Goal: Task Accomplishment & Management: Complete application form

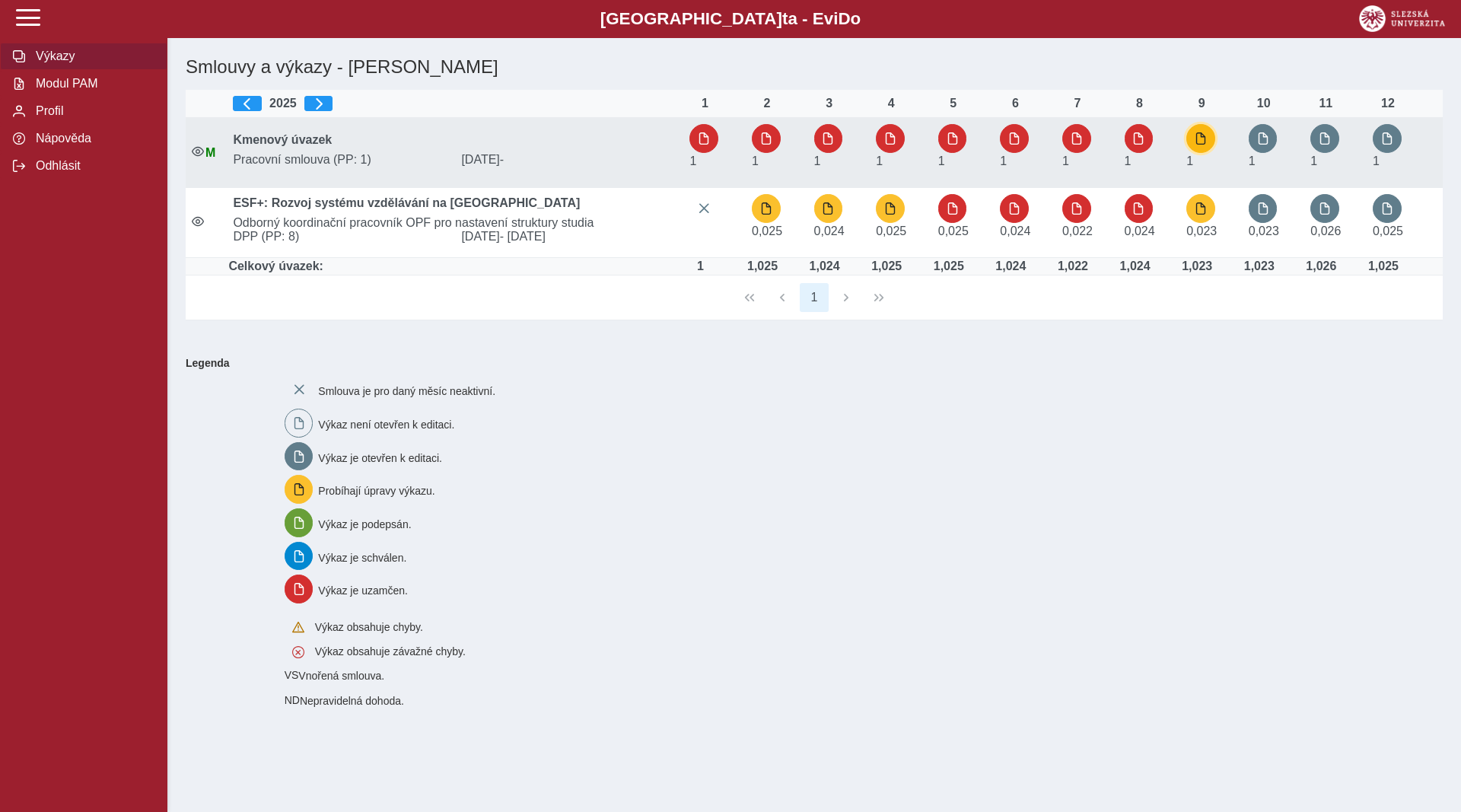
click at [1207, 134] on span "button" at bounding box center [1201, 138] width 12 height 12
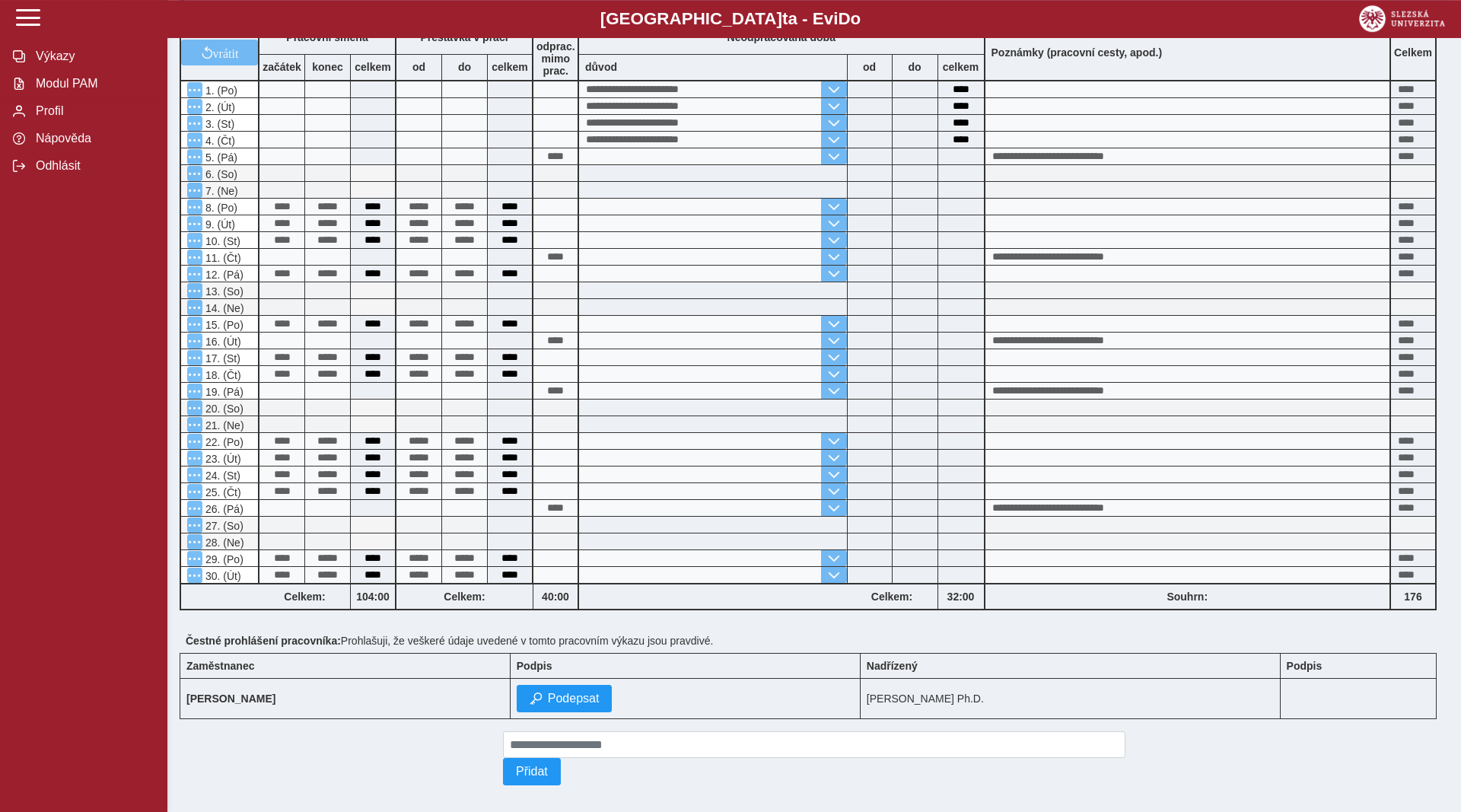
scroll to position [356, 0]
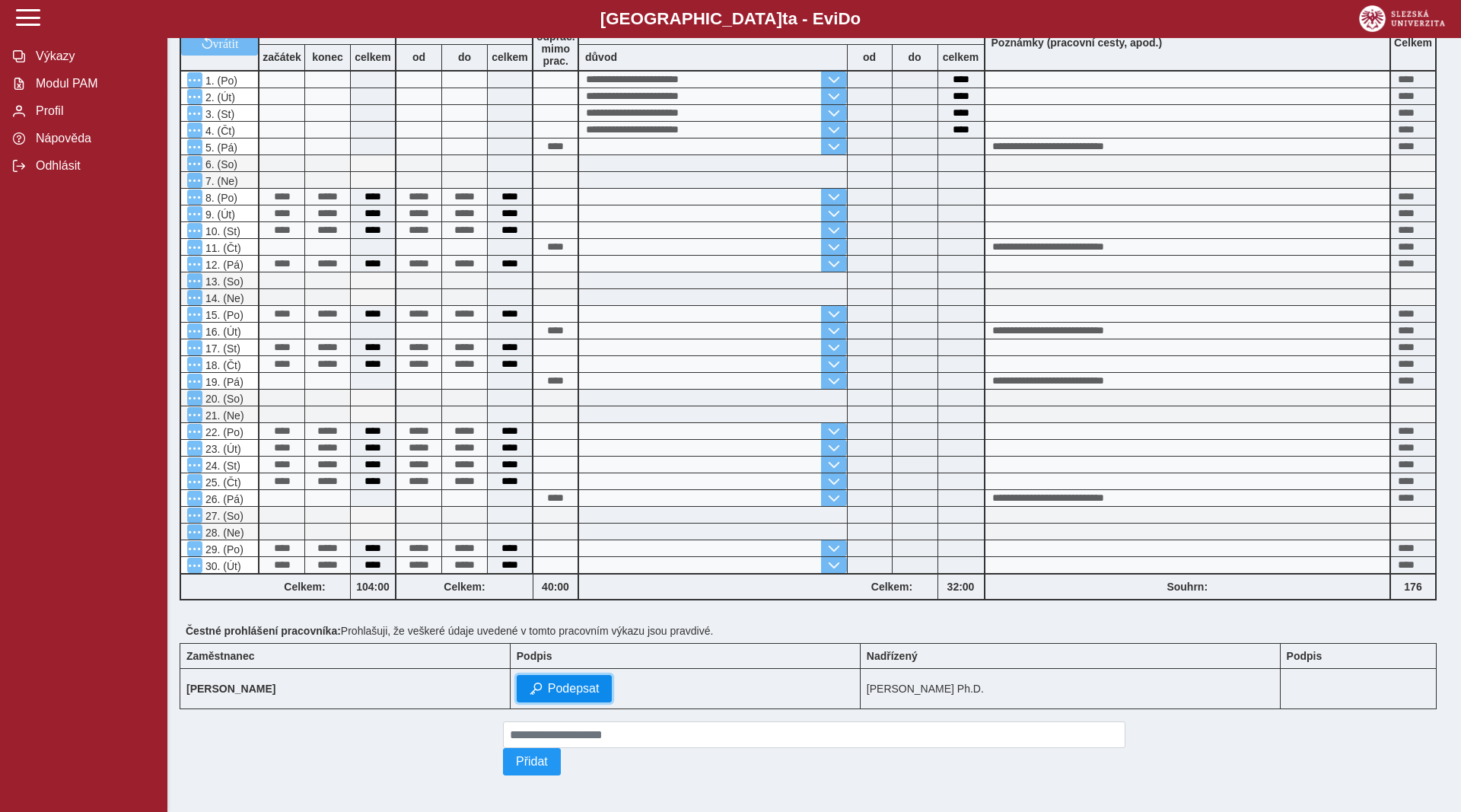
click at [600, 685] on span "Podepsat" at bounding box center [574, 688] width 52 height 14
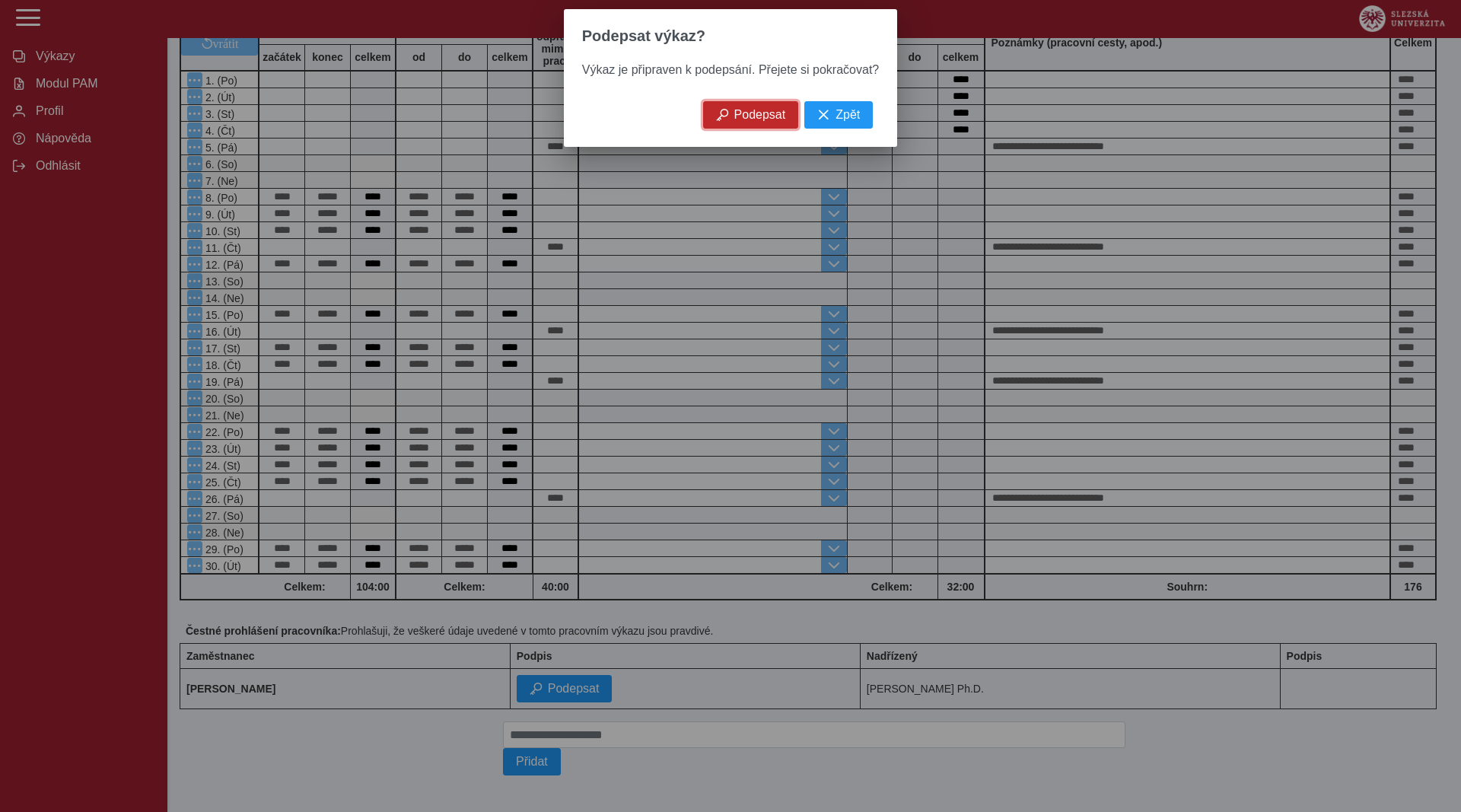
click at [774, 119] on span "Podepsat" at bounding box center [760, 115] width 52 height 14
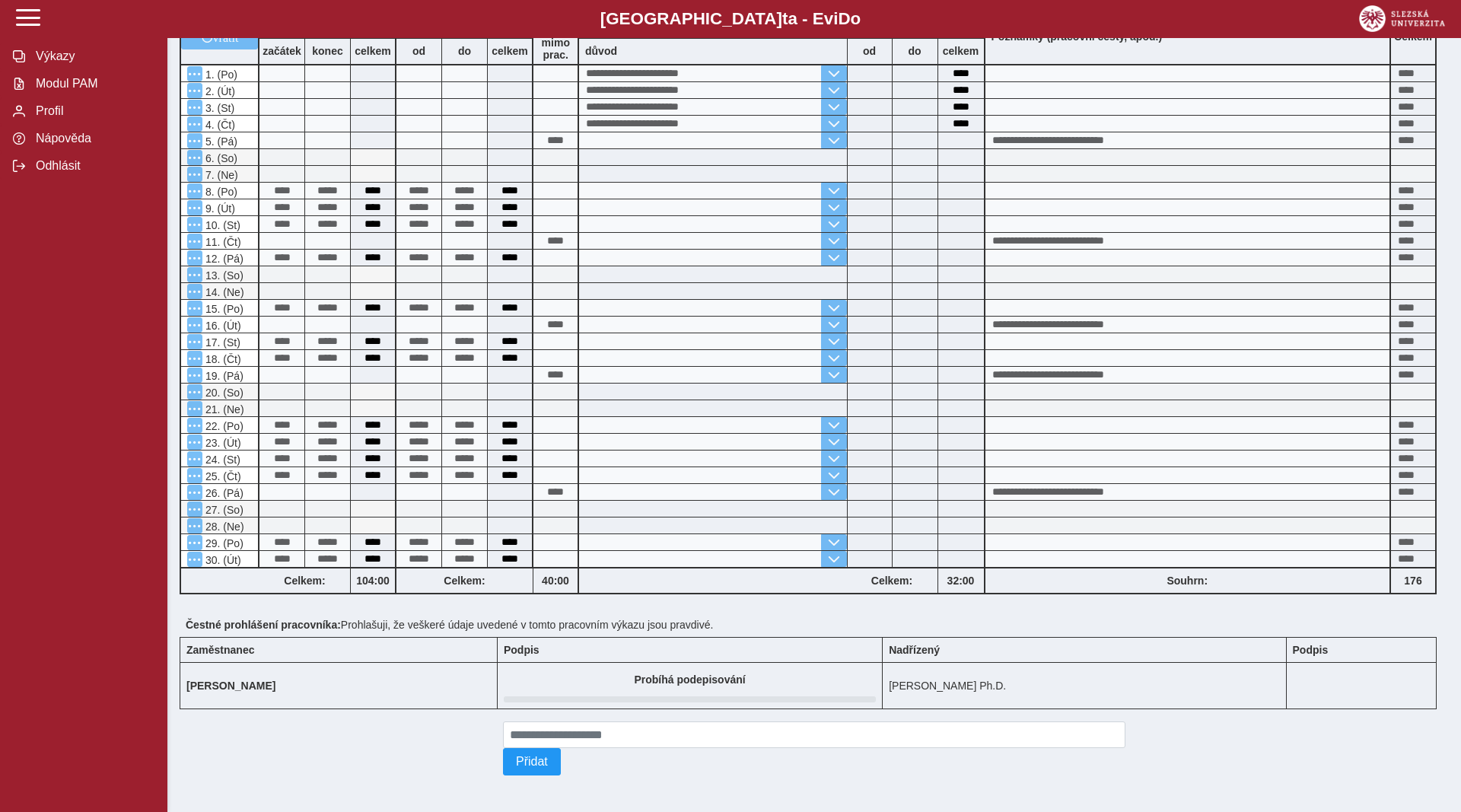
scroll to position [0, 0]
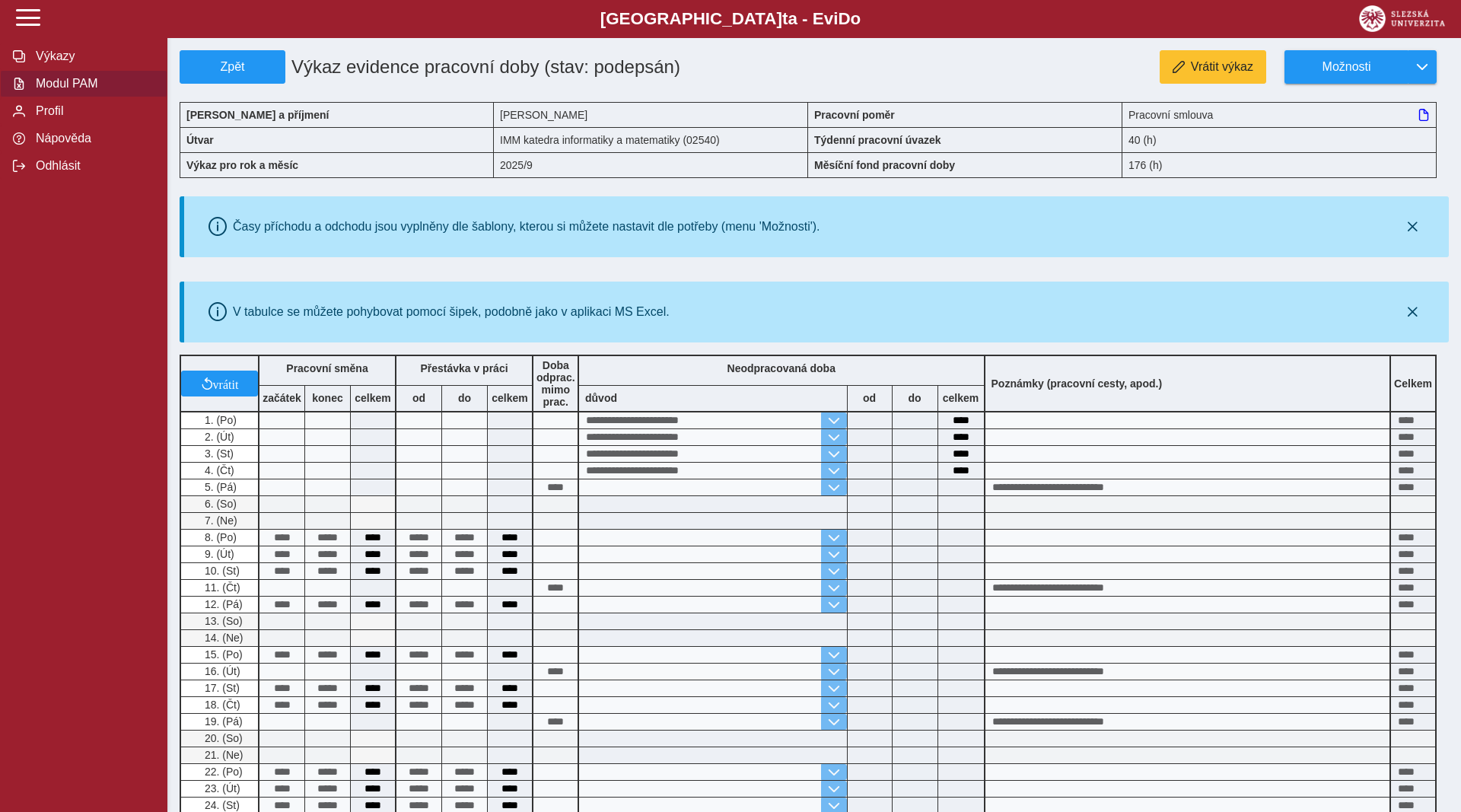
click at [79, 90] on span "Modul PAM" at bounding box center [93, 83] width 124 height 14
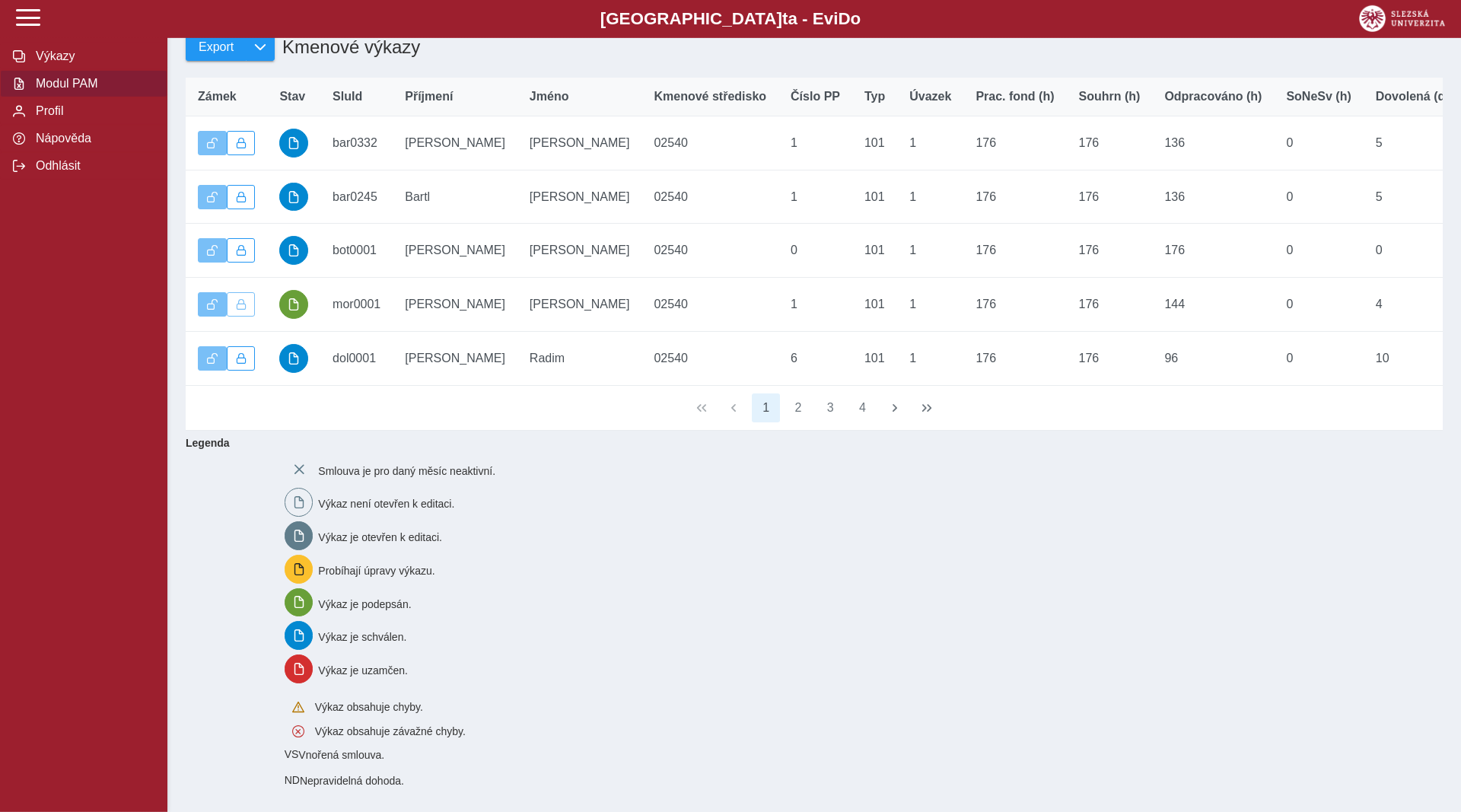
scroll to position [222, 0]
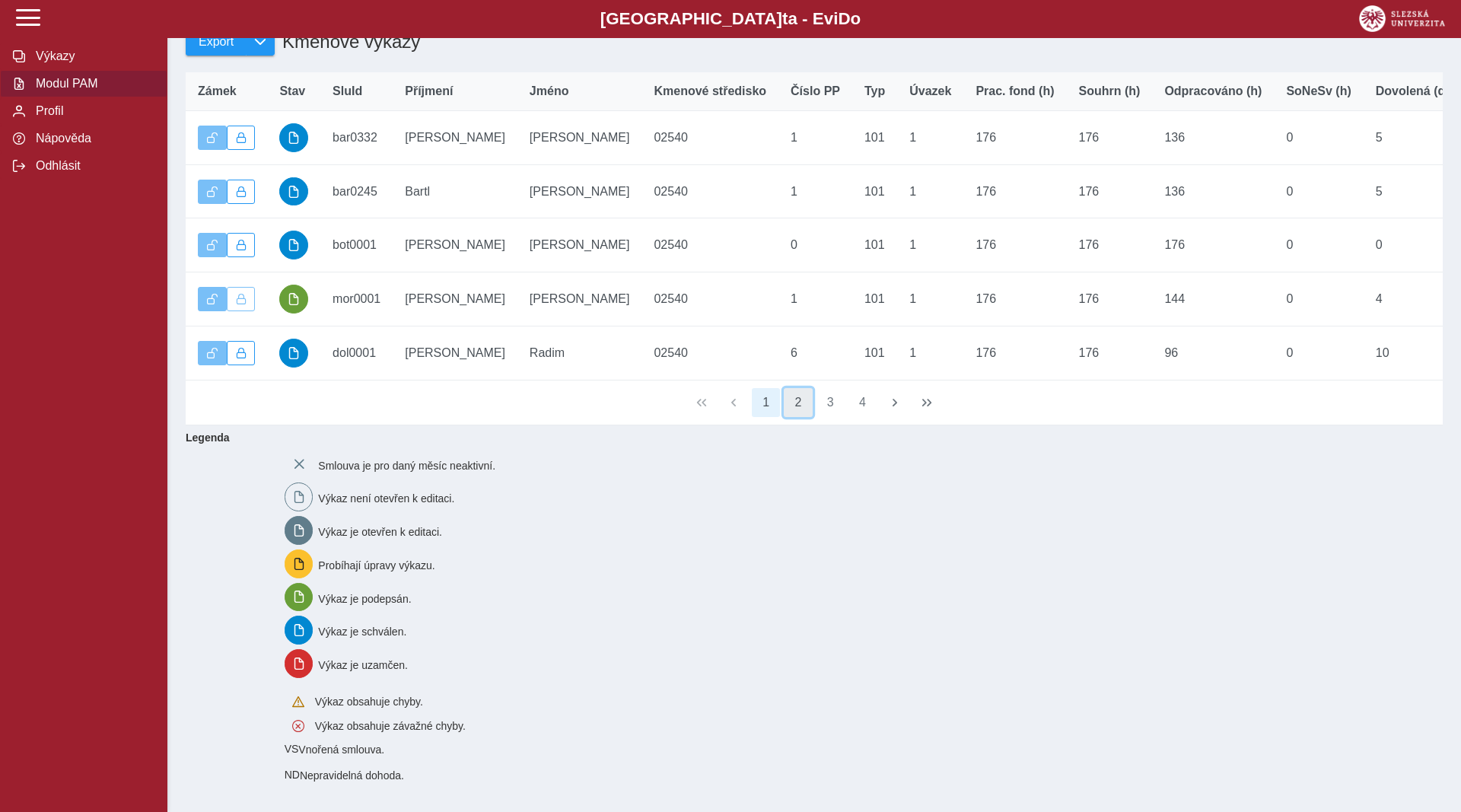
click at [792, 404] on button "2" at bounding box center [798, 402] width 29 height 29
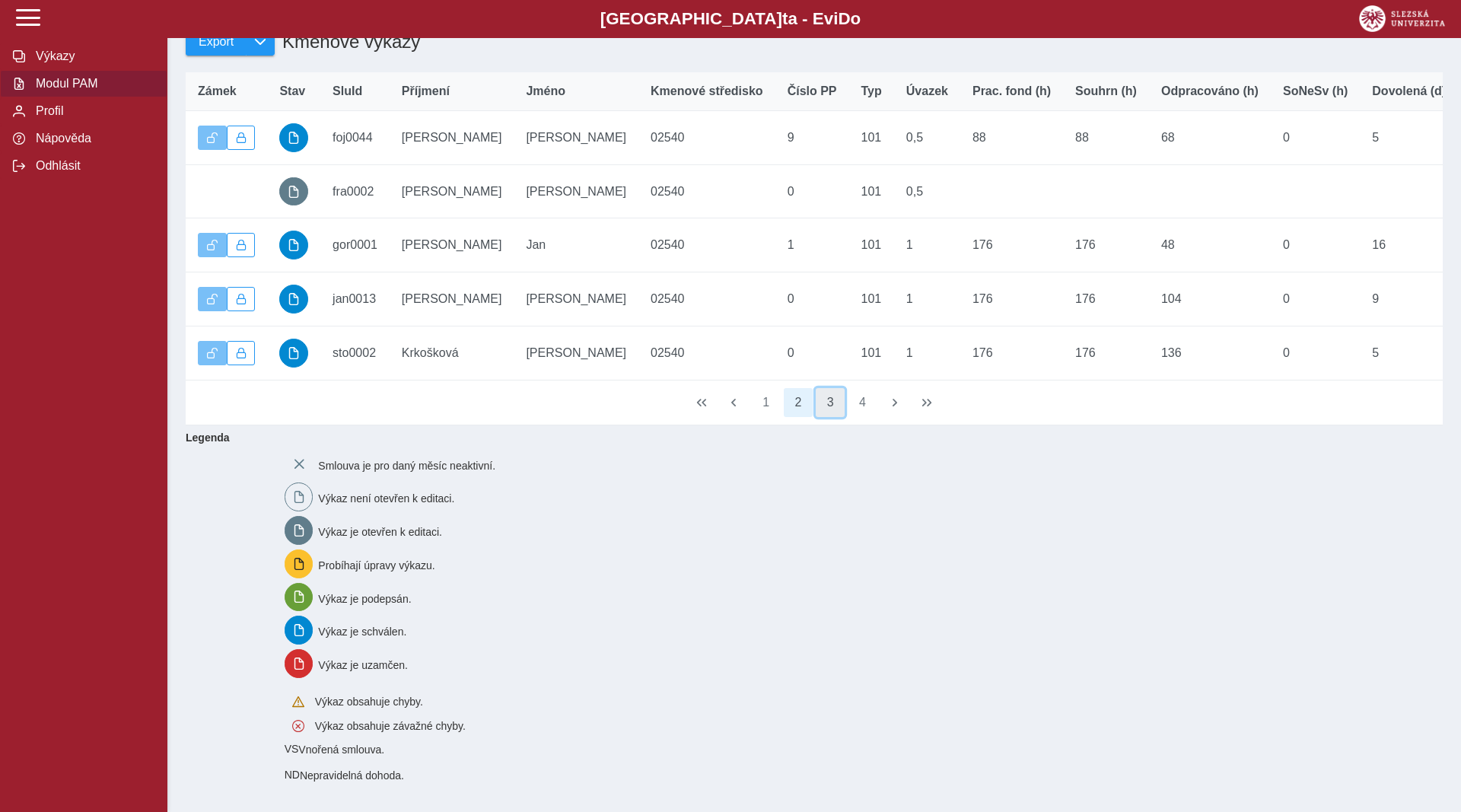
click at [832, 402] on button "3" at bounding box center [831, 402] width 29 height 29
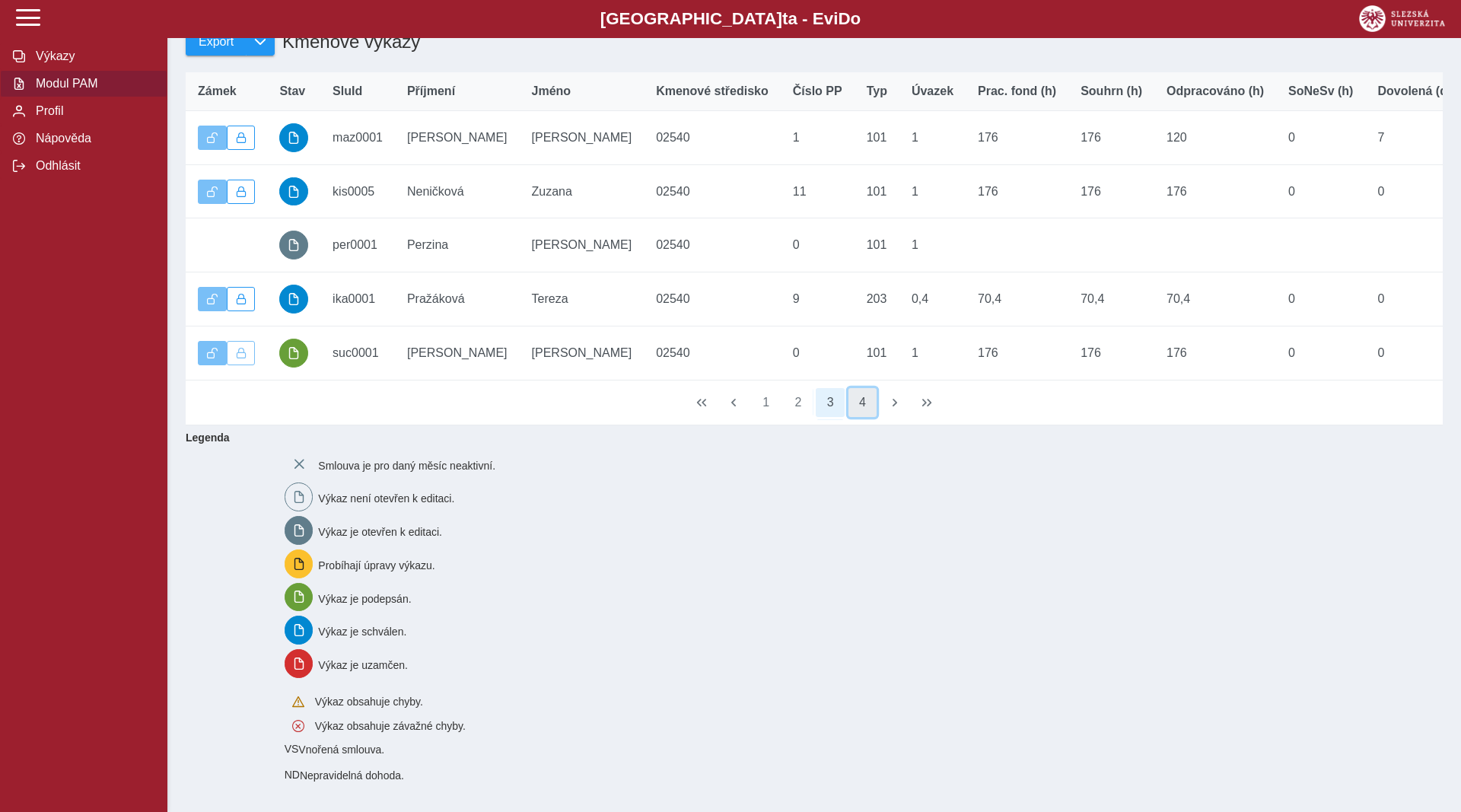
click at [859, 402] on button "4" at bounding box center [863, 402] width 29 height 29
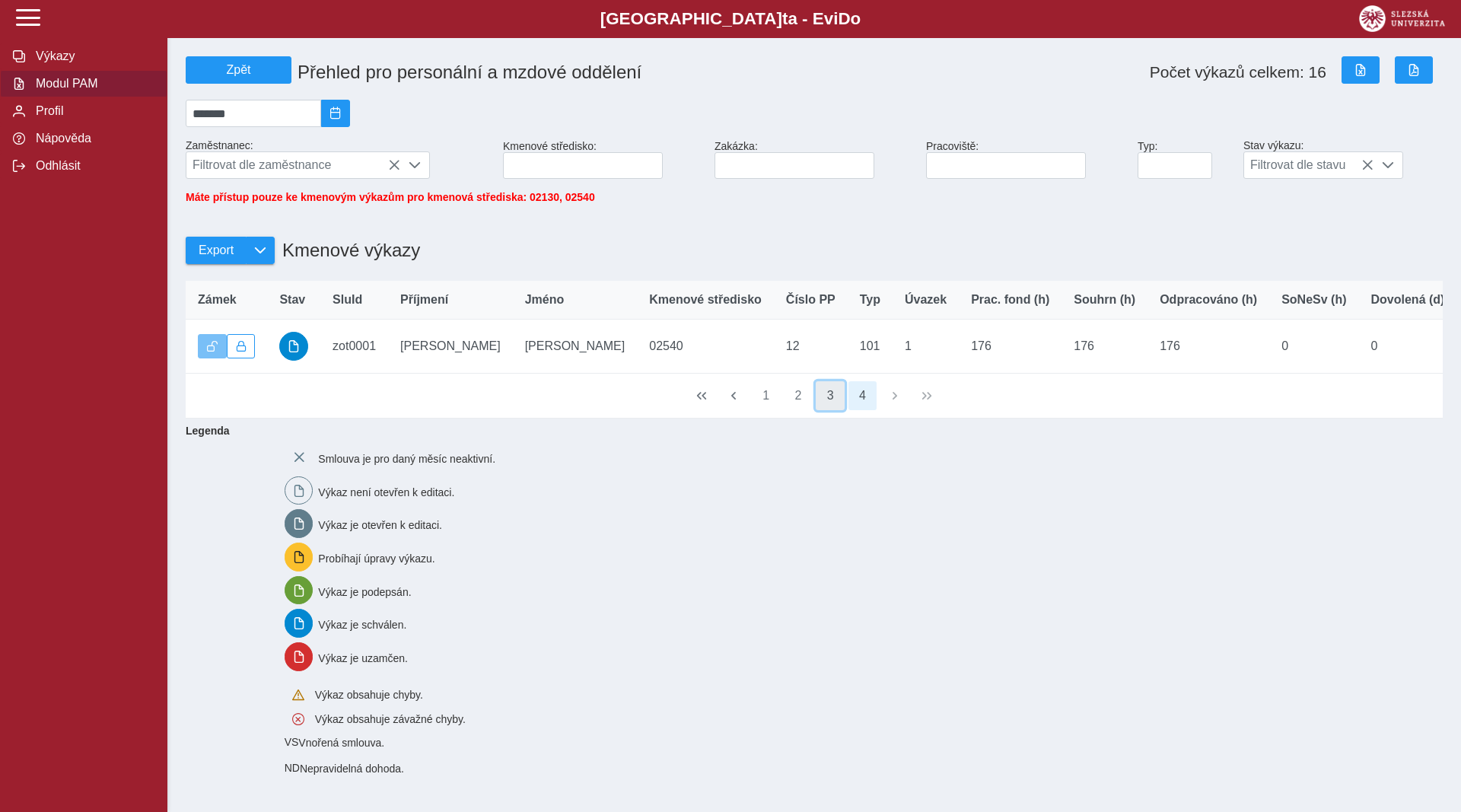
click at [830, 400] on button "3" at bounding box center [831, 396] width 29 height 29
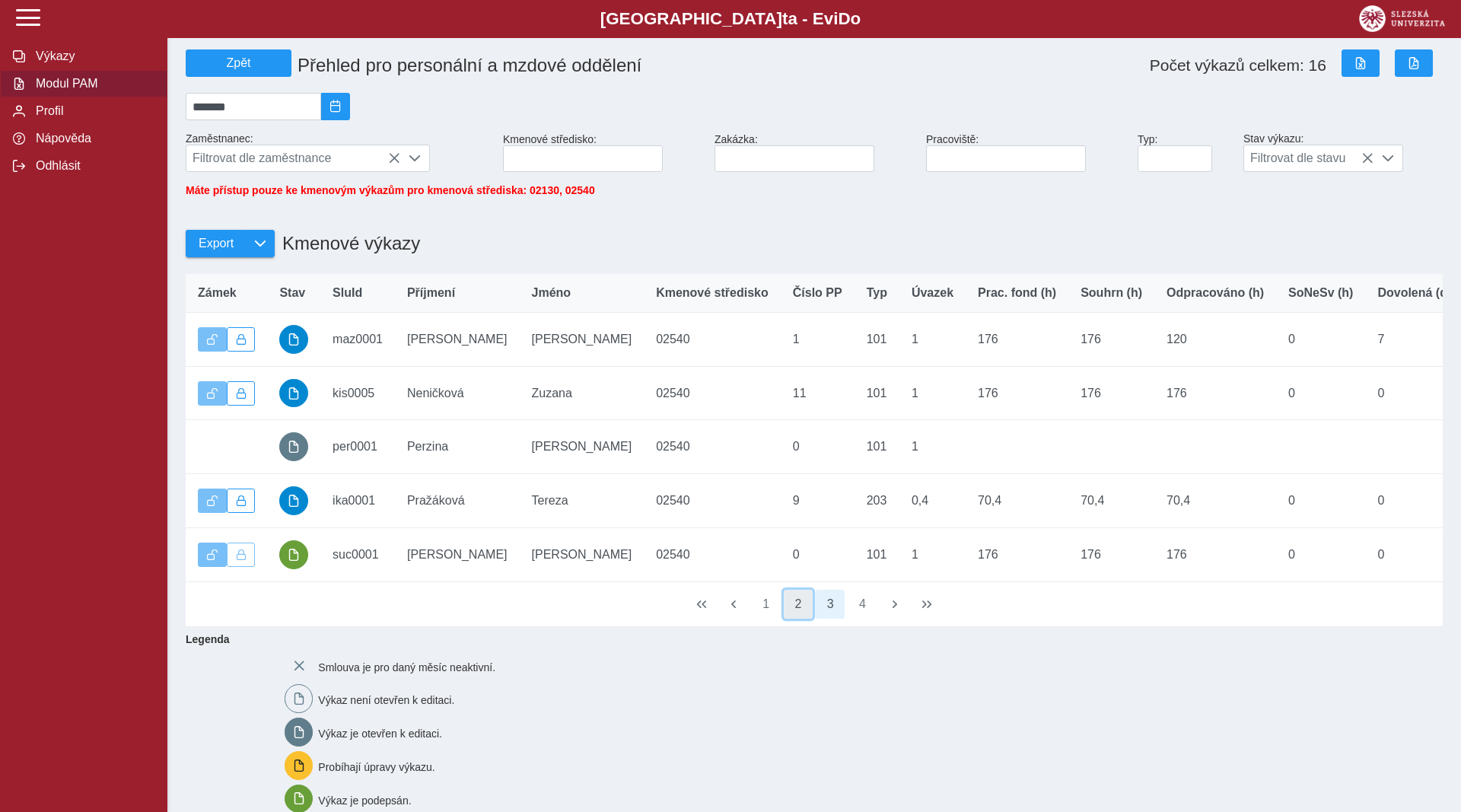
click at [797, 619] on button "2" at bounding box center [798, 604] width 29 height 29
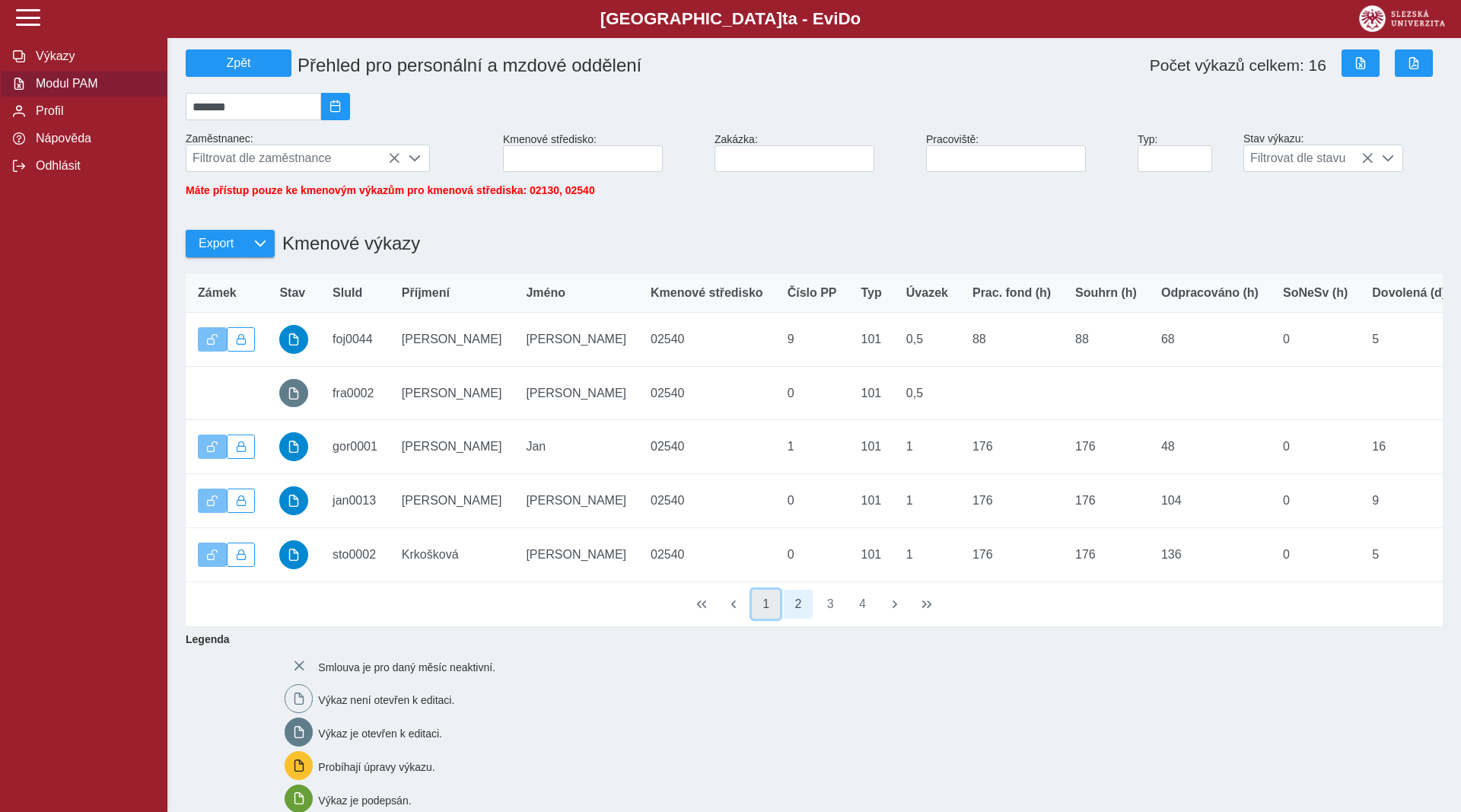
click at [770, 619] on button "1" at bounding box center [767, 604] width 29 height 29
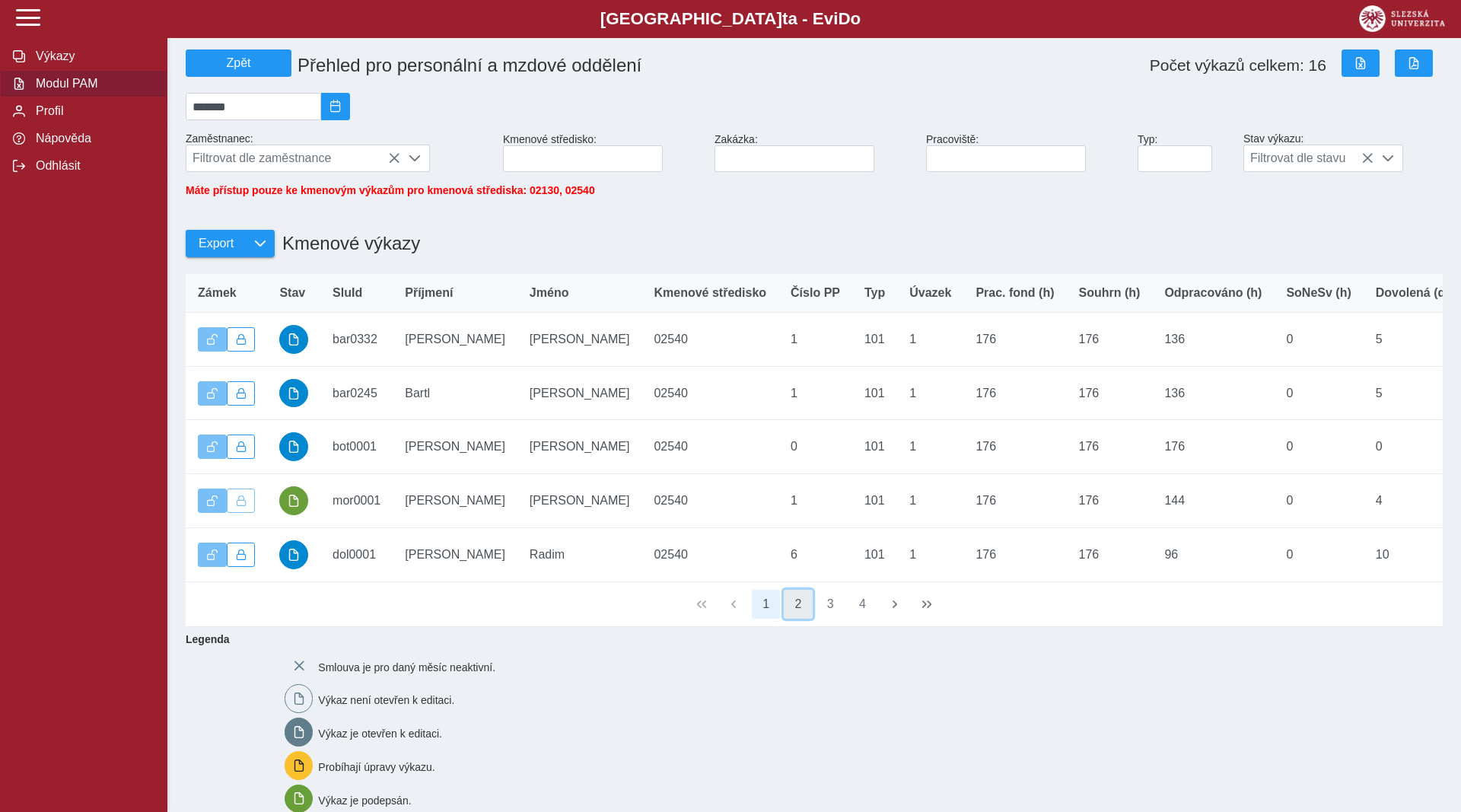
click at [795, 619] on button "2" at bounding box center [798, 604] width 29 height 29
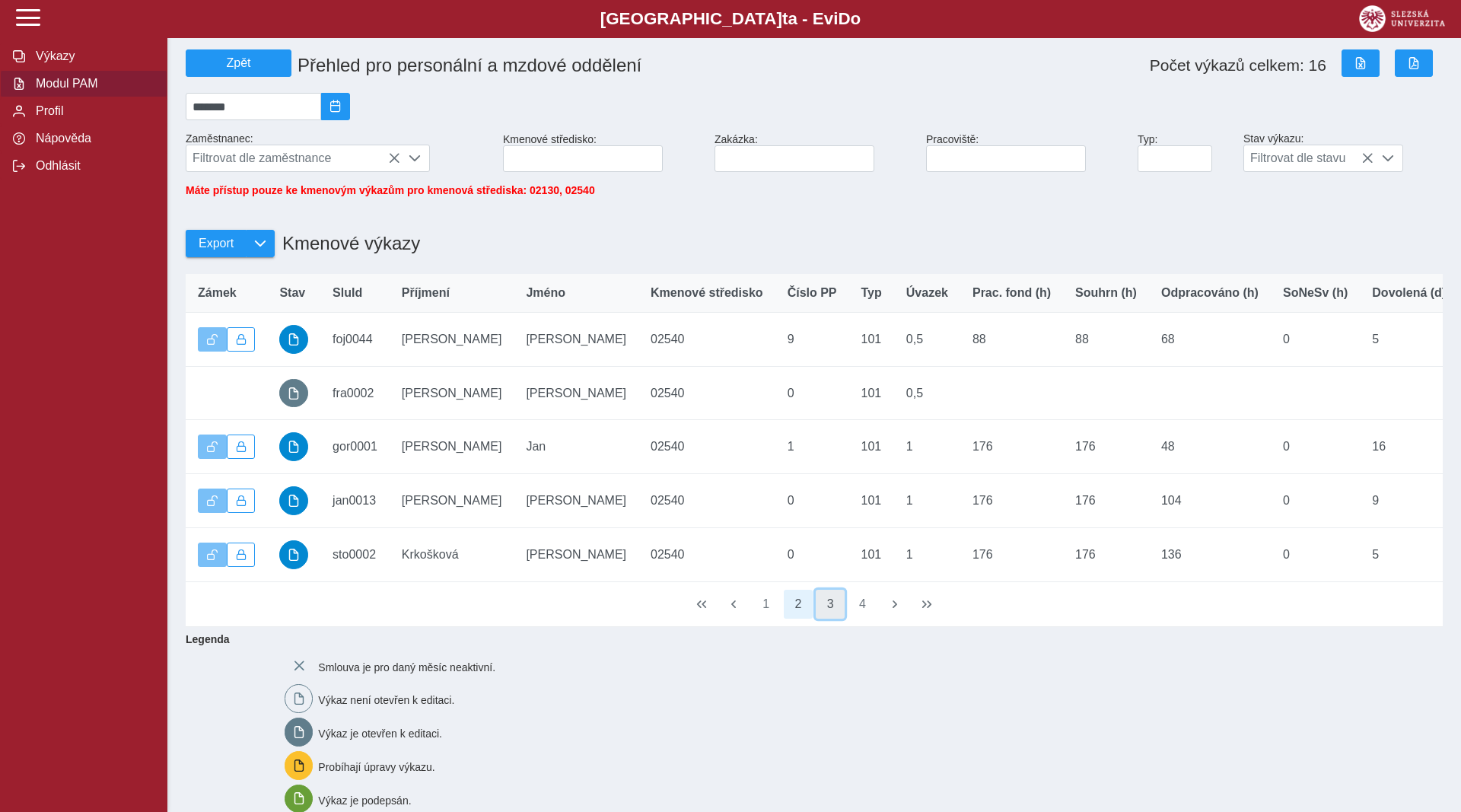
click at [829, 619] on button "3" at bounding box center [831, 604] width 29 height 29
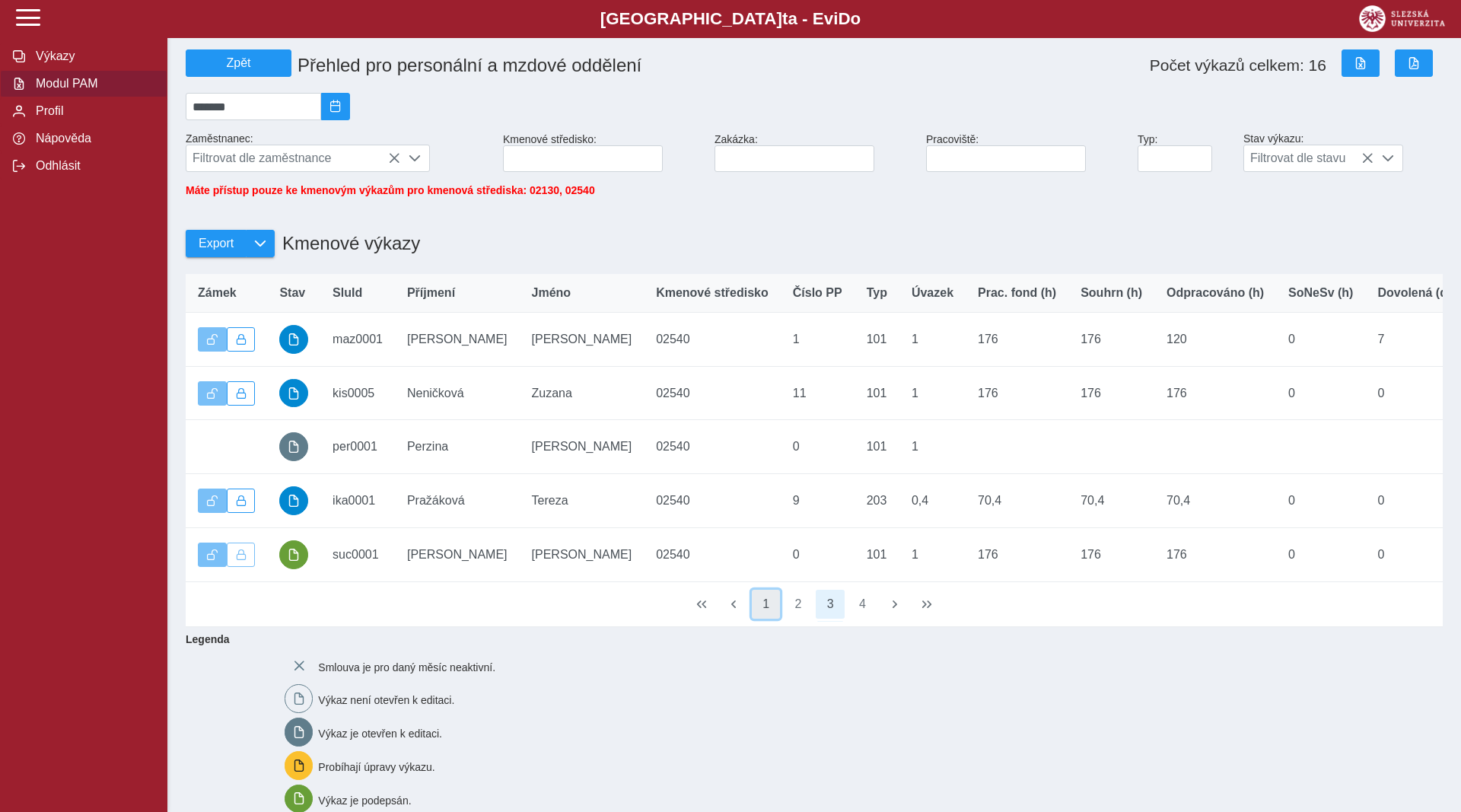
click at [762, 608] on button "1" at bounding box center [767, 604] width 29 height 29
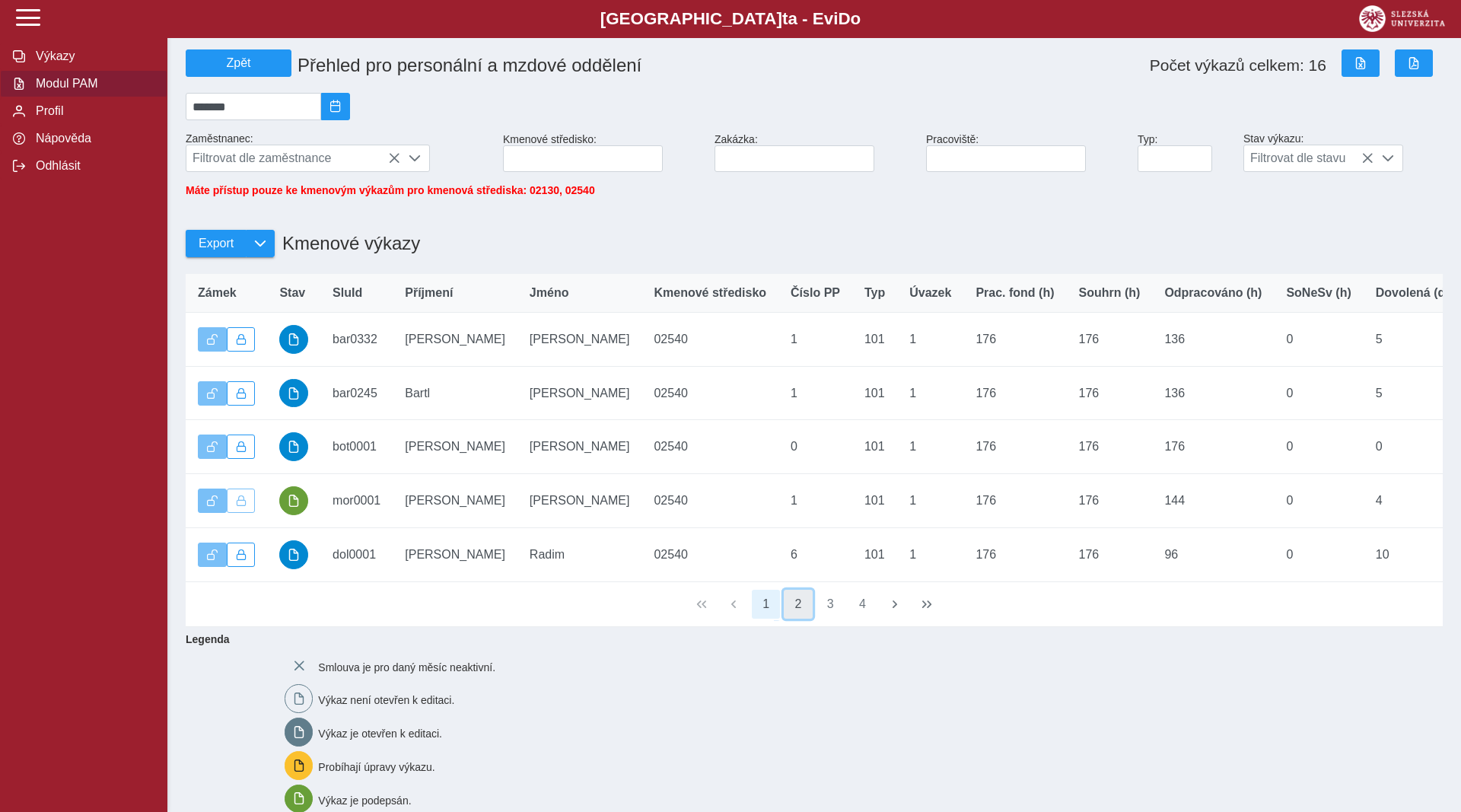
click at [806, 613] on button "2" at bounding box center [798, 604] width 29 height 29
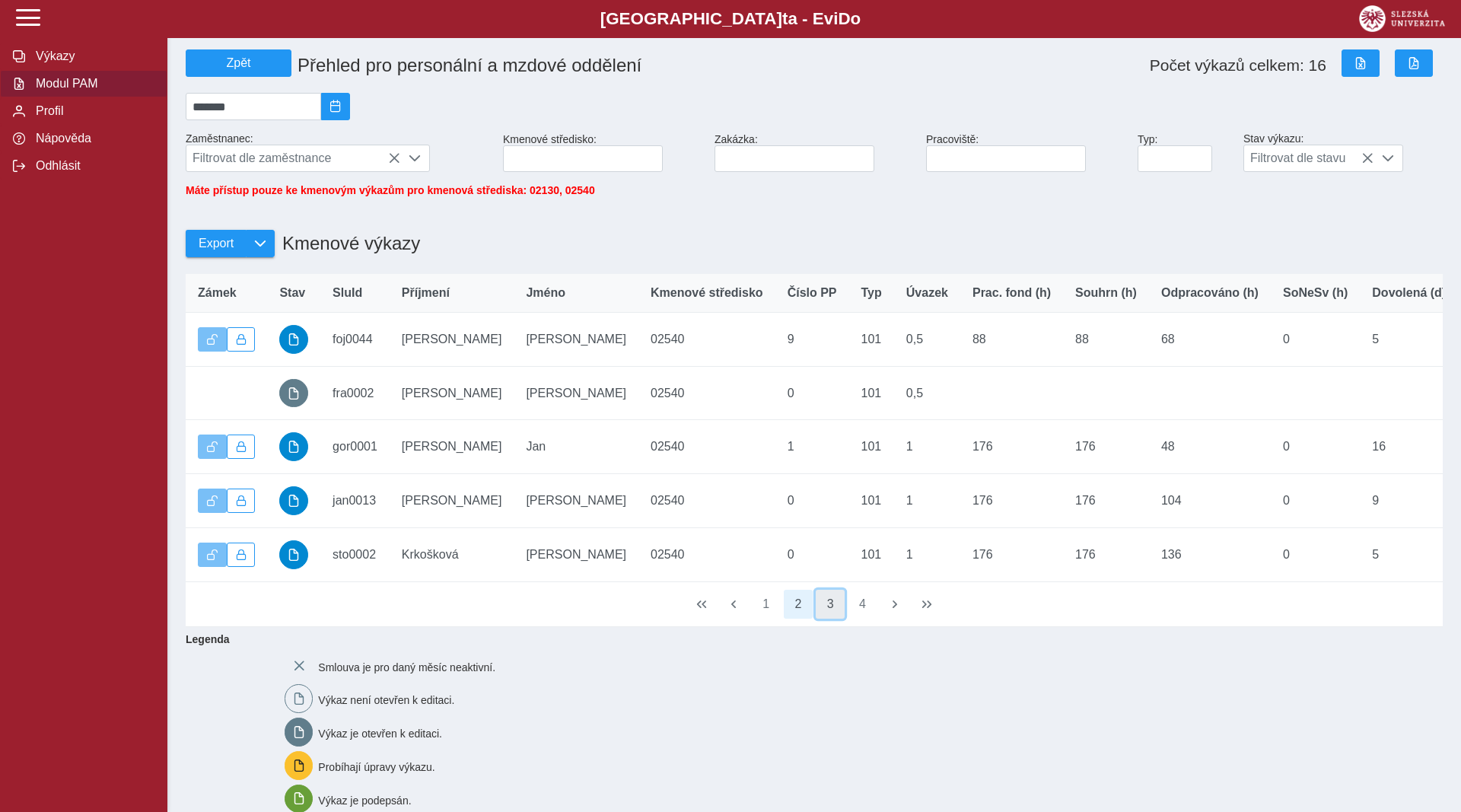
click at [836, 616] on button "3" at bounding box center [831, 604] width 29 height 29
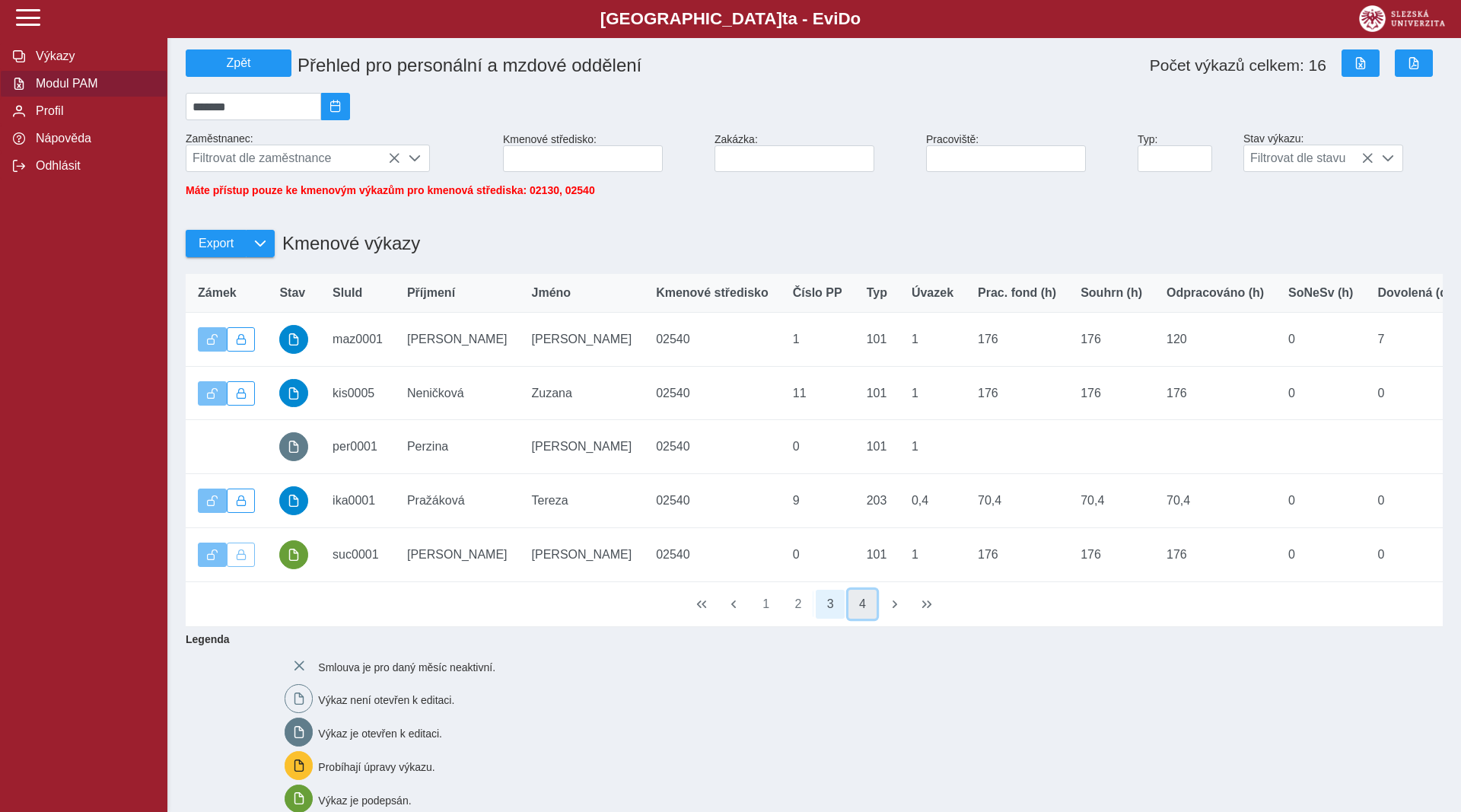
click at [869, 617] on button "4" at bounding box center [863, 604] width 29 height 29
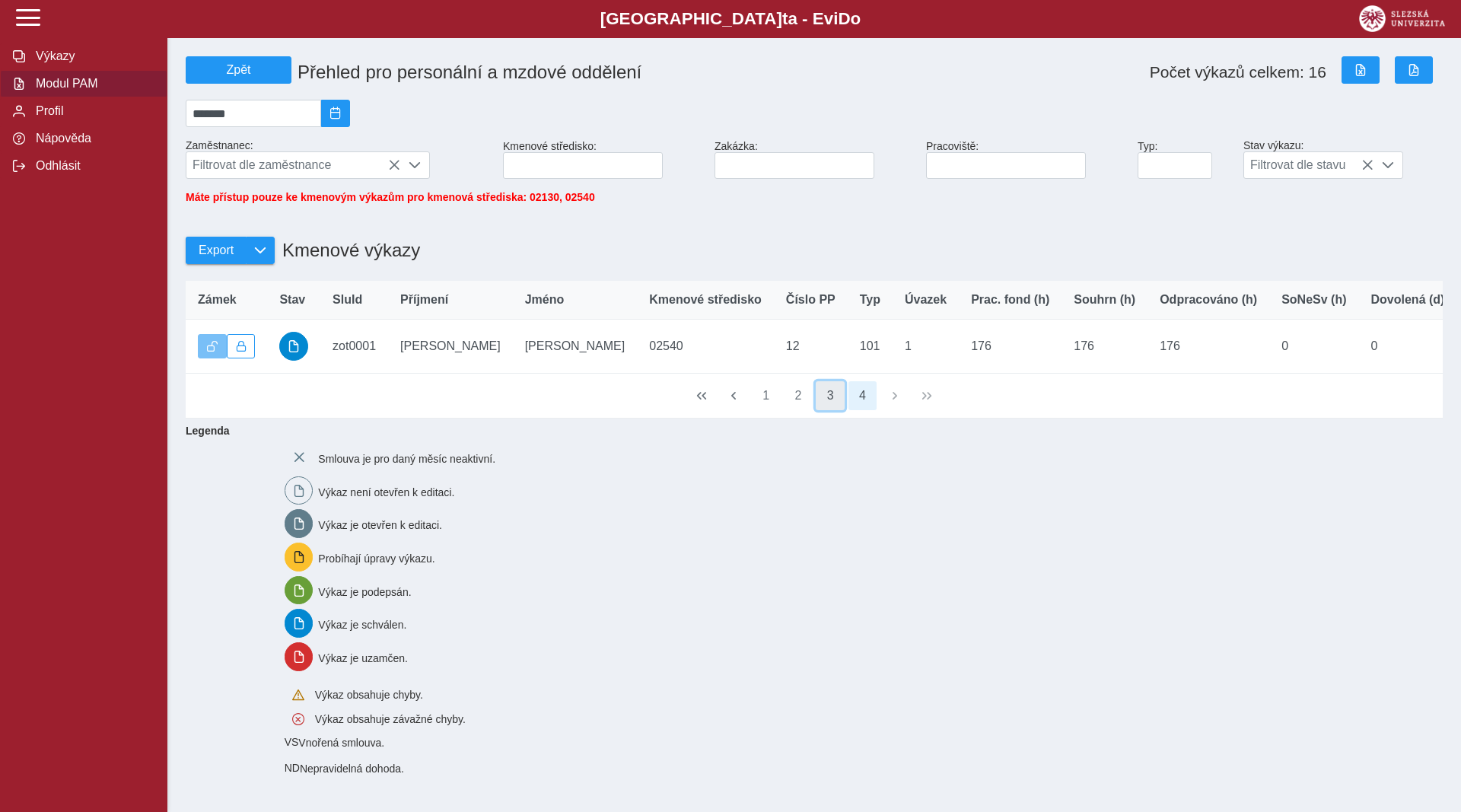
click at [834, 400] on button "3" at bounding box center [831, 396] width 29 height 29
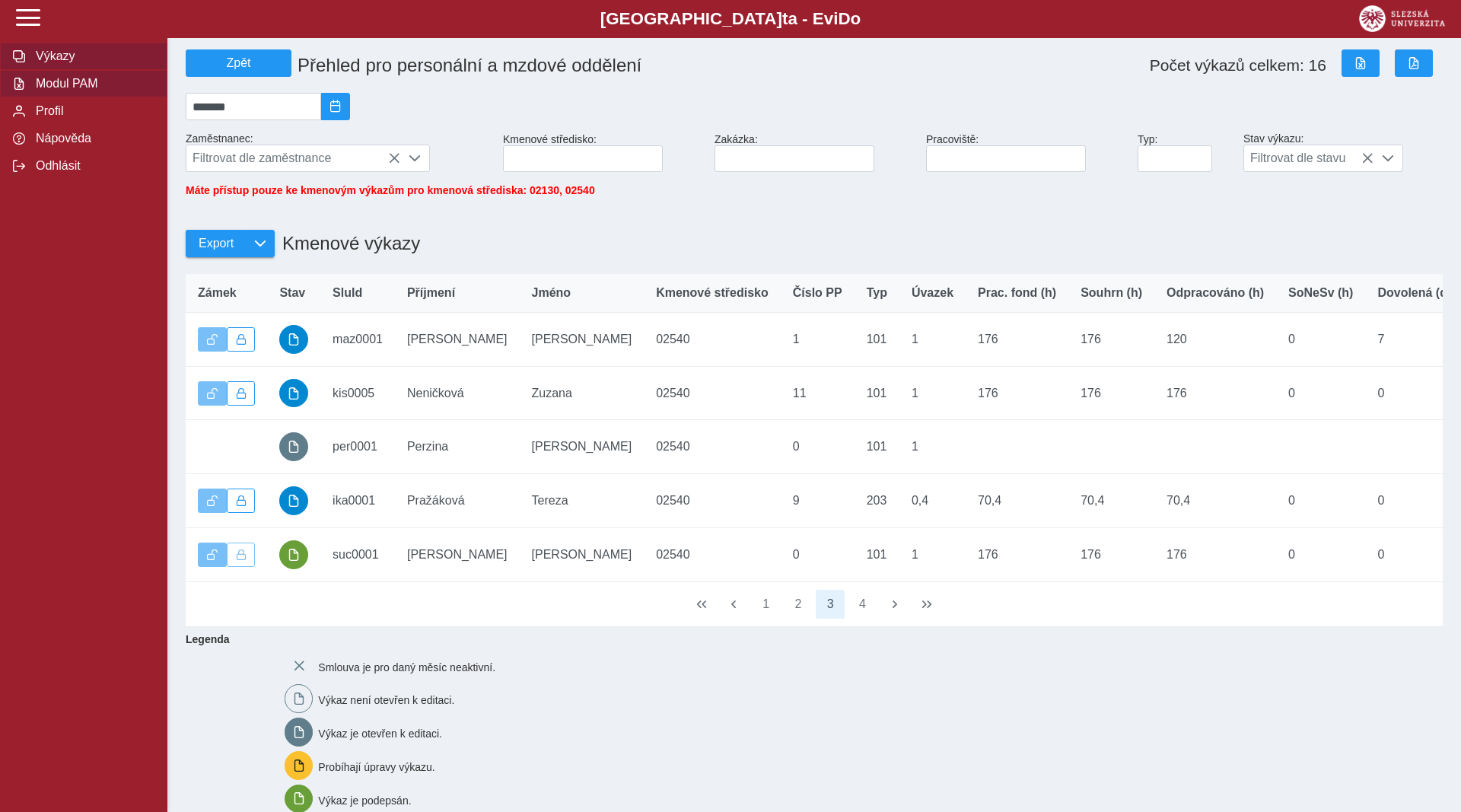
click at [53, 63] on span "Výkazy" at bounding box center [93, 56] width 124 height 14
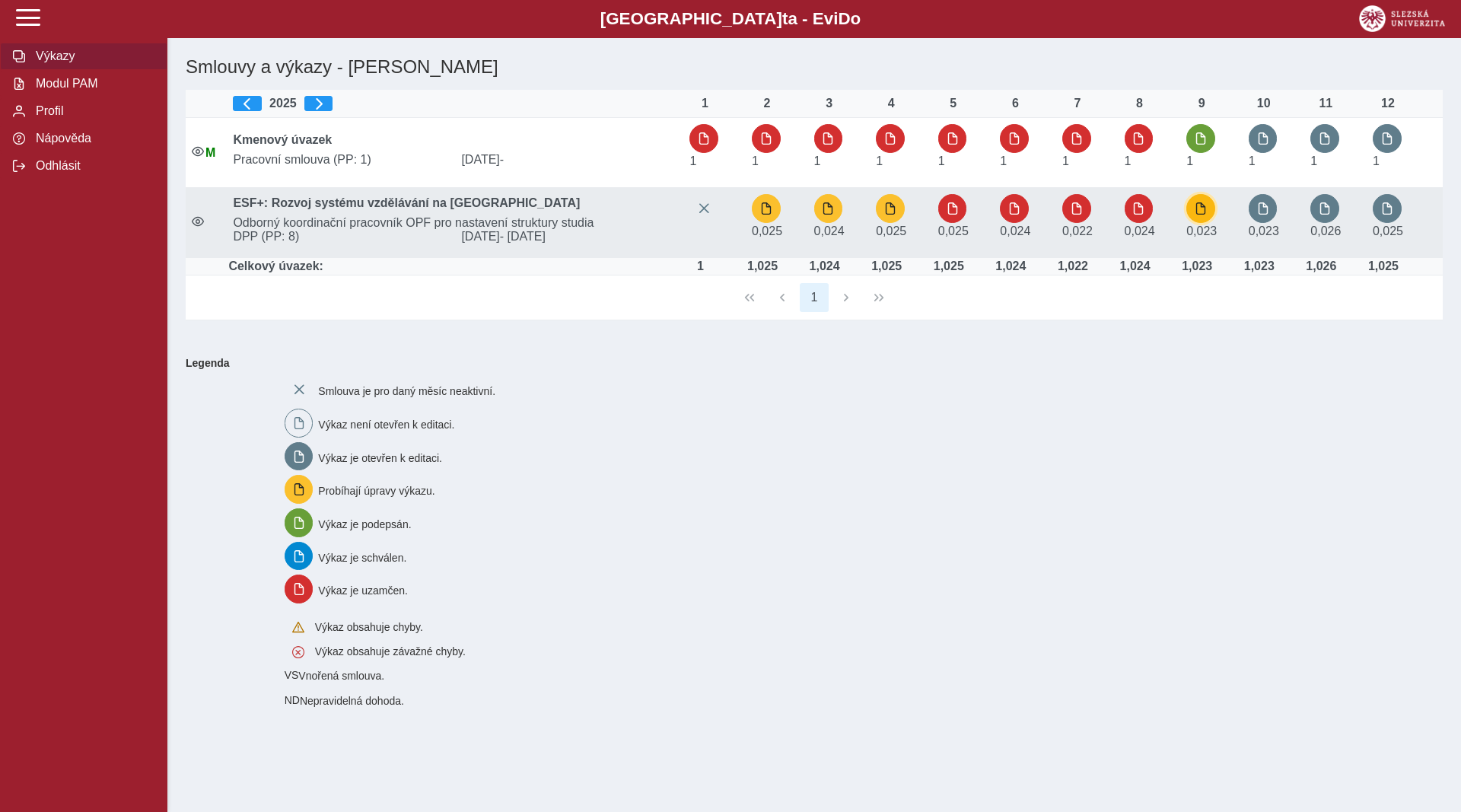
click at [1202, 206] on span "button" at bounding box center [1201, 208] width 12 height 12
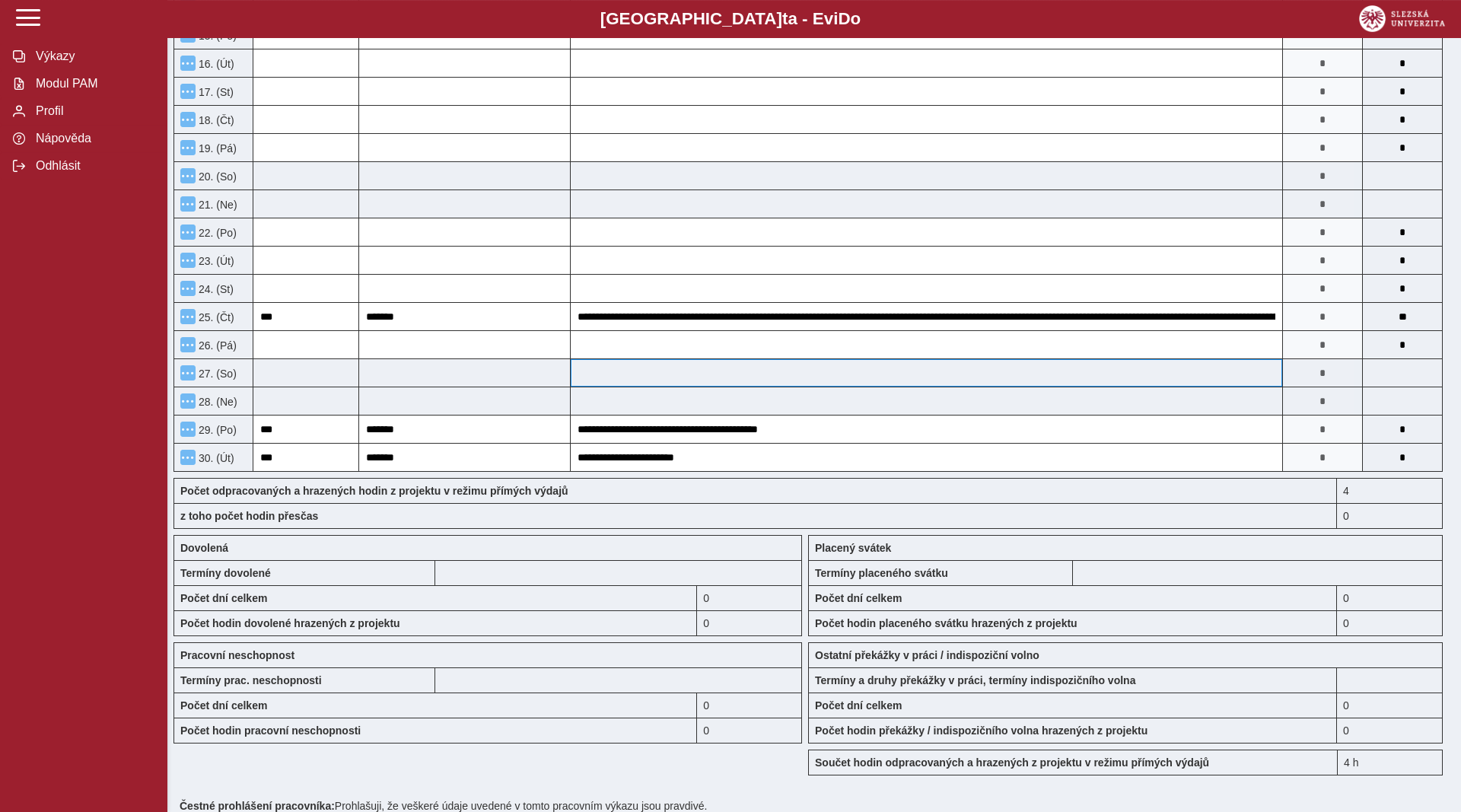
scroll to position [932, 0]
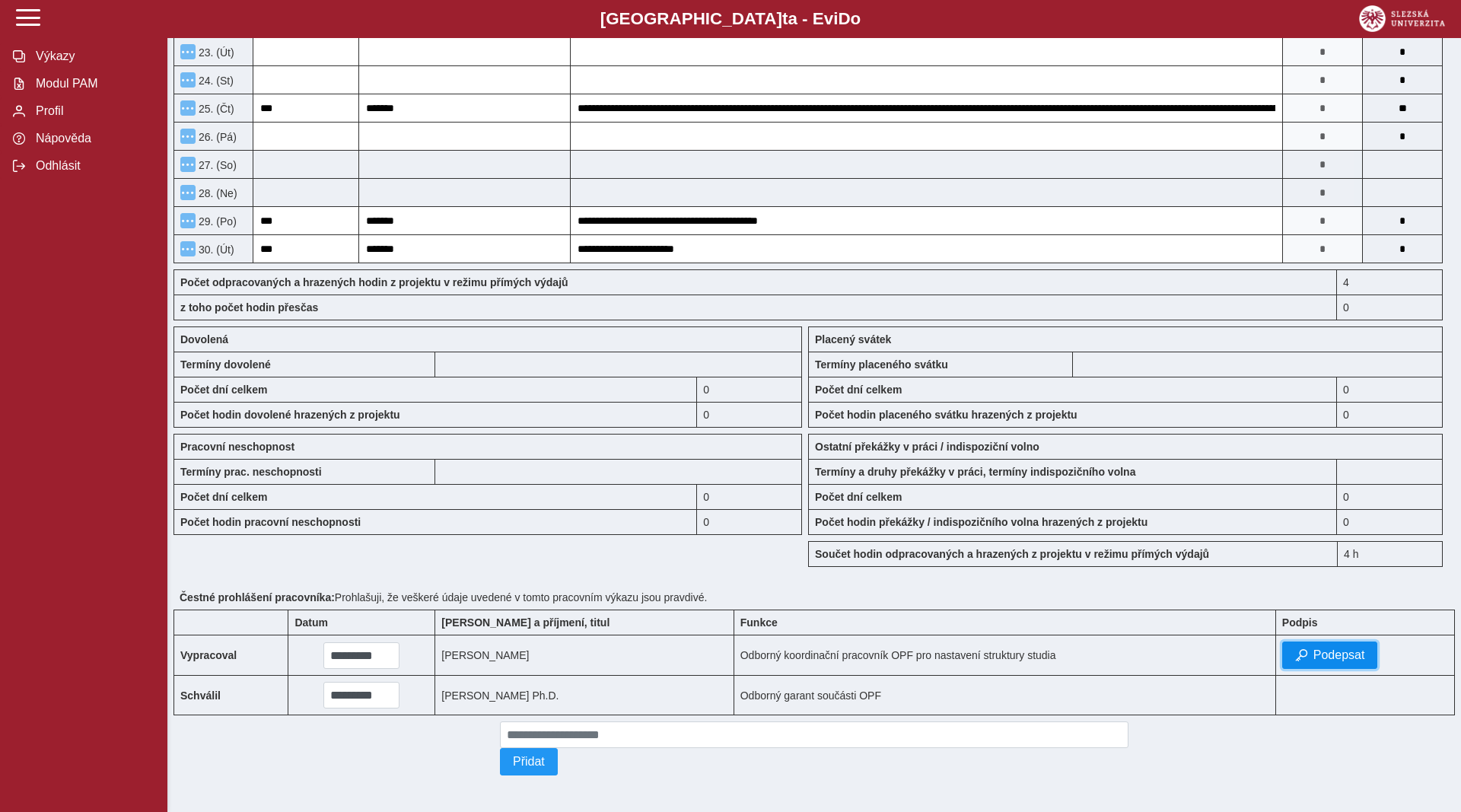
click at [1333, 662] on span "Podepsat" at bounding box center [1340, 654] width 52 height 14
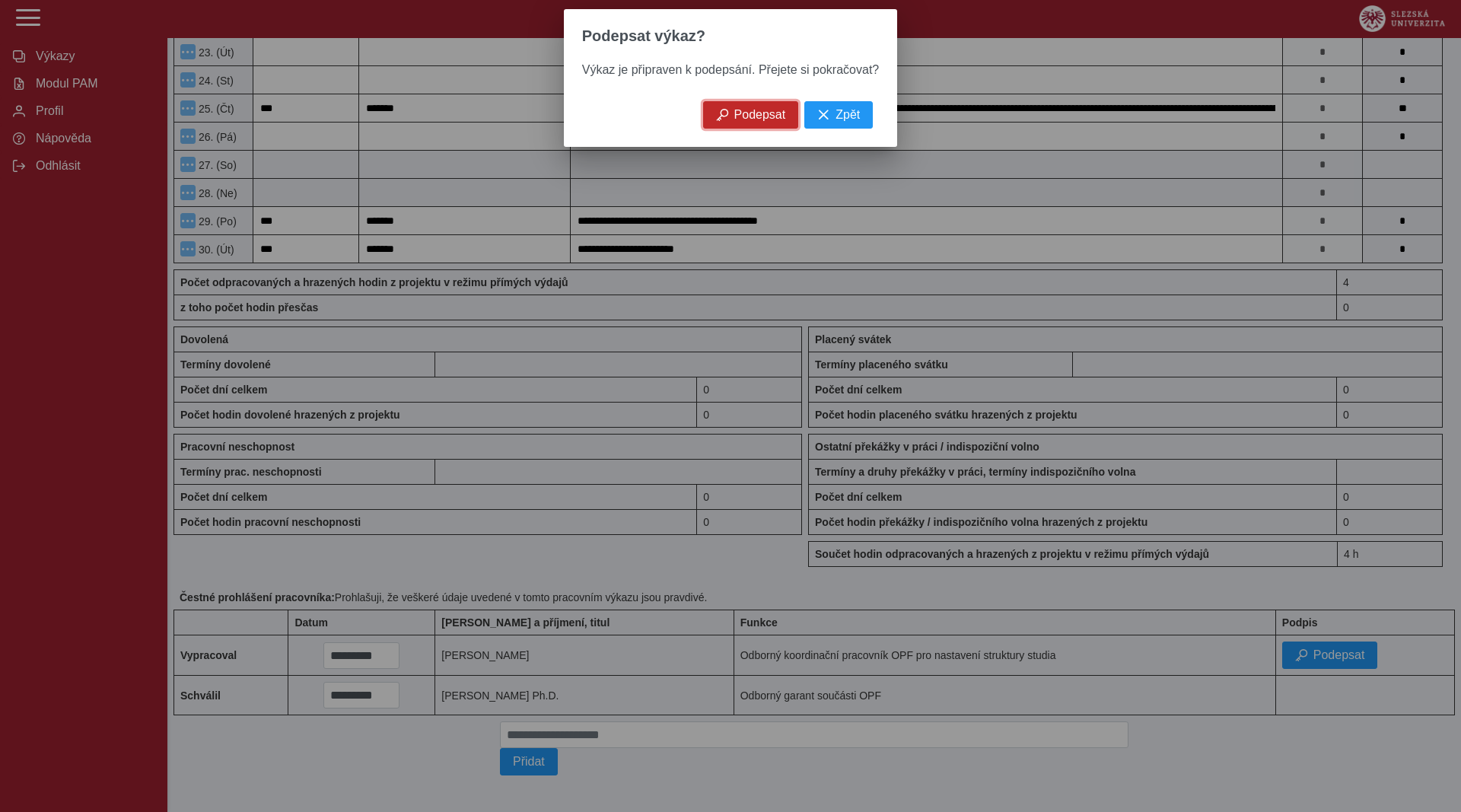
click at [746, 120] on span "Podepsat" at bounding box center [760, 115] width 52 height 14
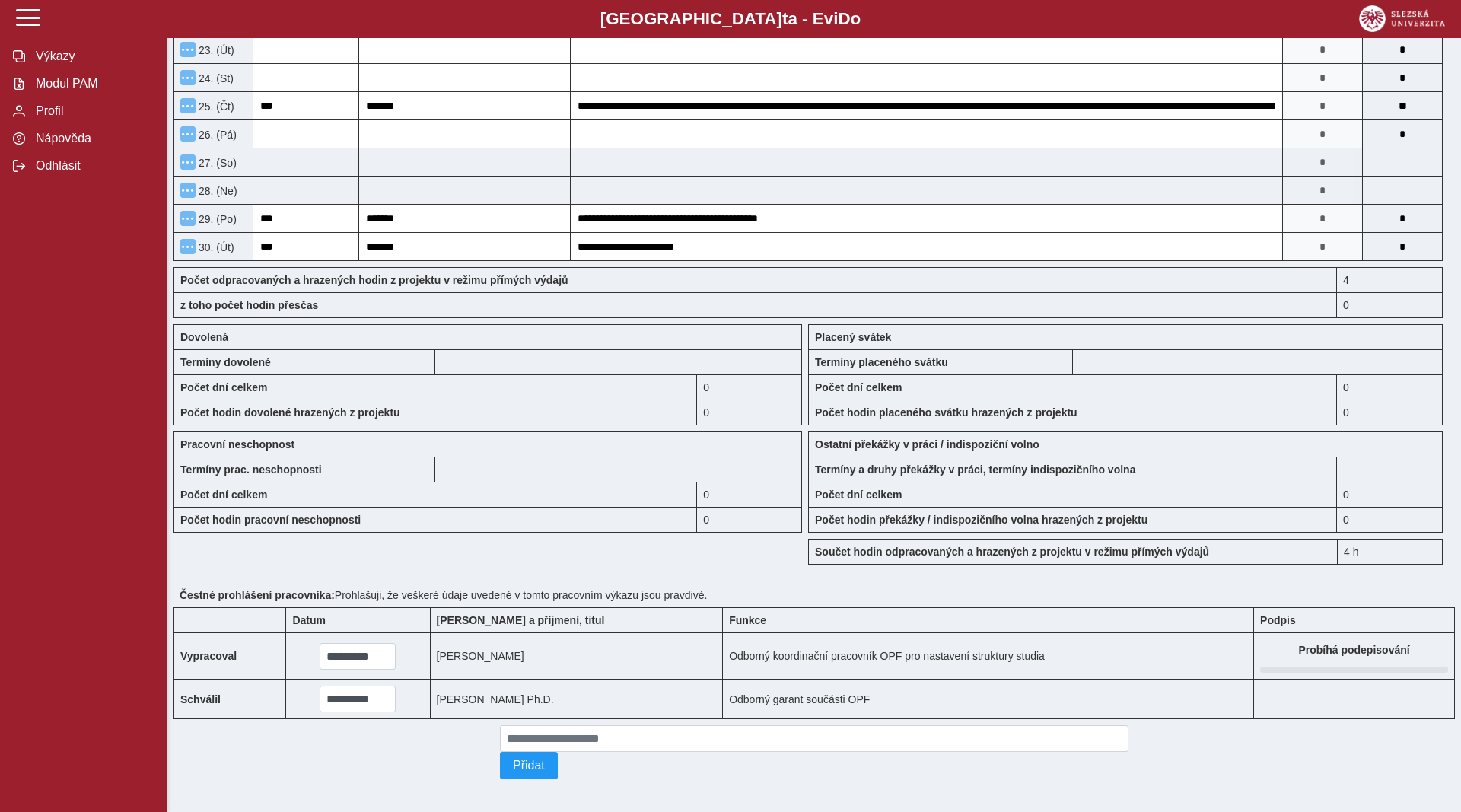
scroll to position [930, 0]
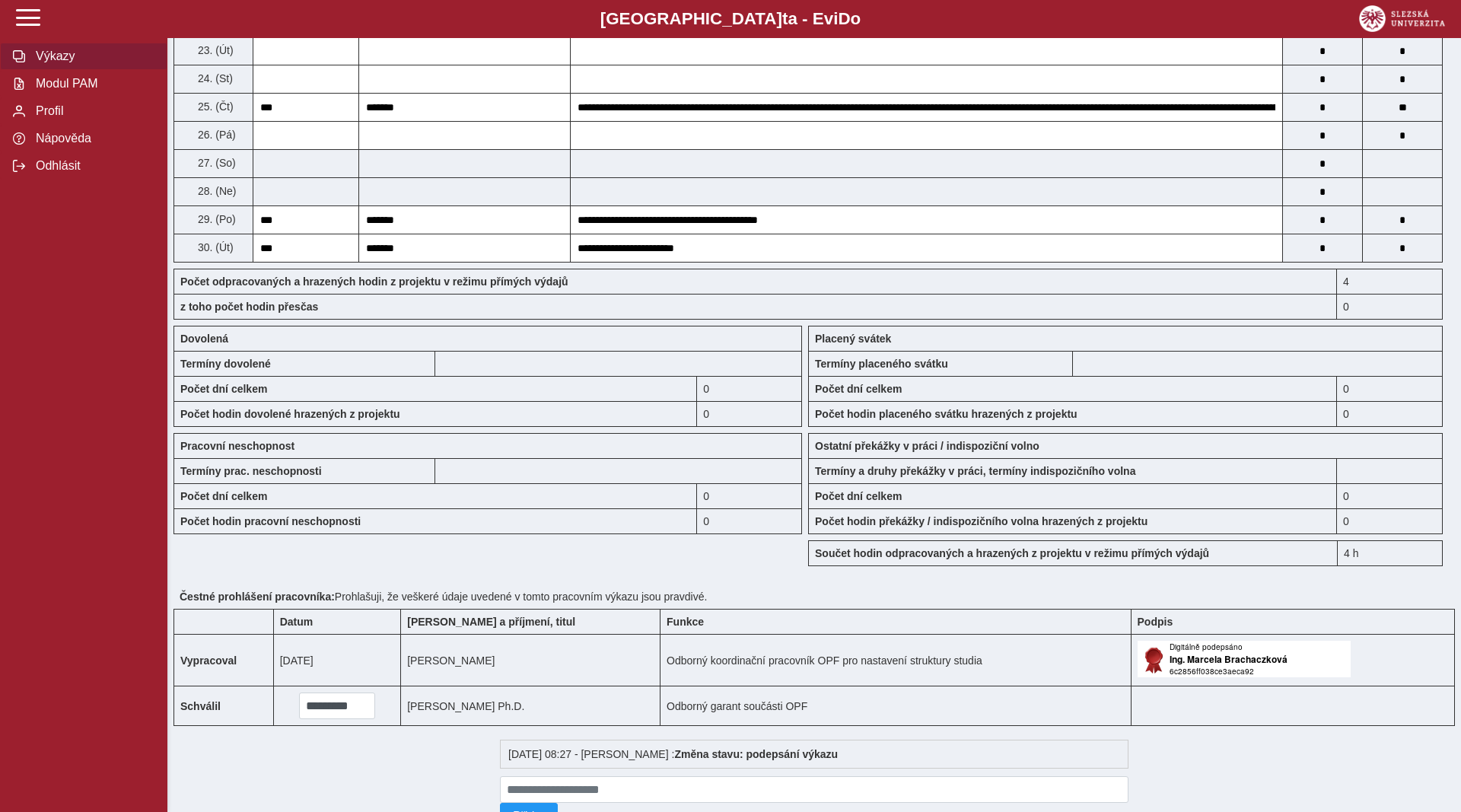
click at [54, 63] on span "Výkazy" at bounding box center [93, 56] width 124 height 14
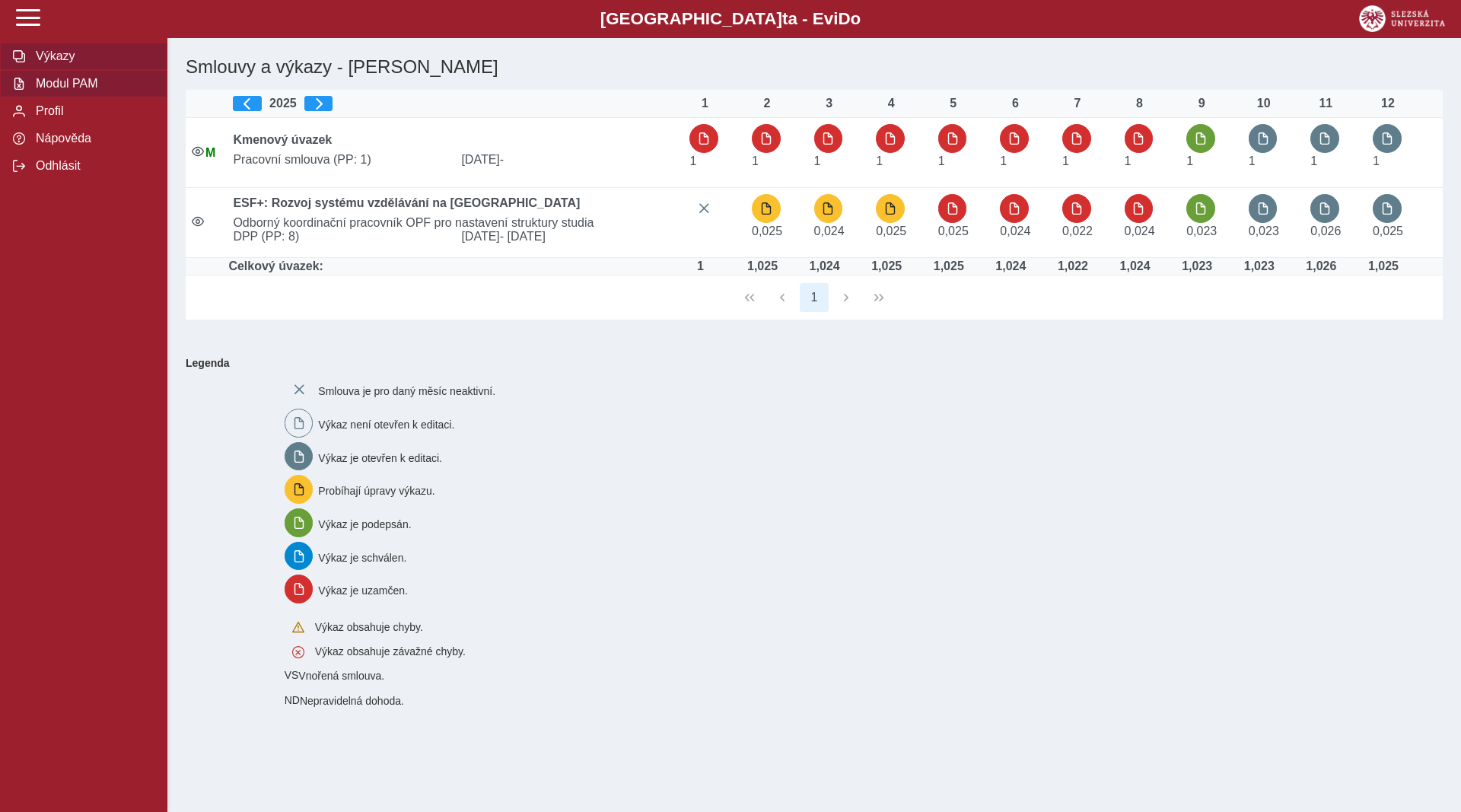
click at [44, 90] on span "Modul PAM" at bounding box center [93, 83] width 124 height 14
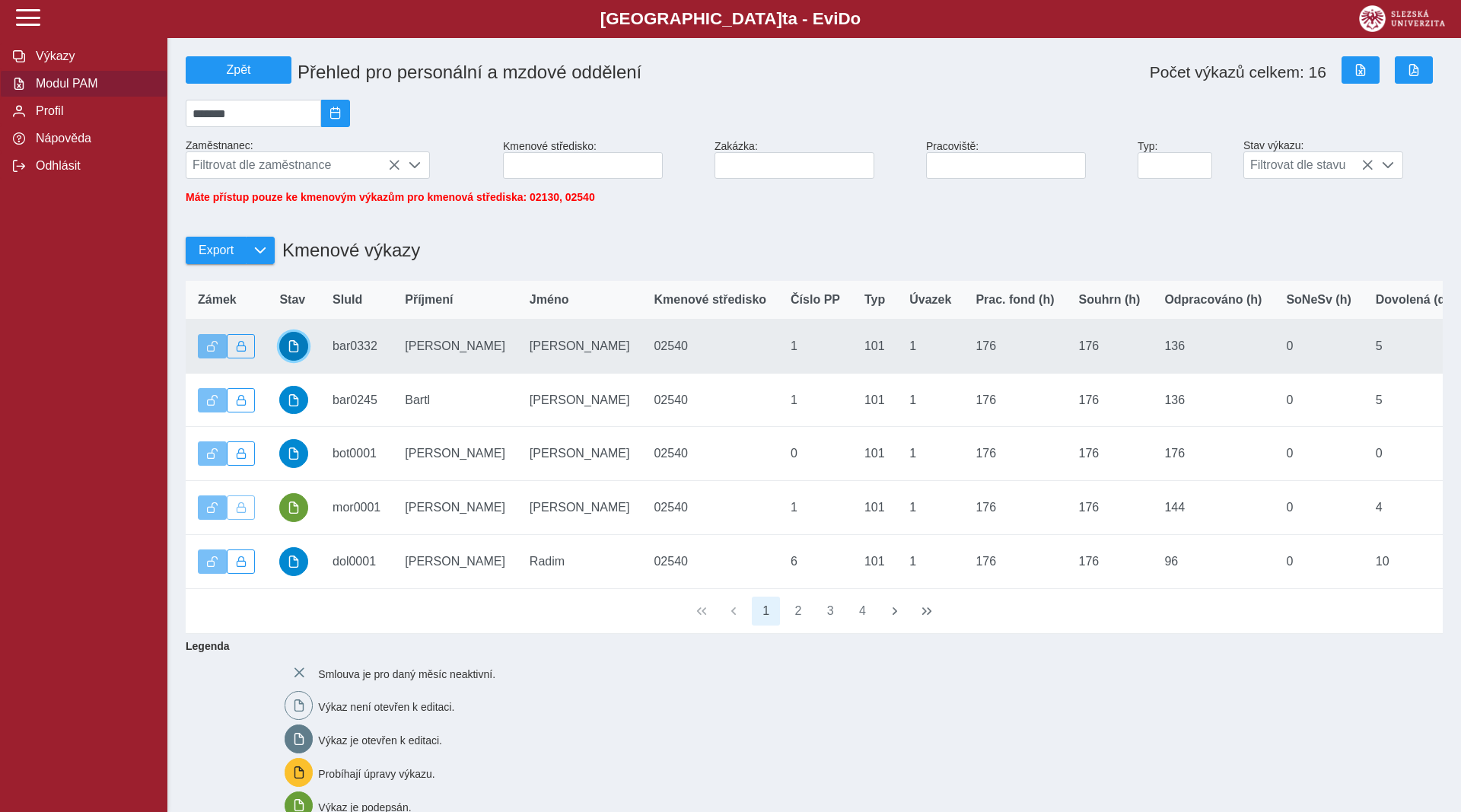
click at [288, 360] on button "button" at bounding box center [294, 347] width 29 height 29
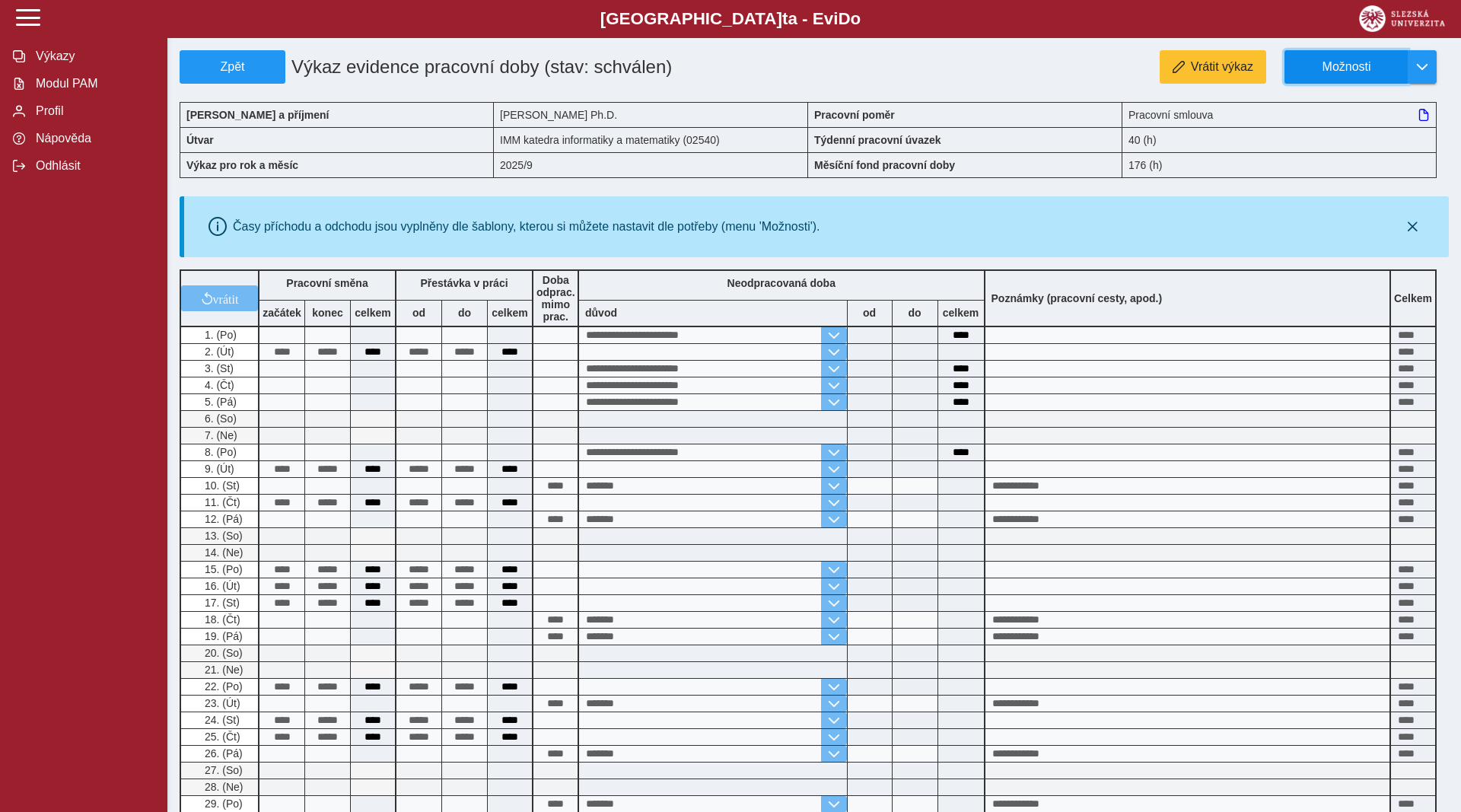
click at [1340, 65] on span "Možnosti" at bounding box center [1346, 66] width 98 height 14
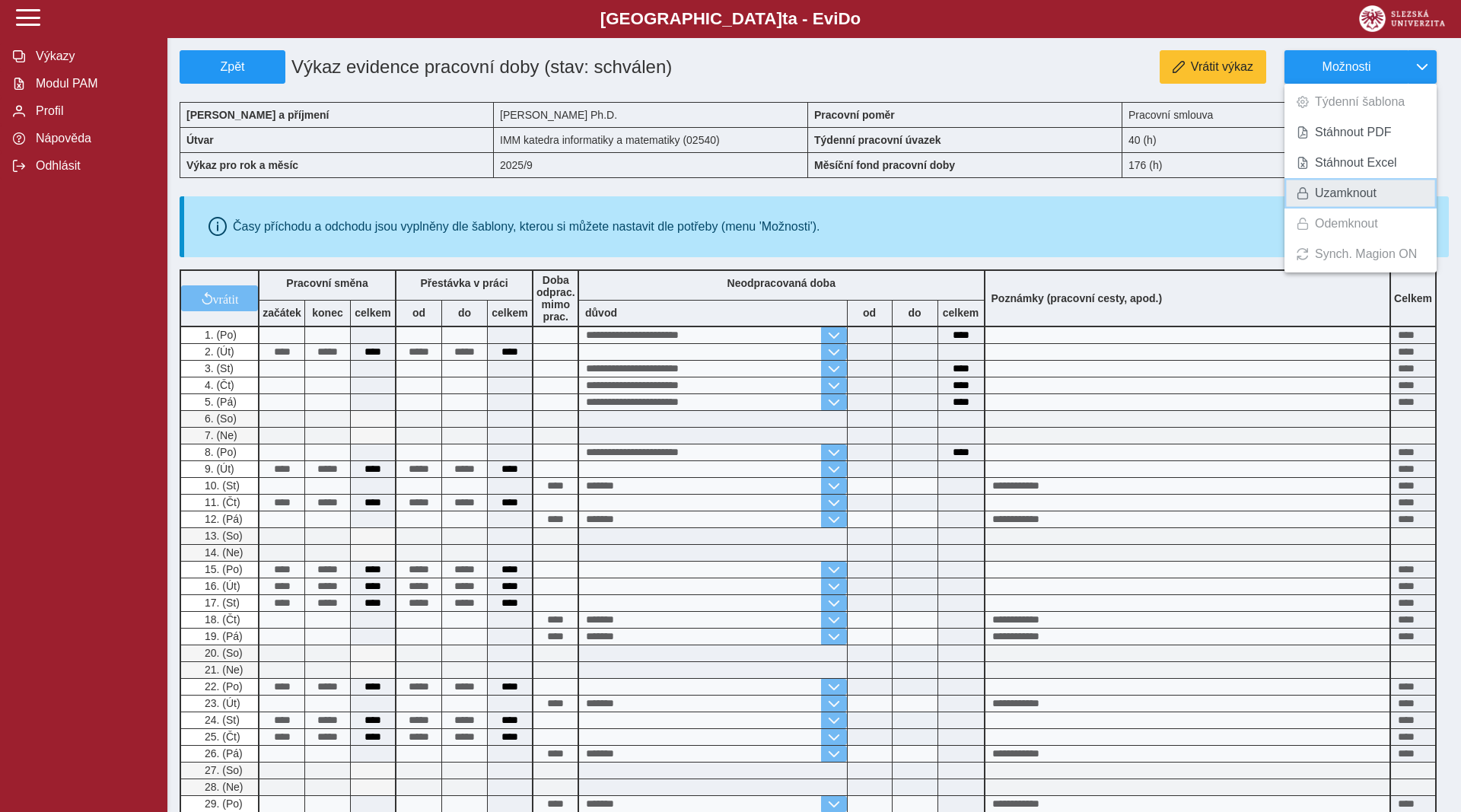
click at [1346, 191] on span "Uzamknout" at bounding box center [1345, 193] width 61 height 12
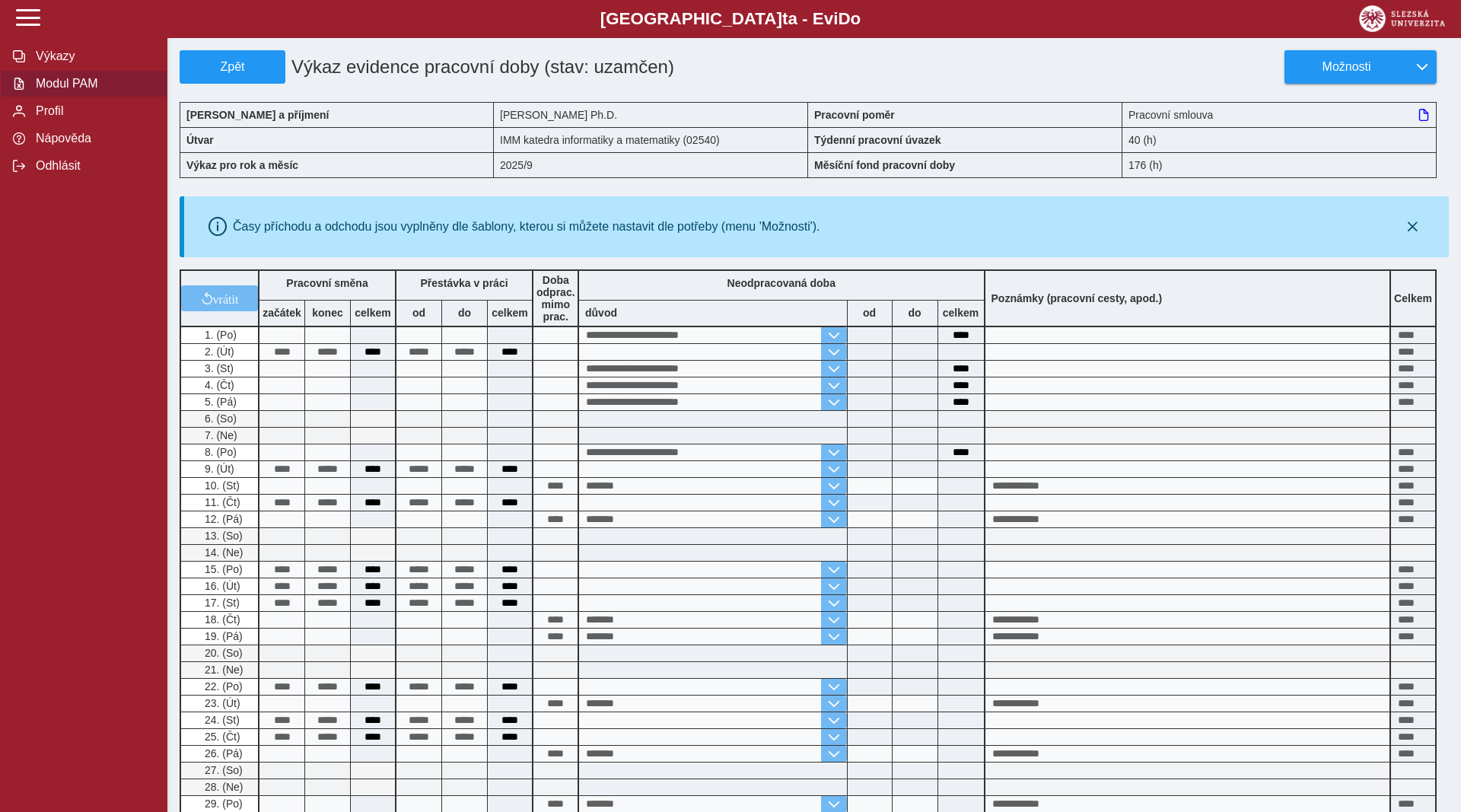
click at [74, 90] on span "Modul PAM" at bounding box center [93, 83] width 124 height 14
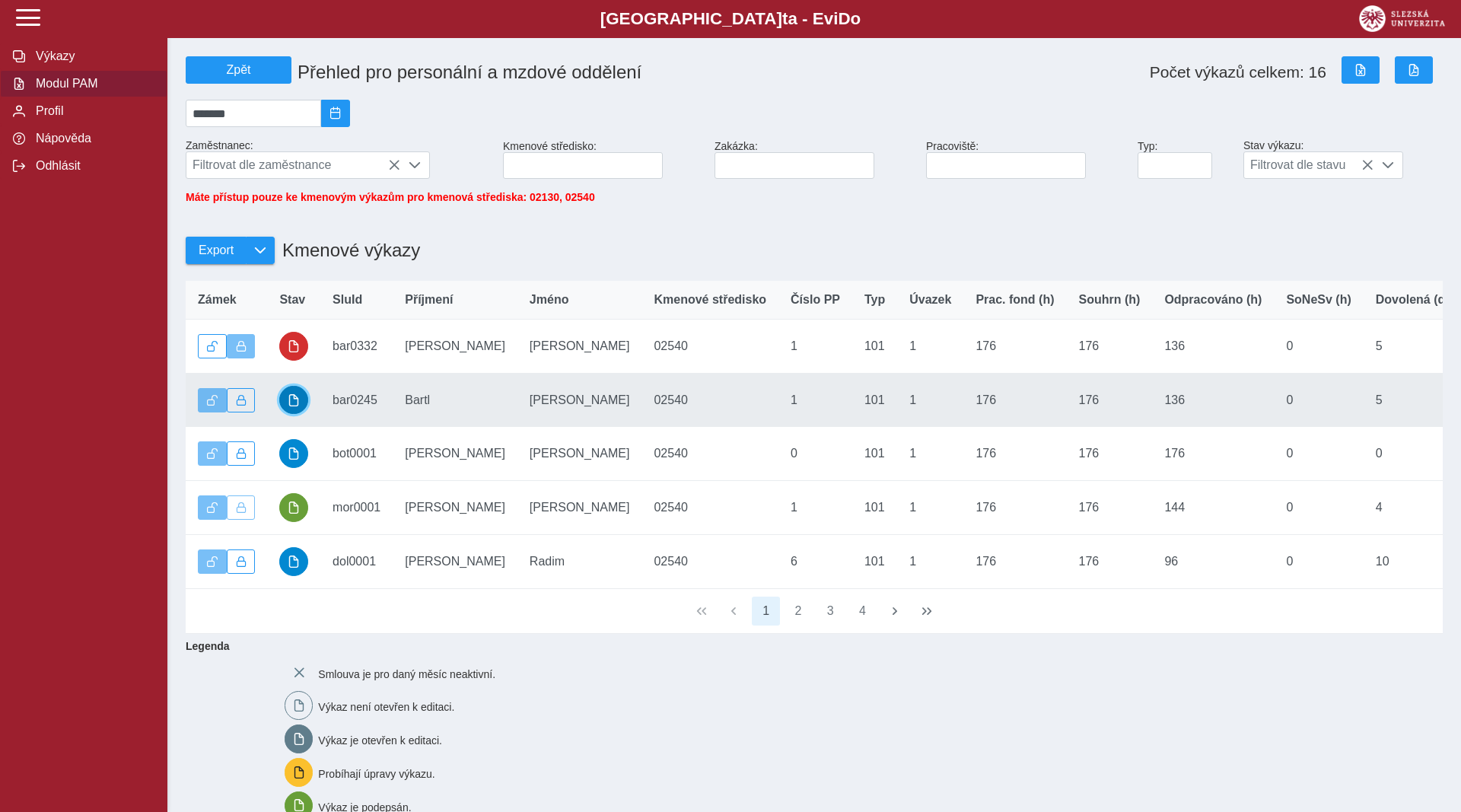
click at [293, 406] on span "button" at bounding box center [293, 400] width 12 height 12
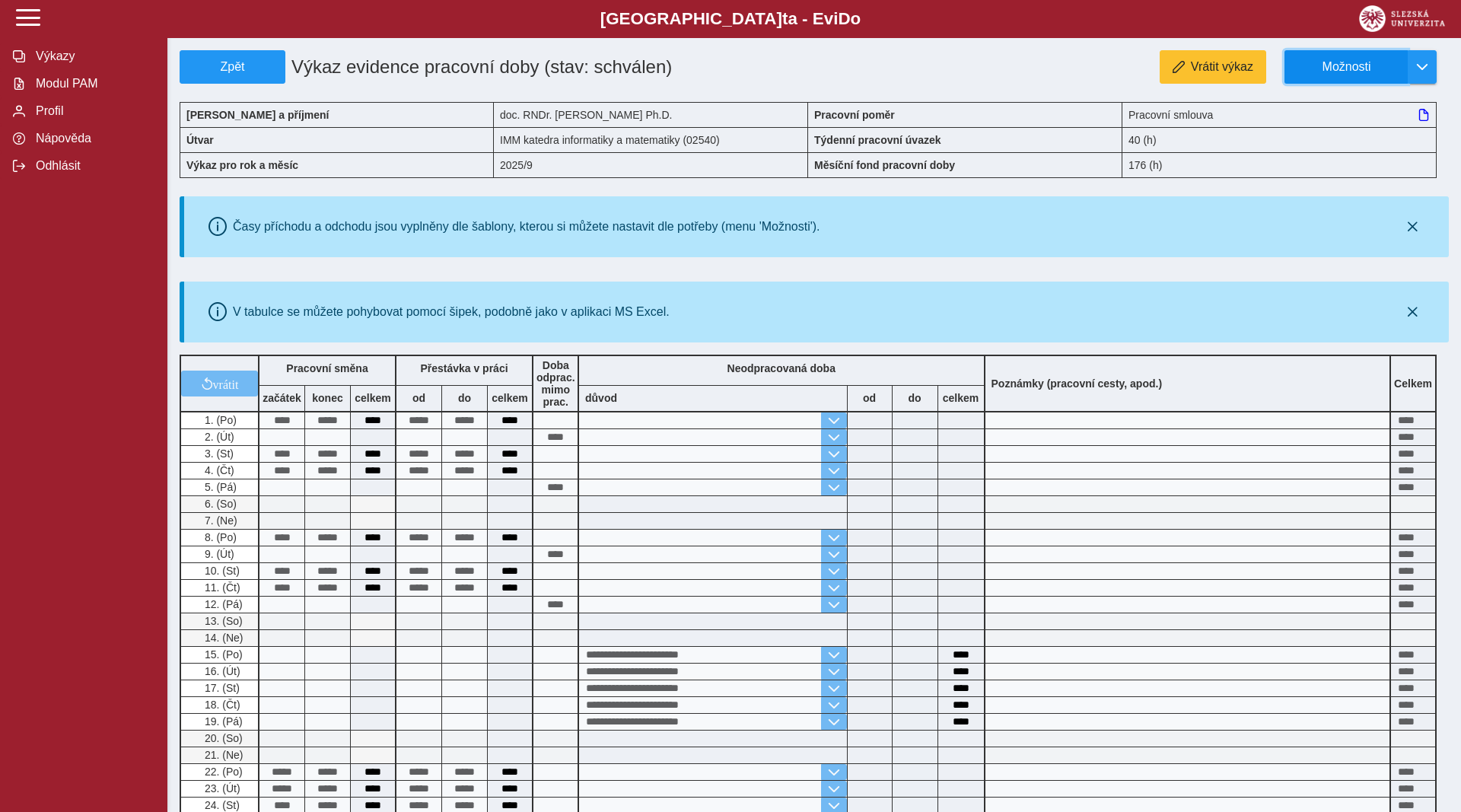
click at [1345, 72] on span "Možnosti" at bounding box center [1346, 66] width 98 height 14
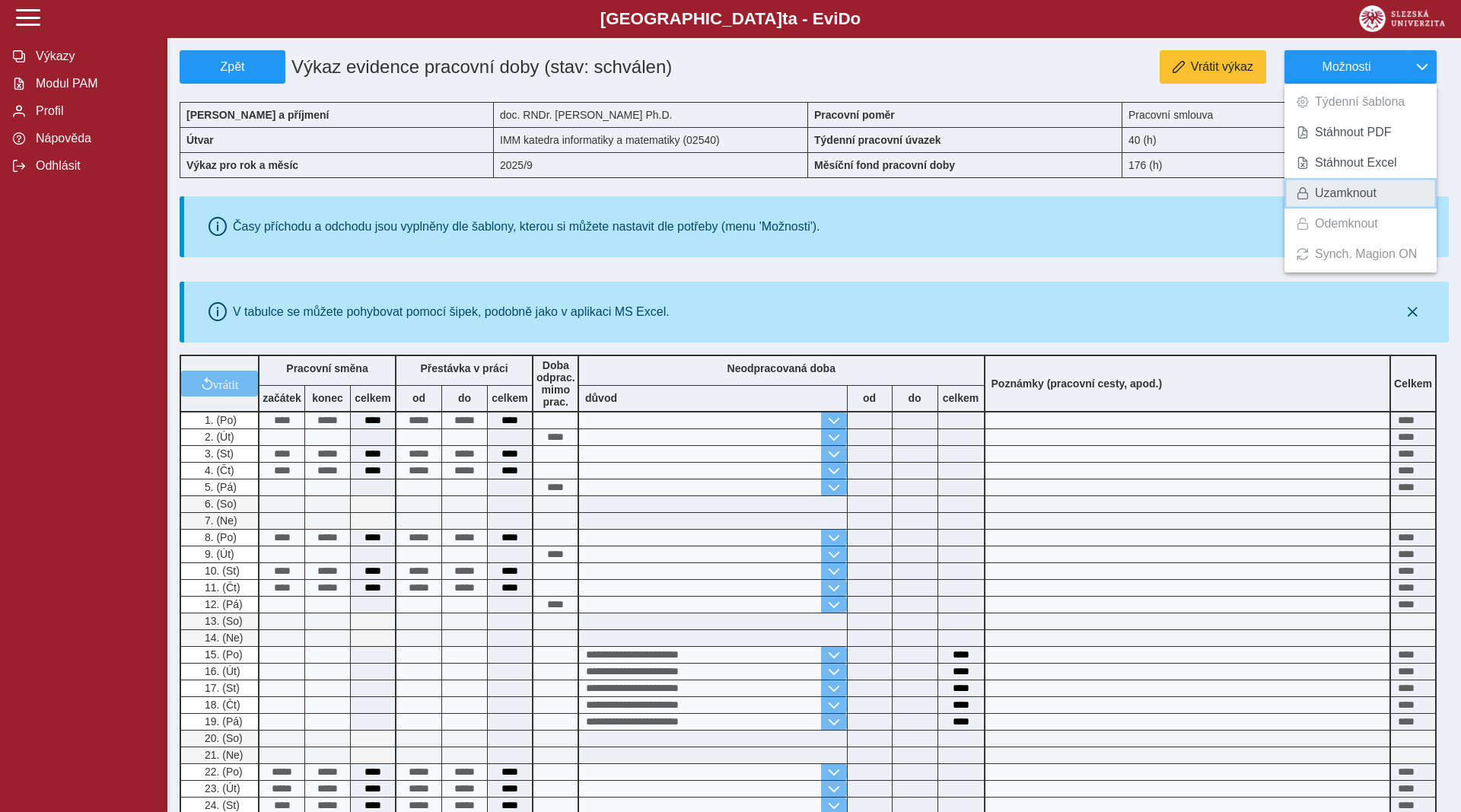
click at [1344, 207] on link "Uzamknout" at bounding box center [1361, 193] width 152 height 31
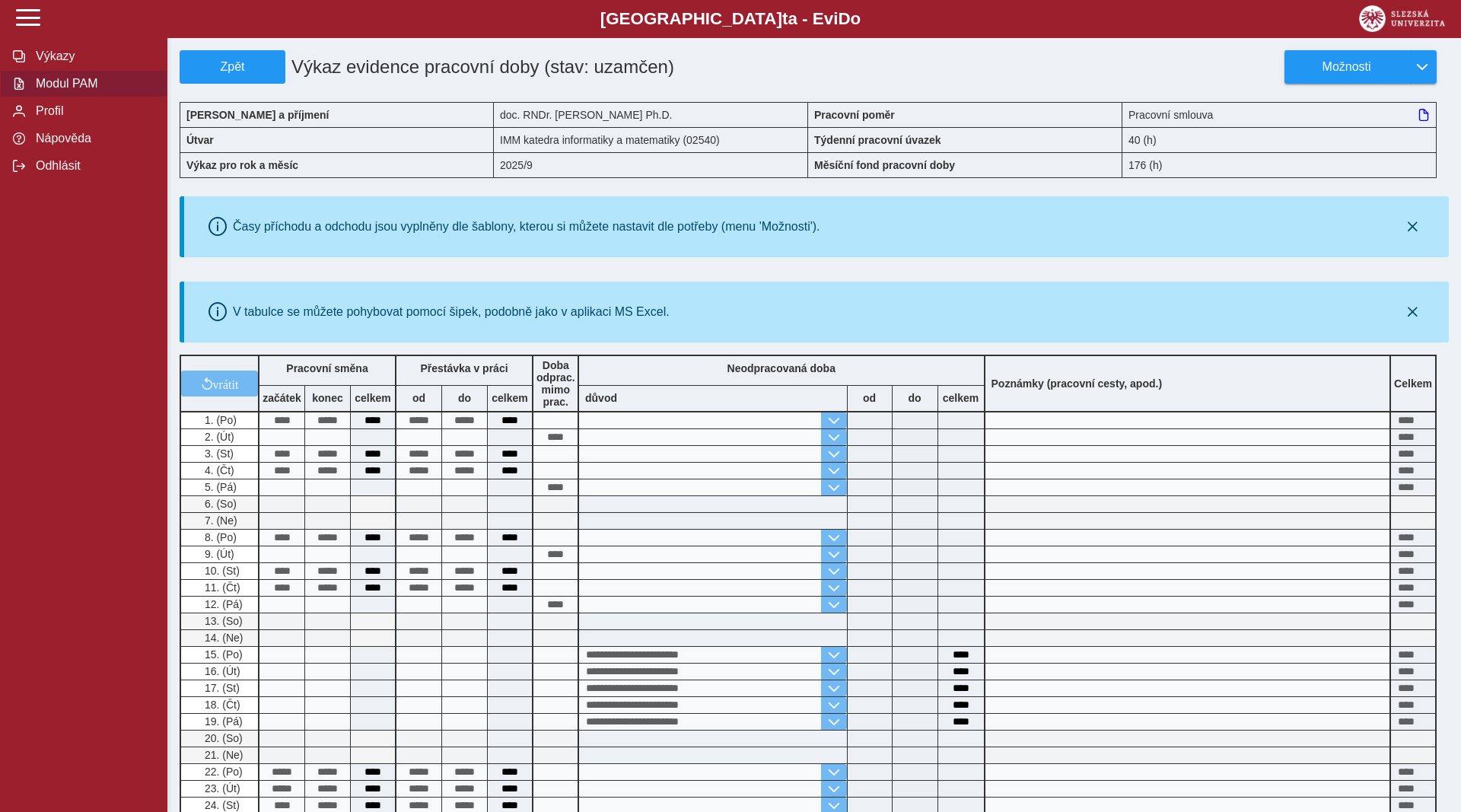
click at [67, 90] on span "Modul PAM" at bounding box center [93, 83] width 124 height 14
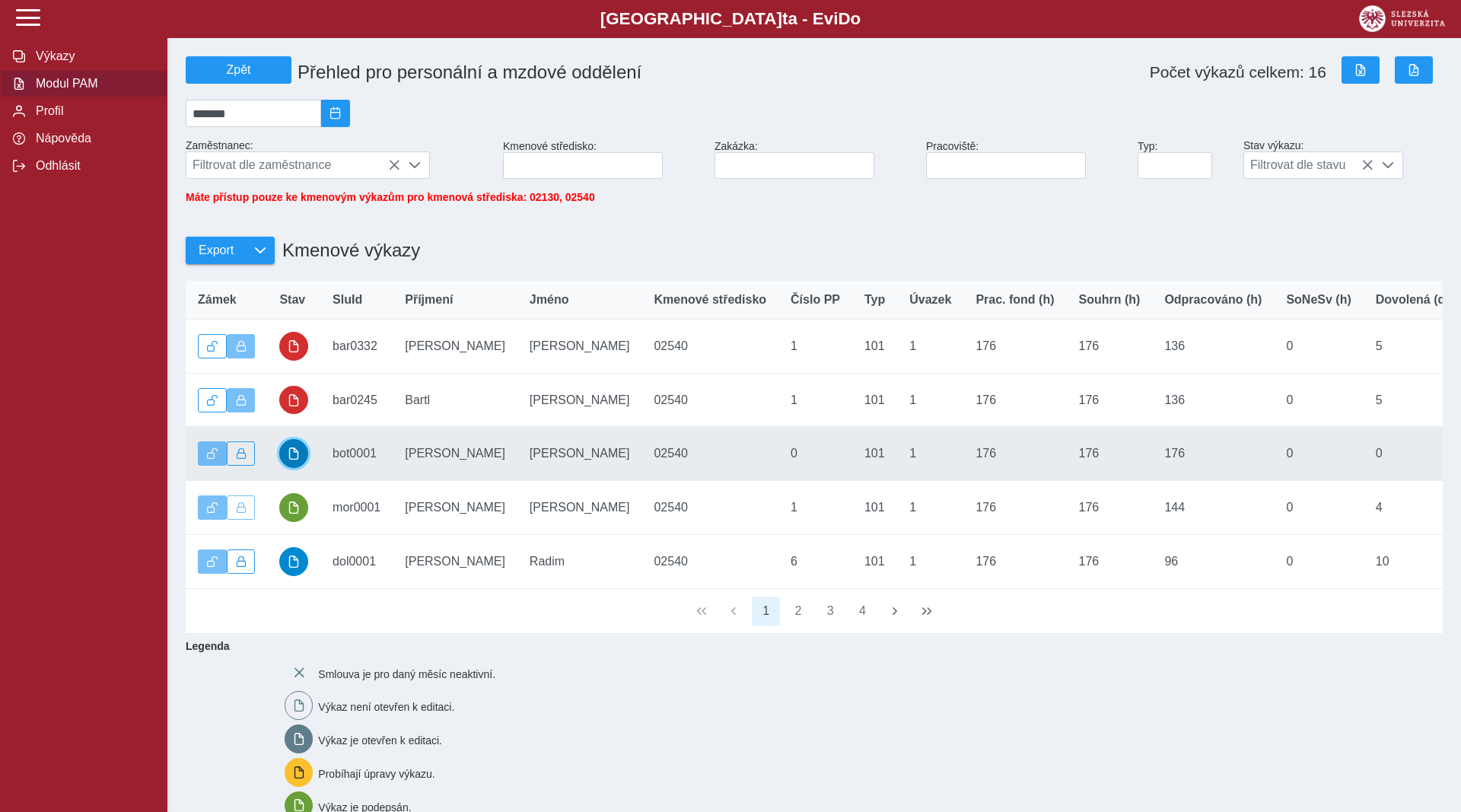
click at [293, 460] on span "button" at bounding box center [293, 453] width 12 height 12
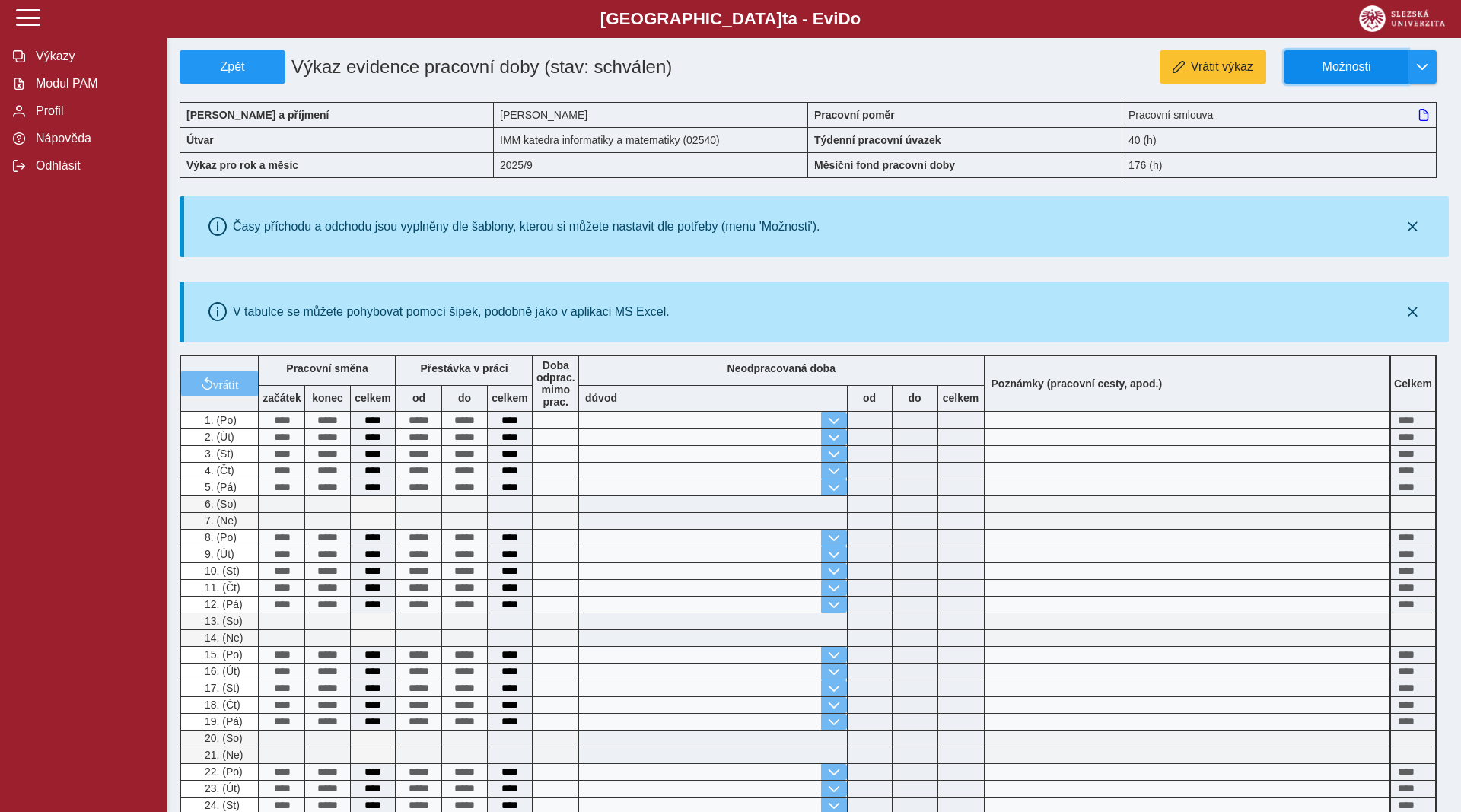
click at [1353, 69] on span "Možnosti" at bounding box center [1346, 66] width 98 height 14
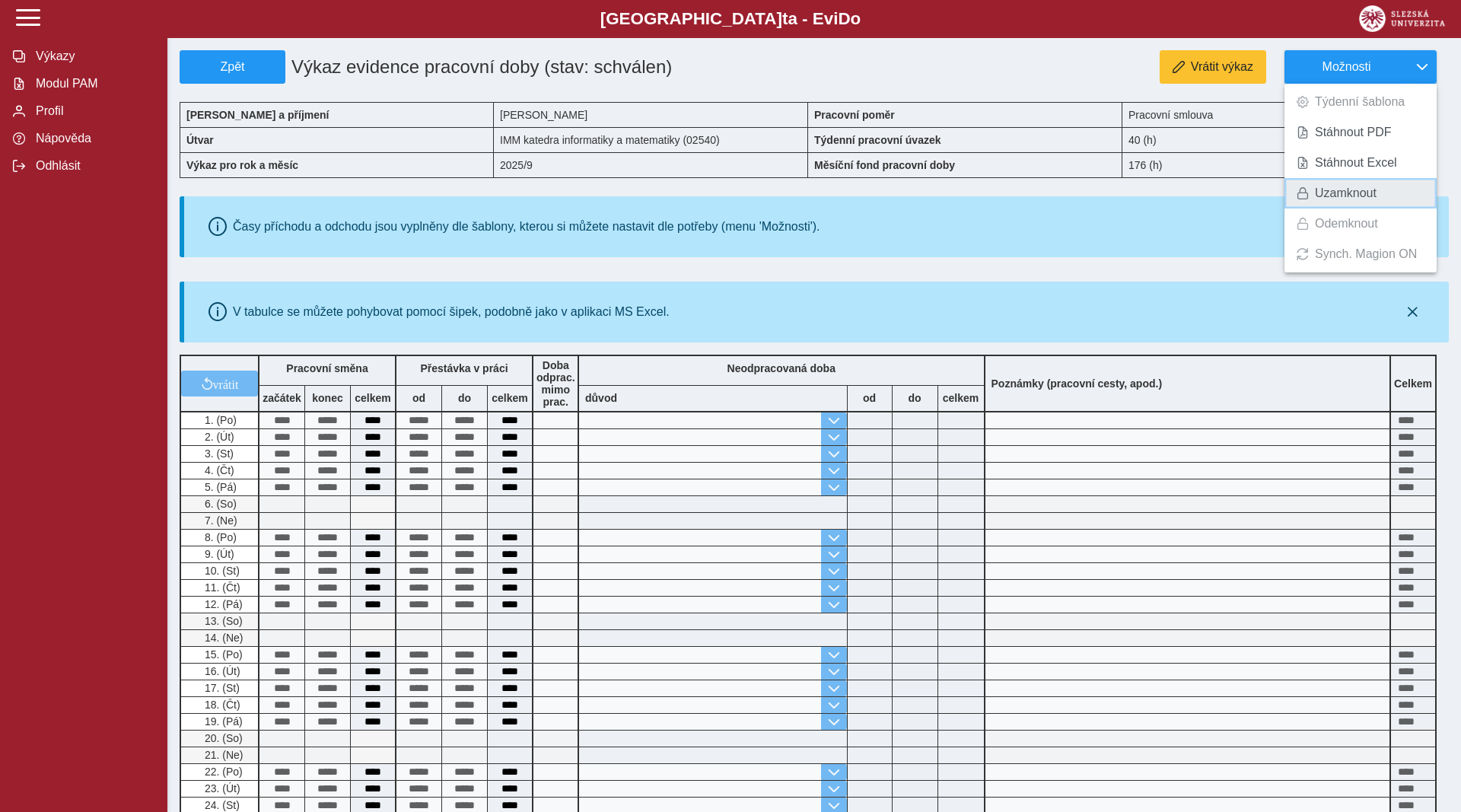
click at [1328, 194] on span "Uzamknout" at bounding box center [1345, 193] width 61 height 12
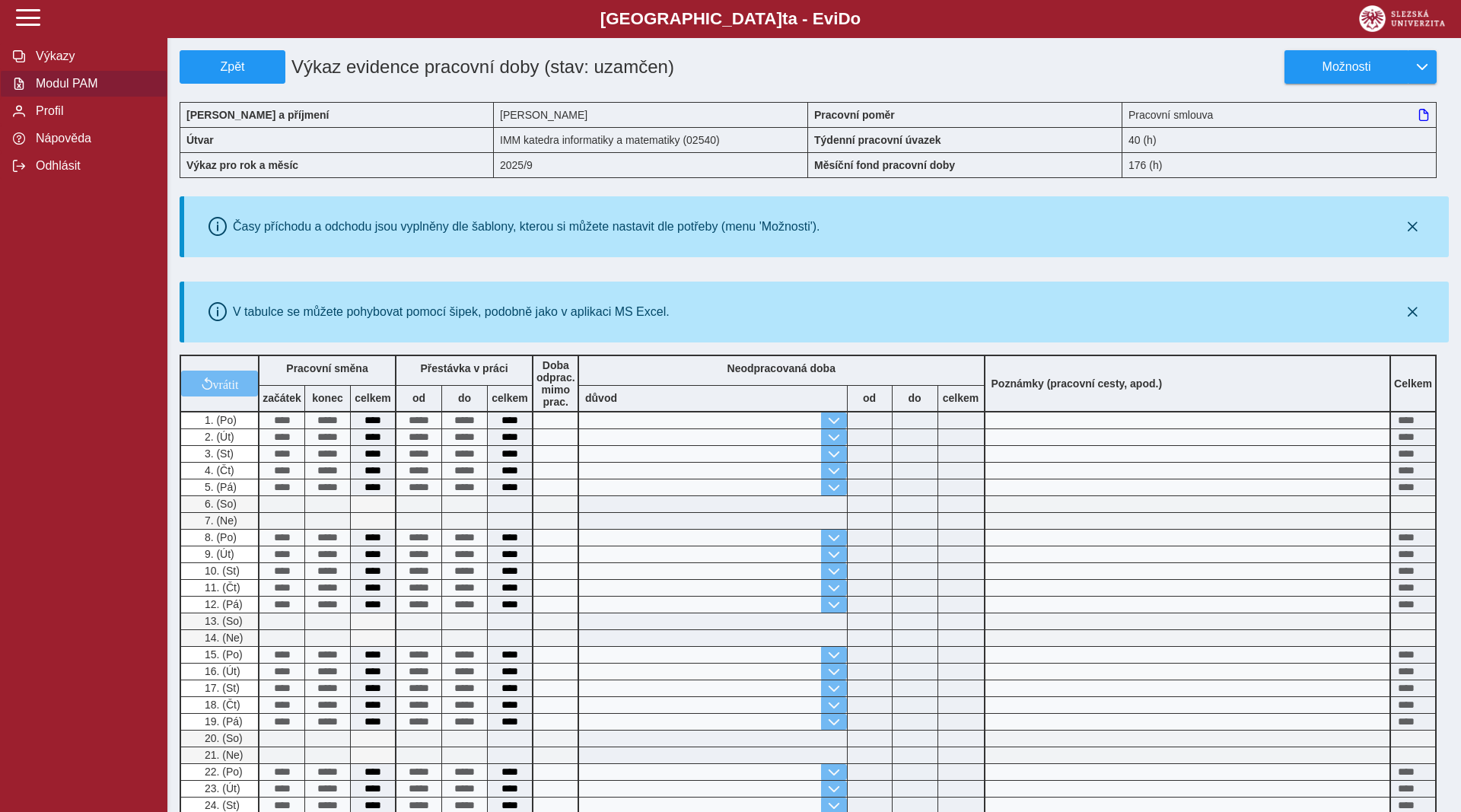
click at [74, 90] on span "Modul PAM" at bounding box center [93, 83] width 124 height 14
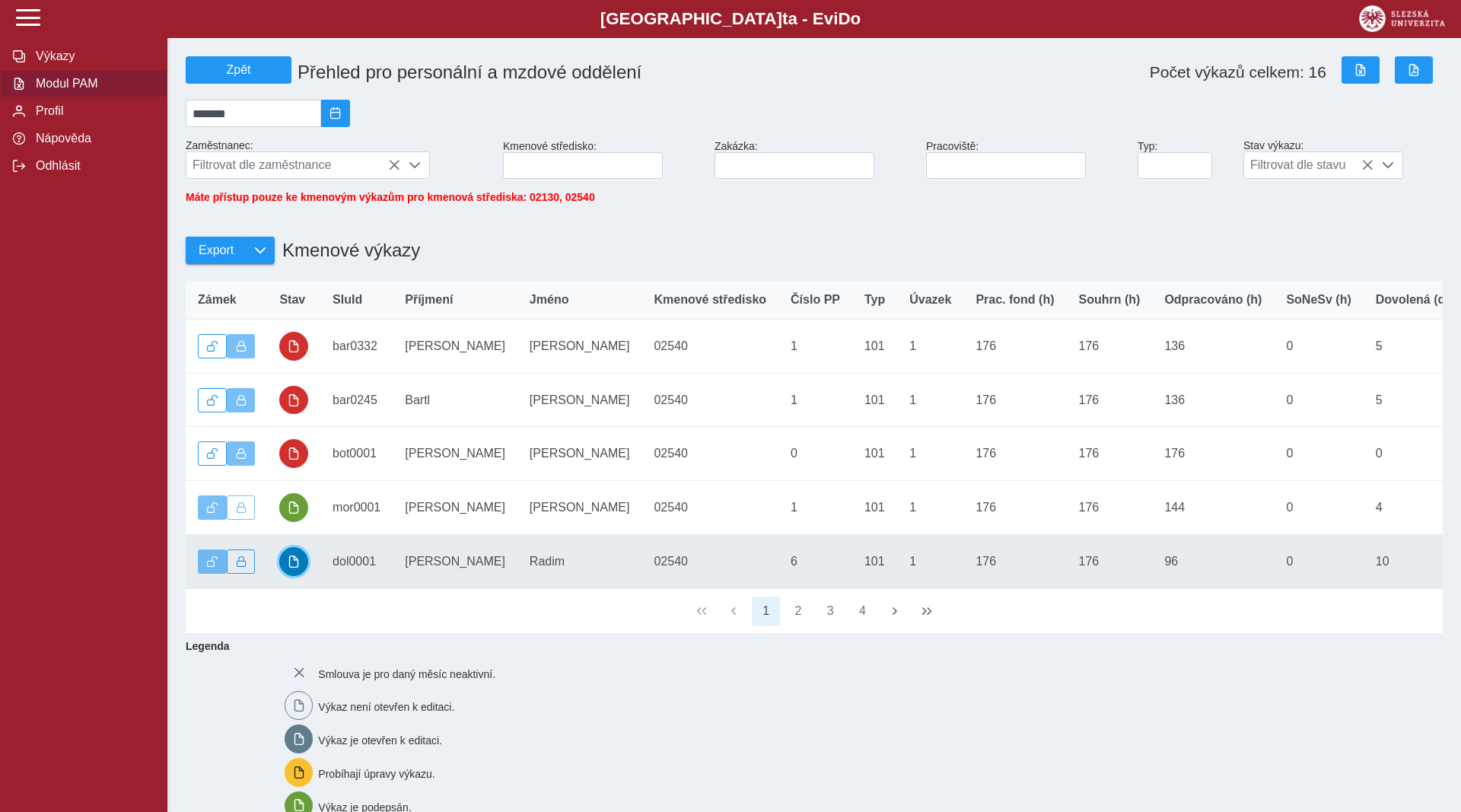
click at [295, 568] on span "button" at bounding box center [293, 562] width 12 height 12
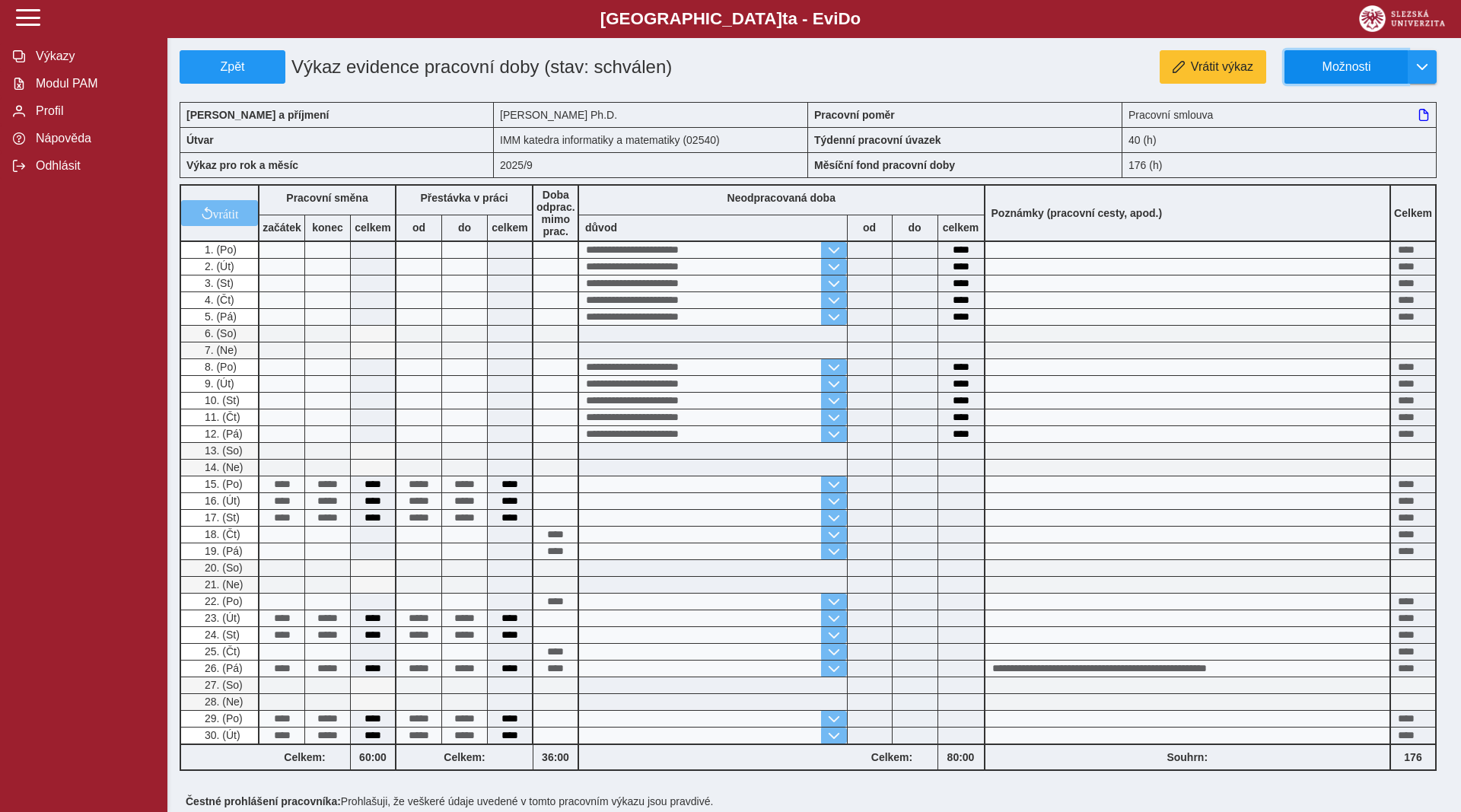
click at [1344, 73] on span "Možnosti" at bounding box center [1346, 66] width 98 height 14
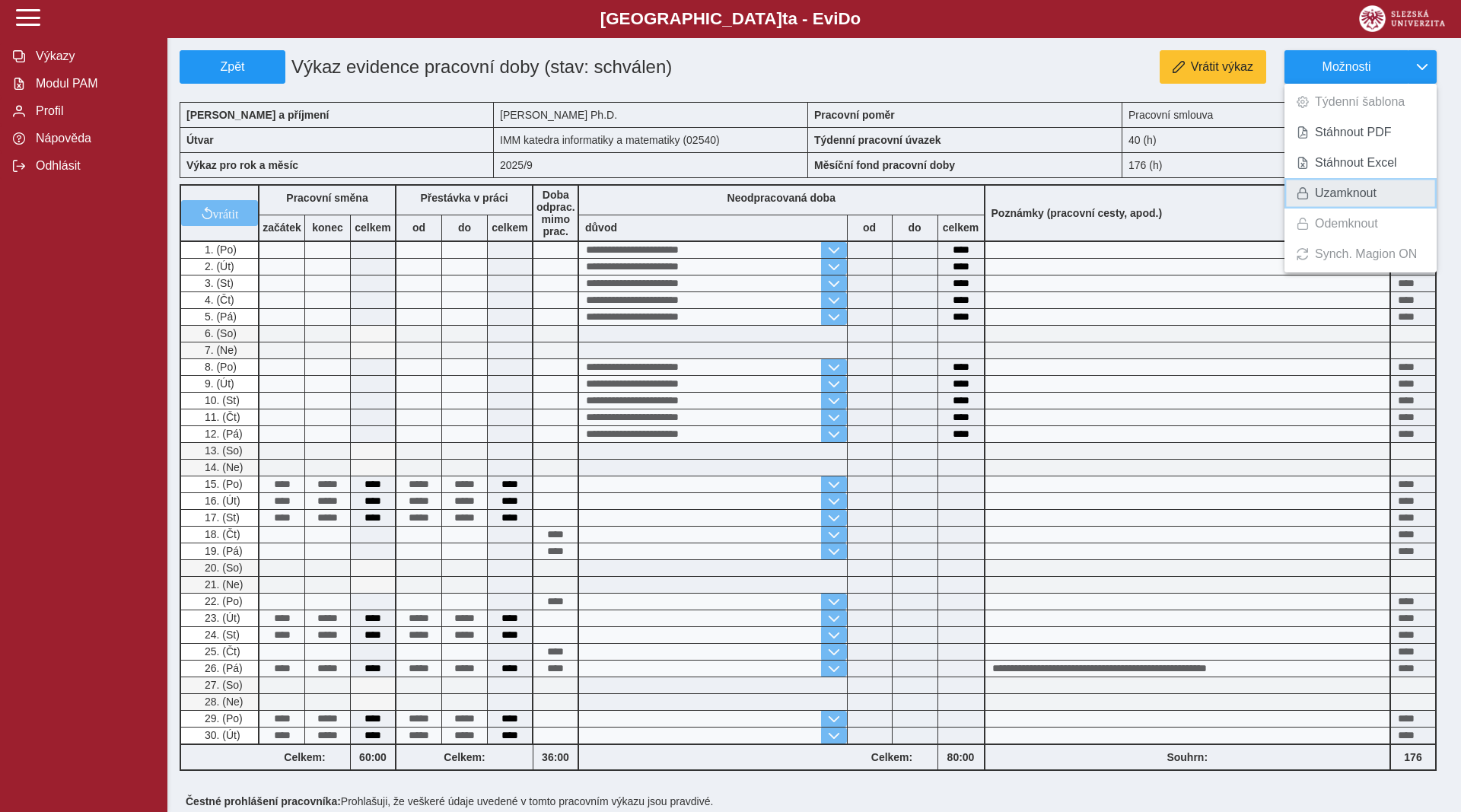
click at [1337, 189] on span "Uzamknout" at bounding box center [1345, 193] width 61 height 12
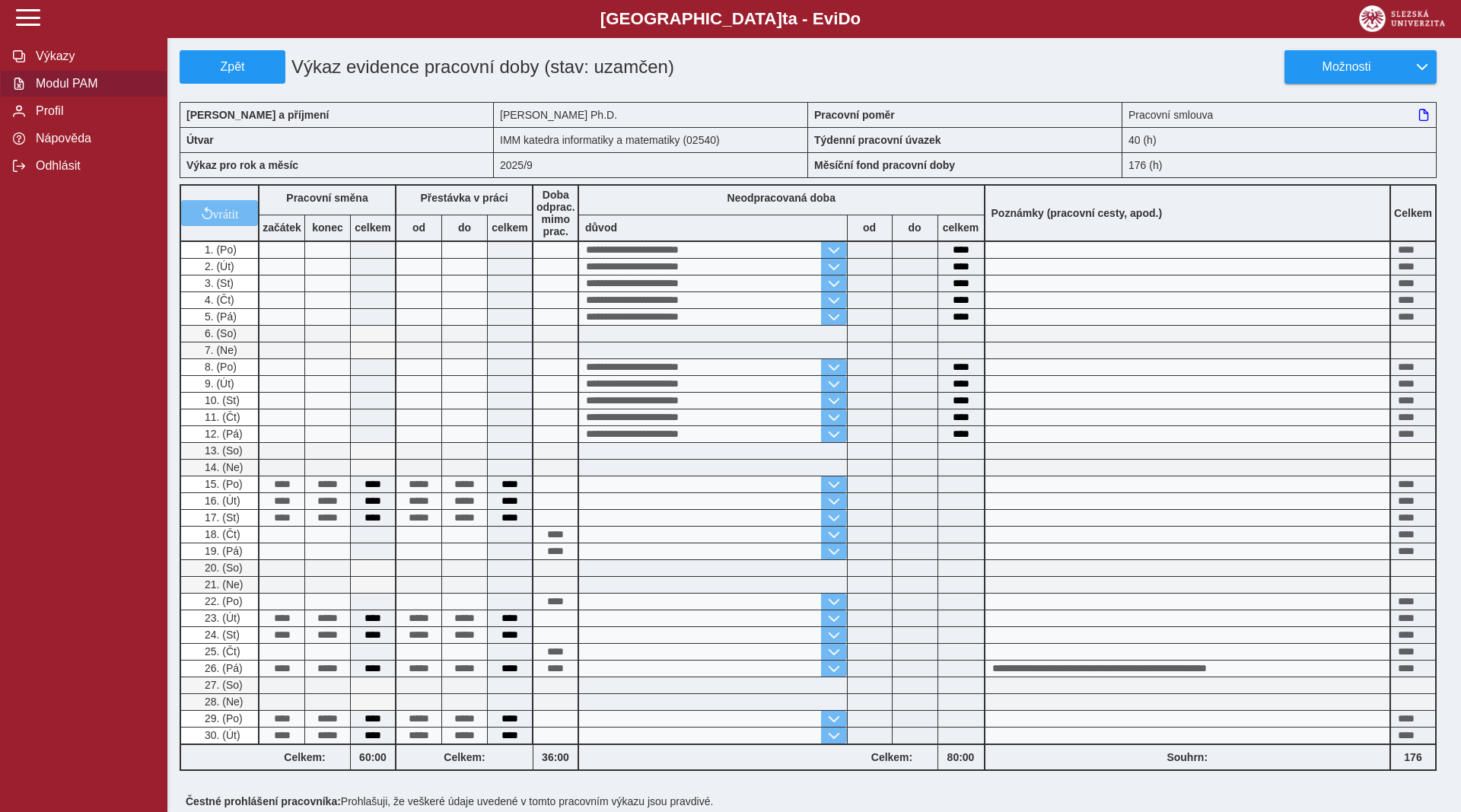
click at [70, 90] on span "Modul PAM" at bounding box center [93, 83] width 124 height 14
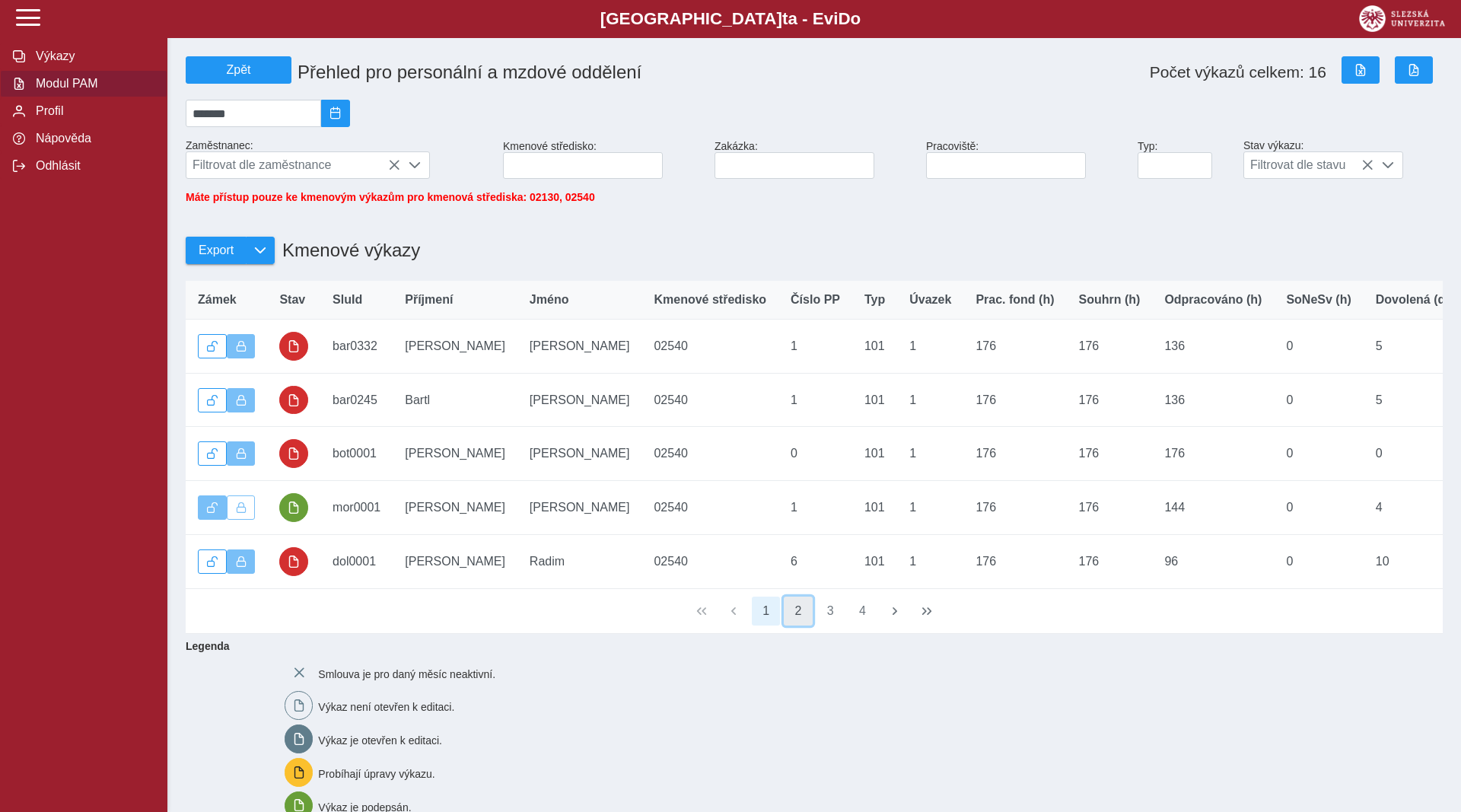
click at [798, 616] on button "2" at bounding box center [798, 611] width 29 height 29
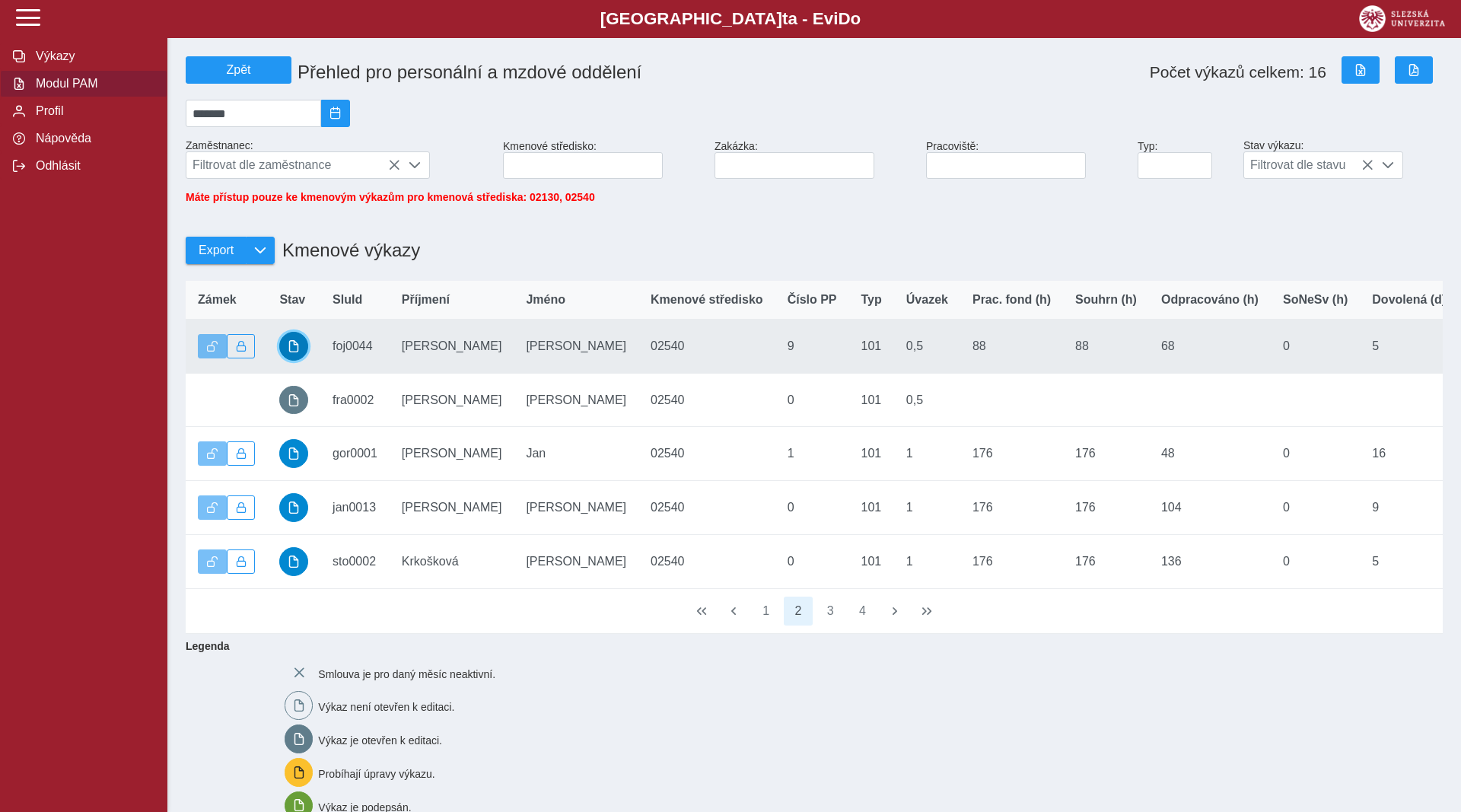
click at [301, 353] on button "button" at bounding box center [294, 347] width 29 height 29
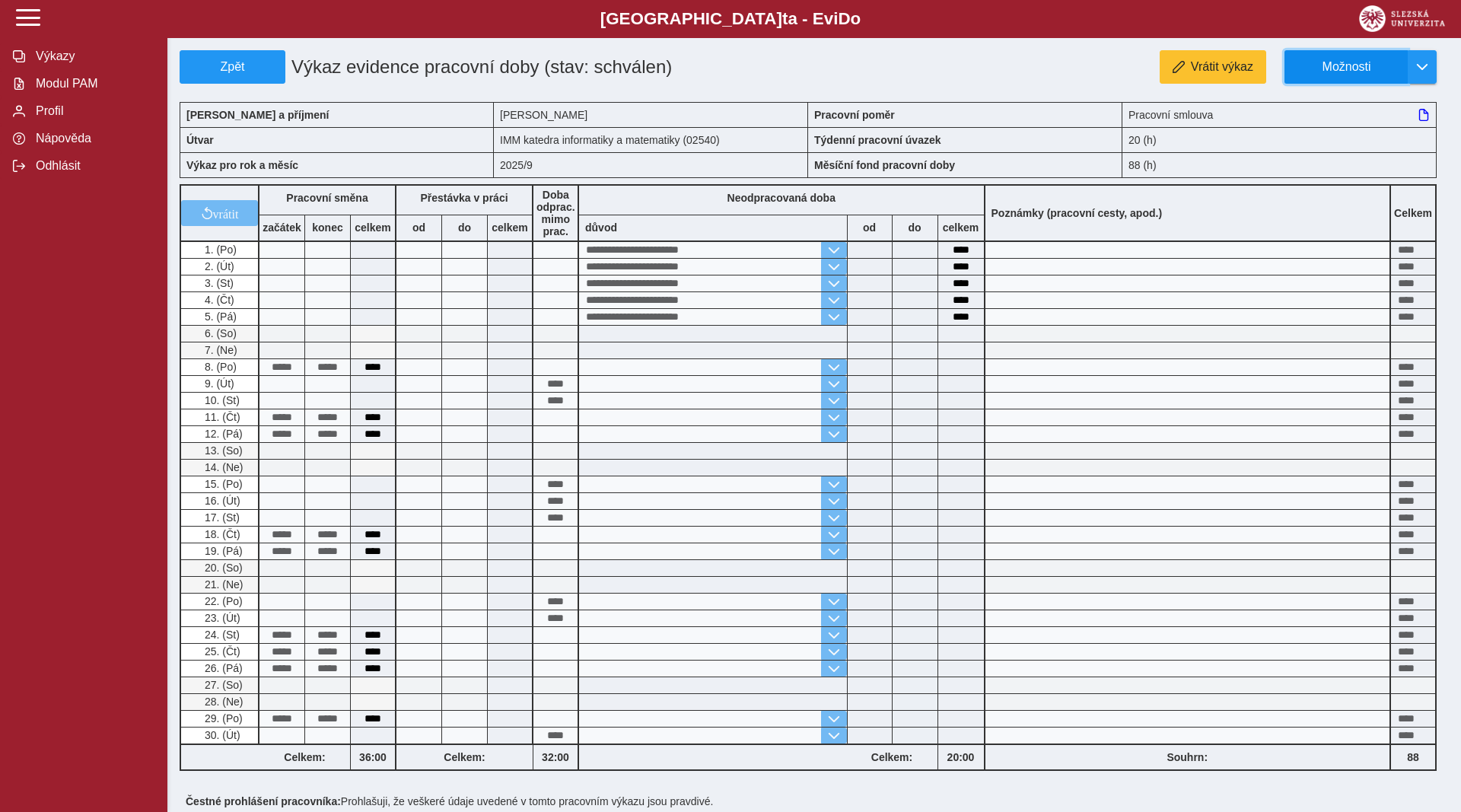
click at [1340, 57] on button "Možnosti" at bounding box center [1346, 66] width 124 height 33
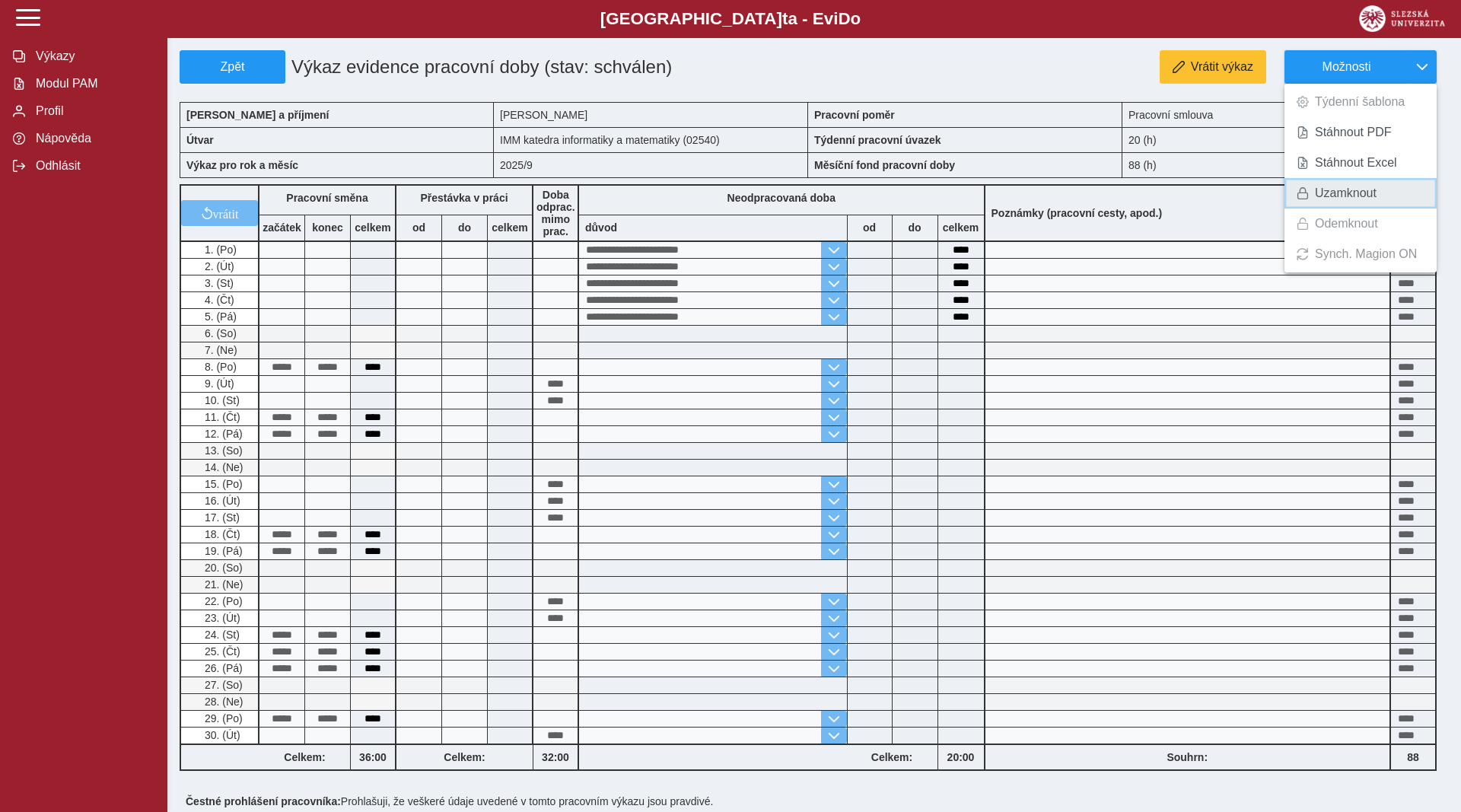
click at [1333, 198] on span "Uzamknout" at bounding box center [1345, 193] width 61 height 12
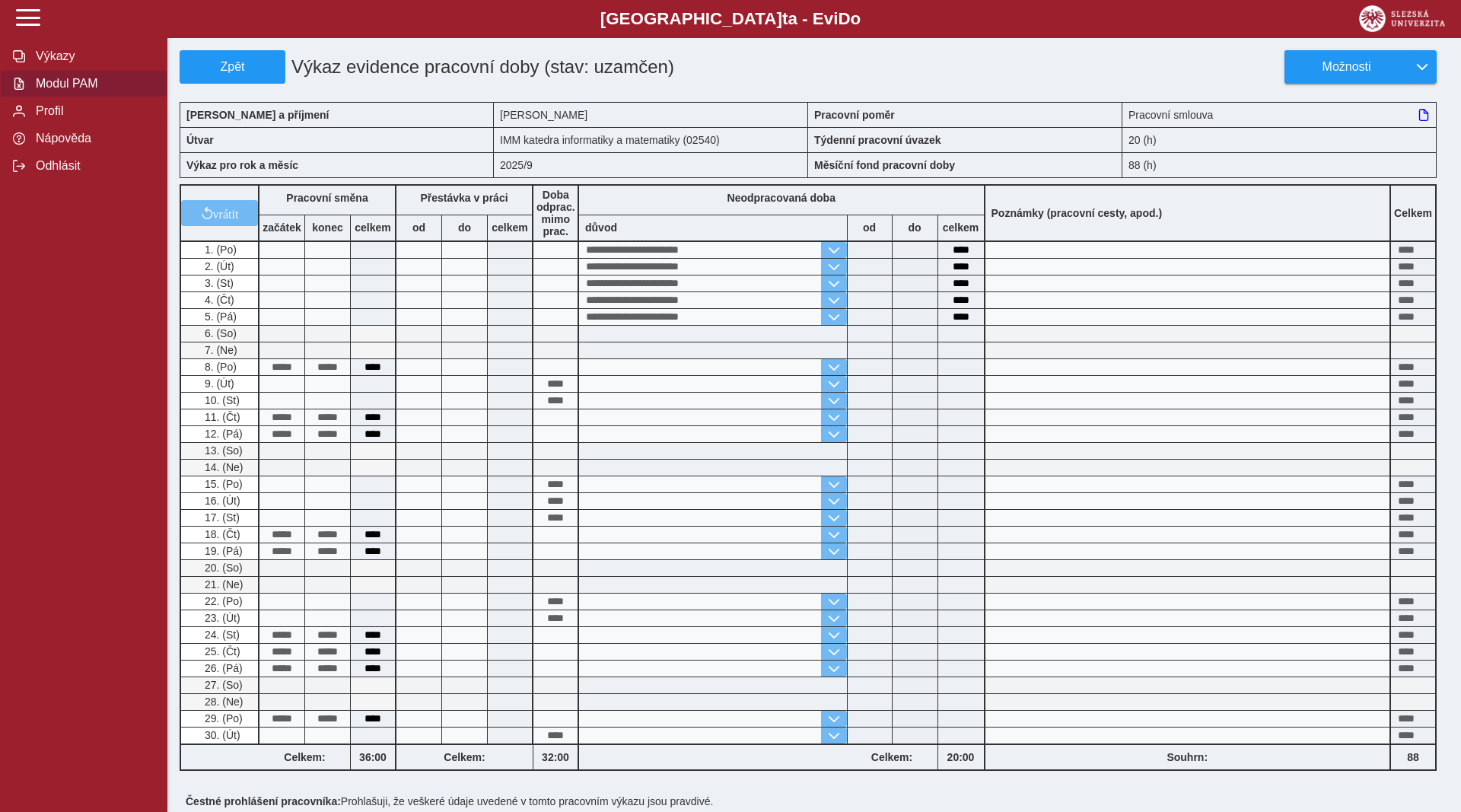
click at [45, 90] on span "Modul PAM" at bounding box center [93, 83] width 124 height 14
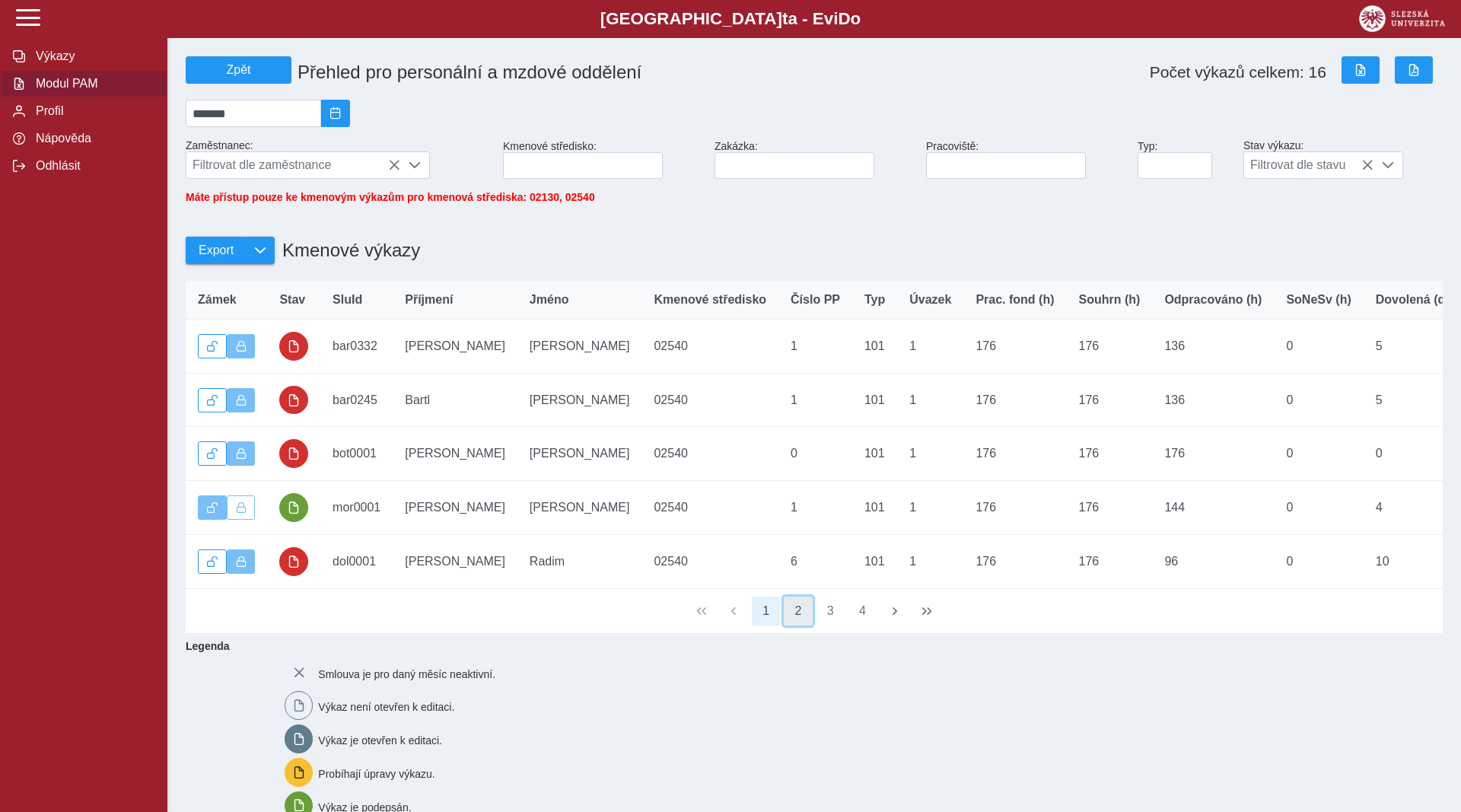
click at [799, 623] on button "2" at bounding box center [798, 611] width 29 height 29
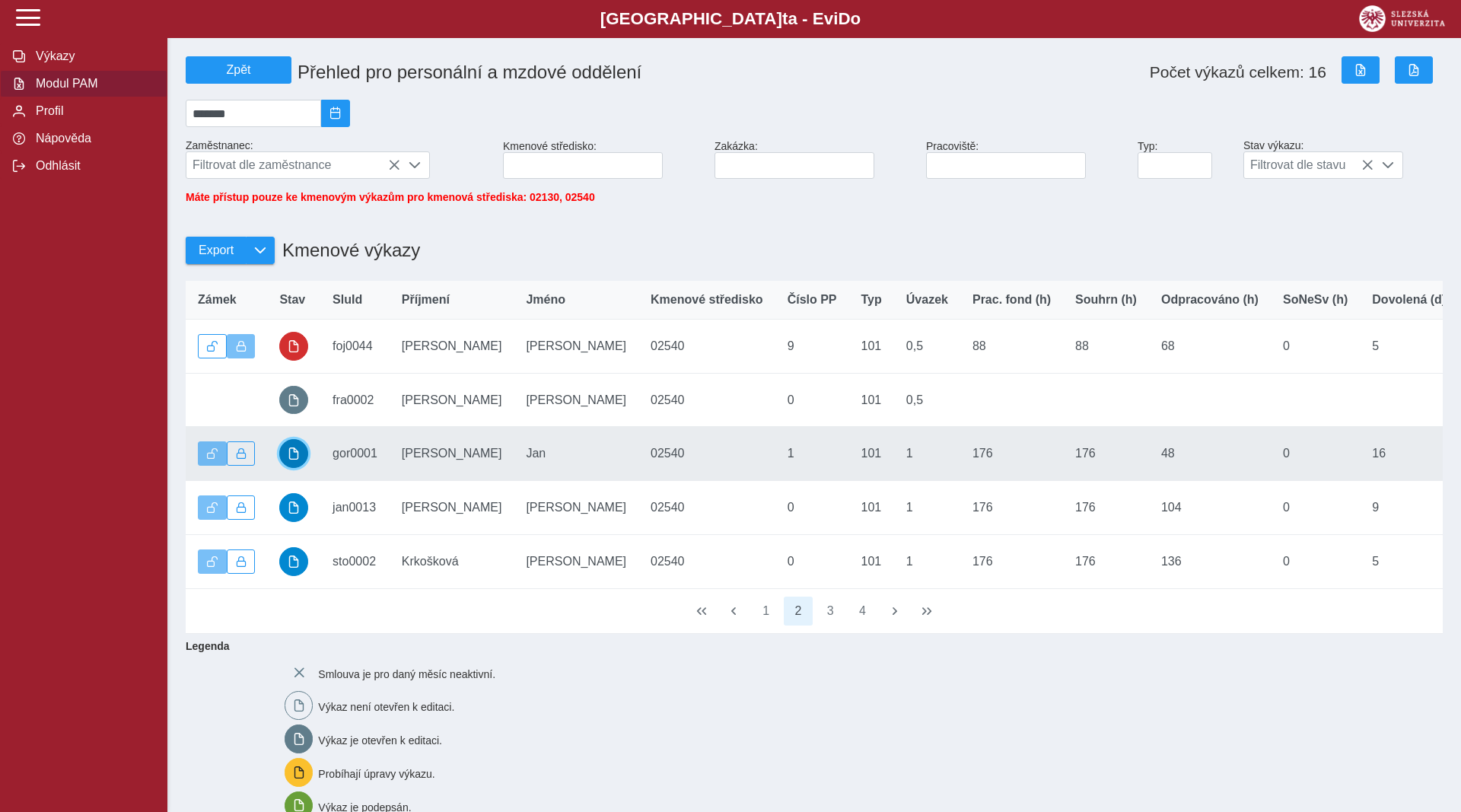
click at [294, 460] on span "button" at bounding box center [293, 453] width 12 height 12
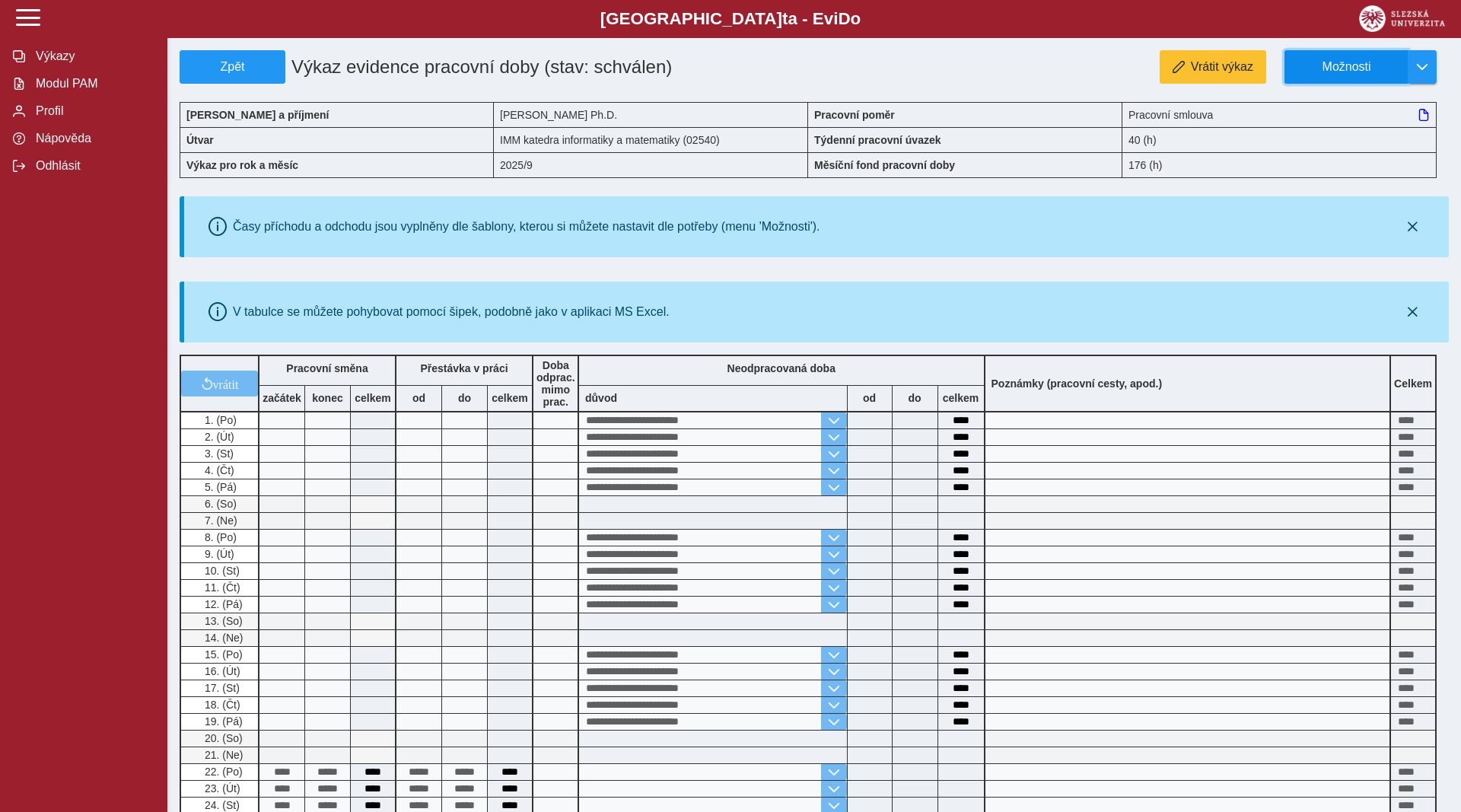
click at [1302, 73] on span "Možnosti" at bounding box center [1346, 66] width 98 height 14
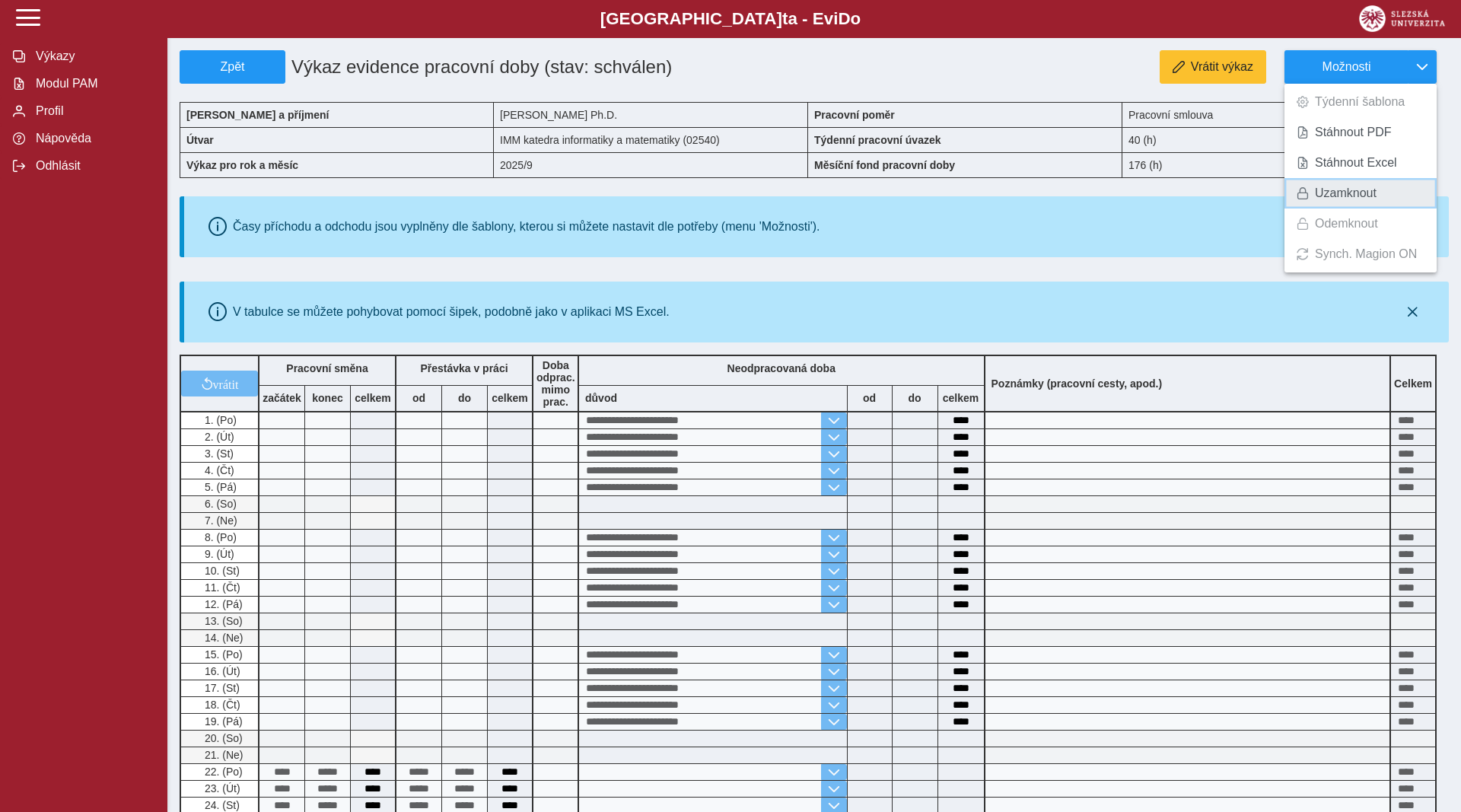
click at [1332, 189] on span "Uzamknout" at bounding box center [1345, 193] width 61 height 12
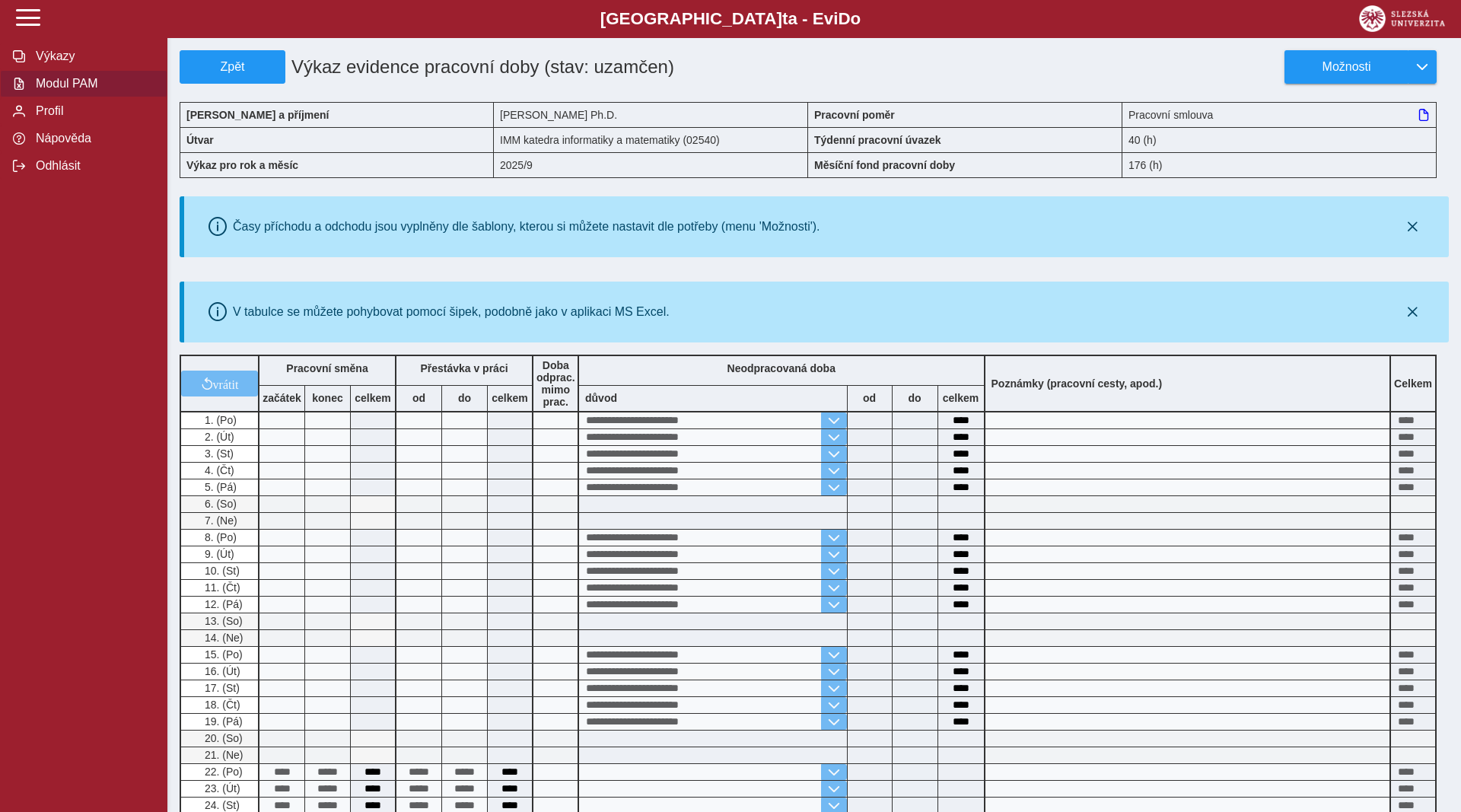
click at [67, 90] on span "Modul PAM" at bounding box center [93, 83] width 124 height 14
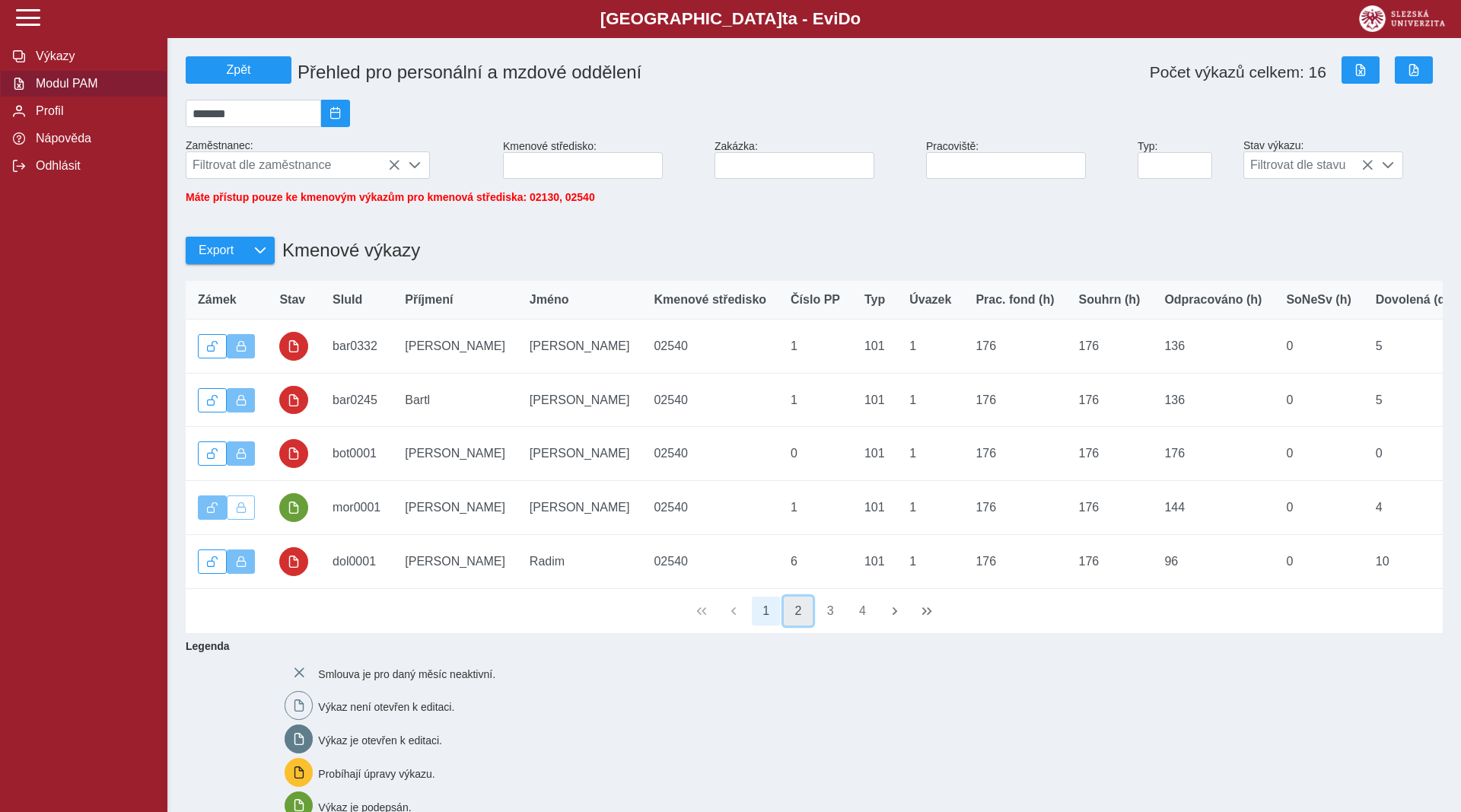
click at [801, 625] on button "2" at bounding box center [798, 611] width 29 height 29
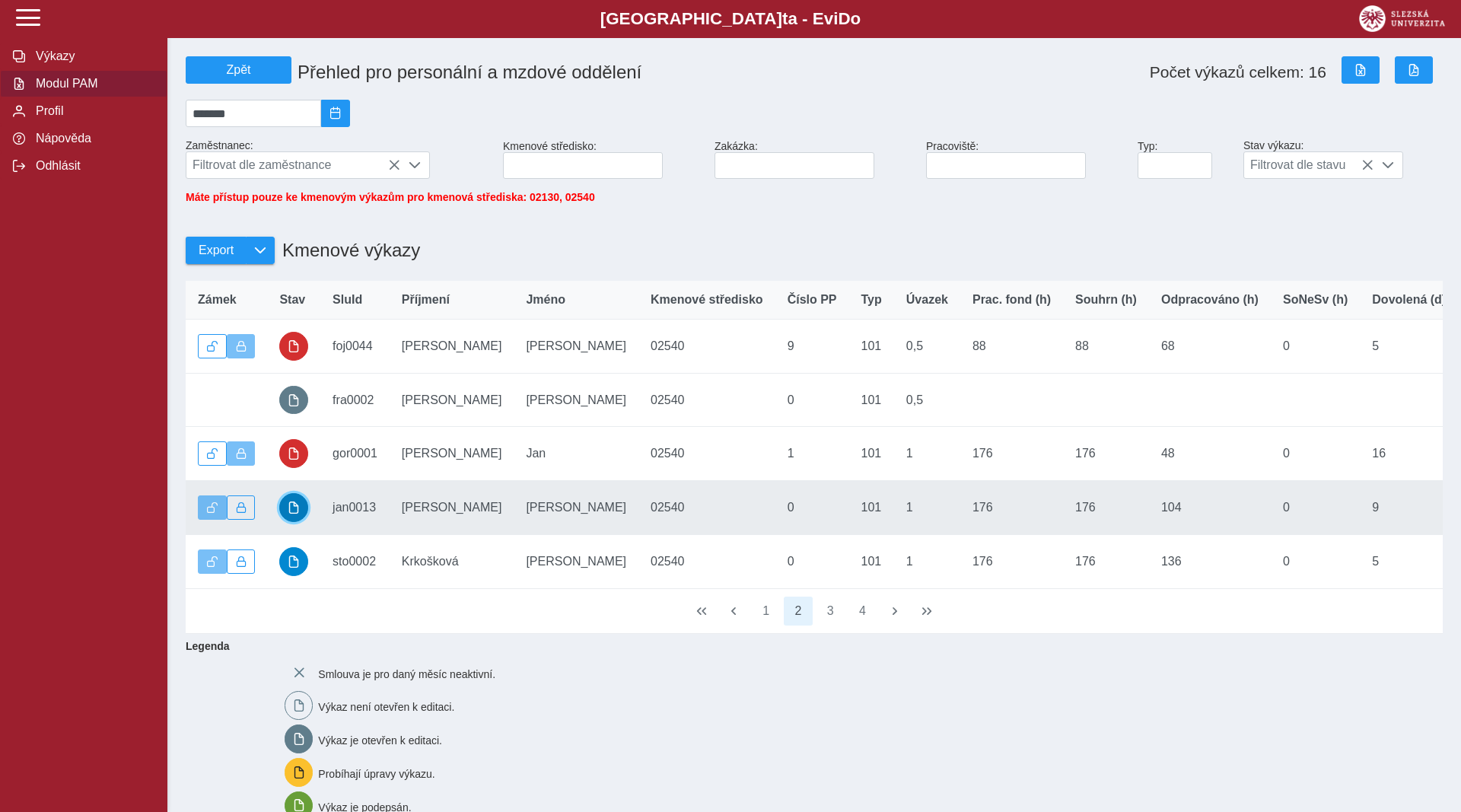
click at [293, 514] on span "button" at bounding box center [293, 507] width 12 height 12
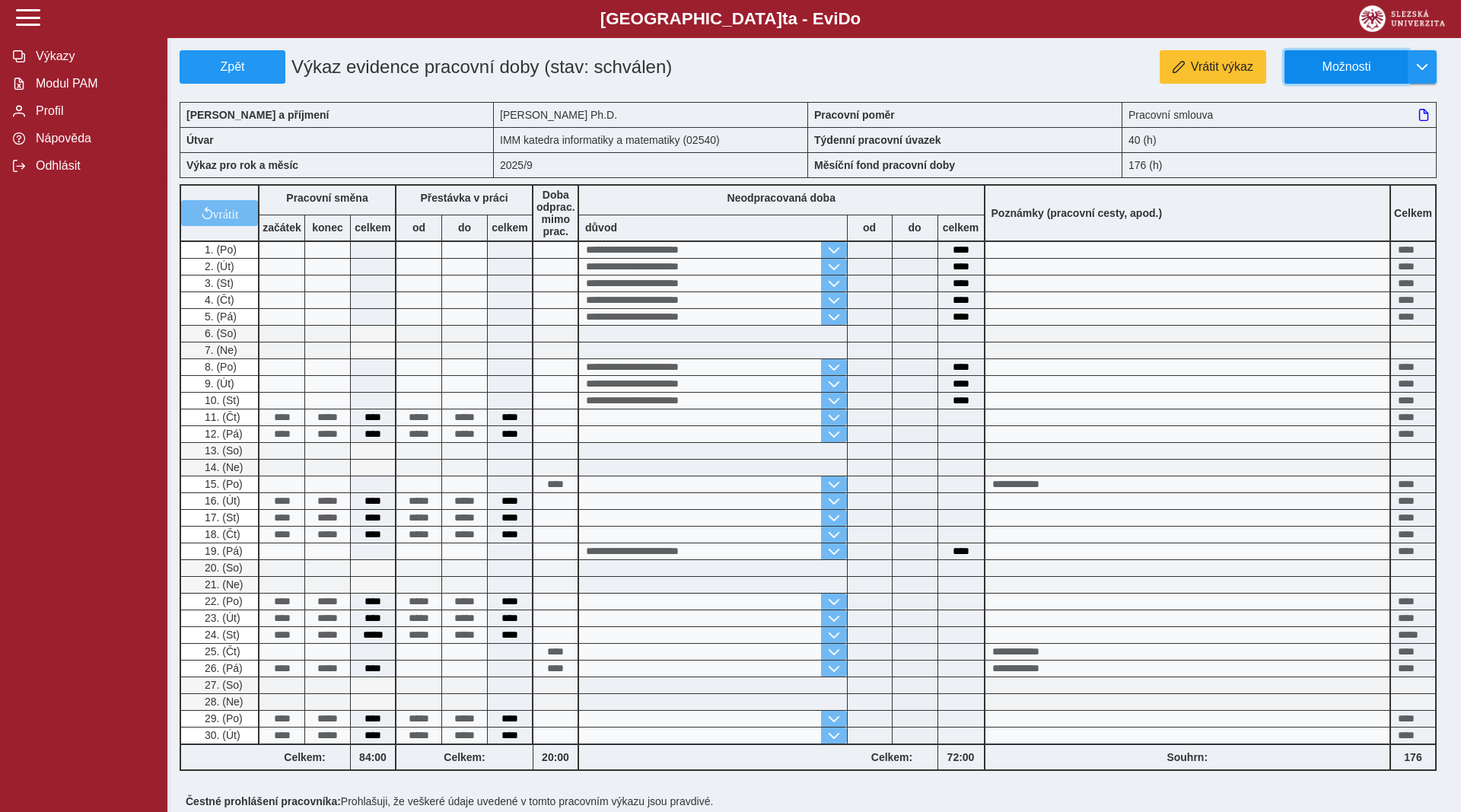
click at [1370, 74] on span "Možnosti" at bounding box center [1346, 66] width 98 height 14
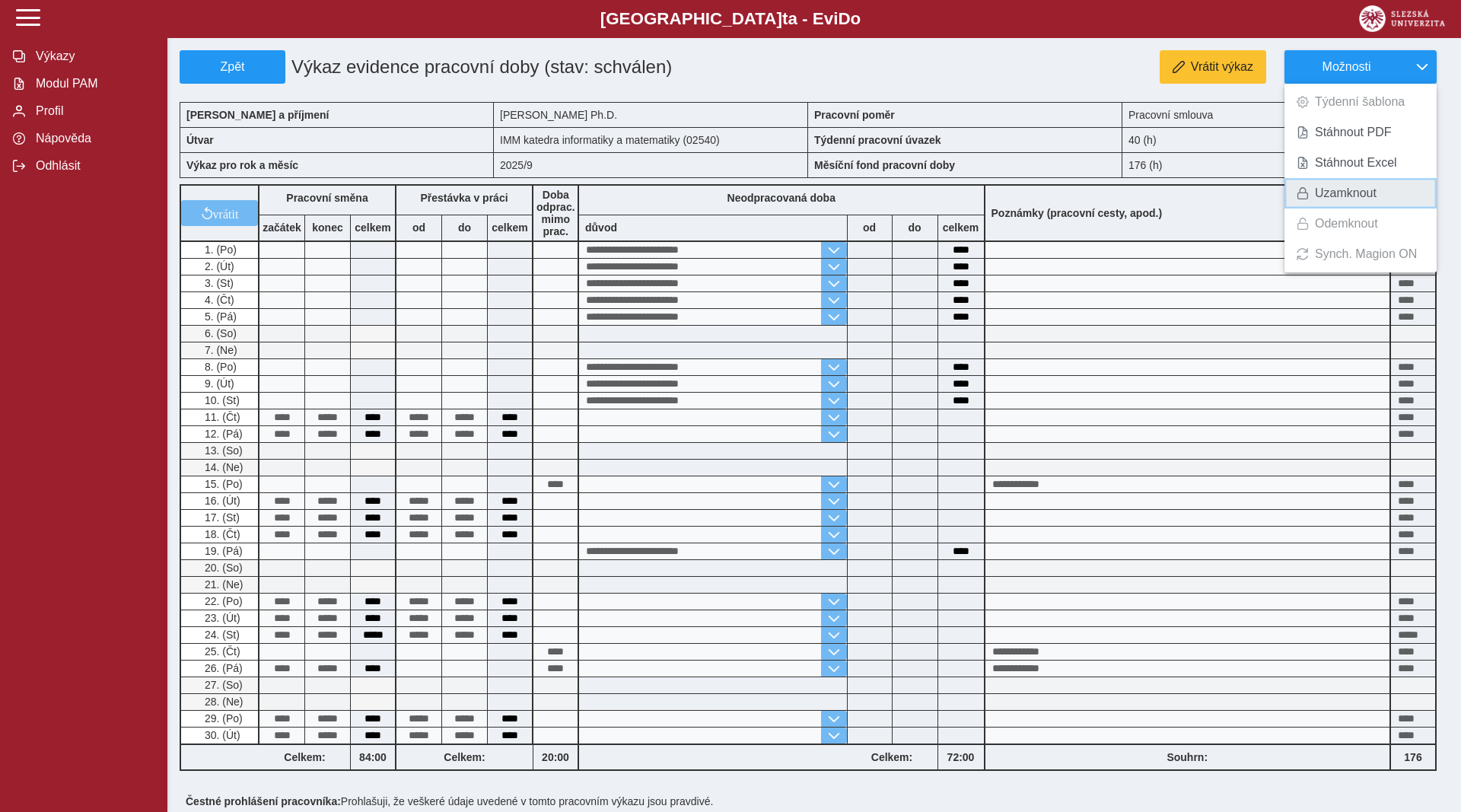
click at [1312, 193] on link "Uzamknout" at bounding box center [1361, 193] width 152 height 31
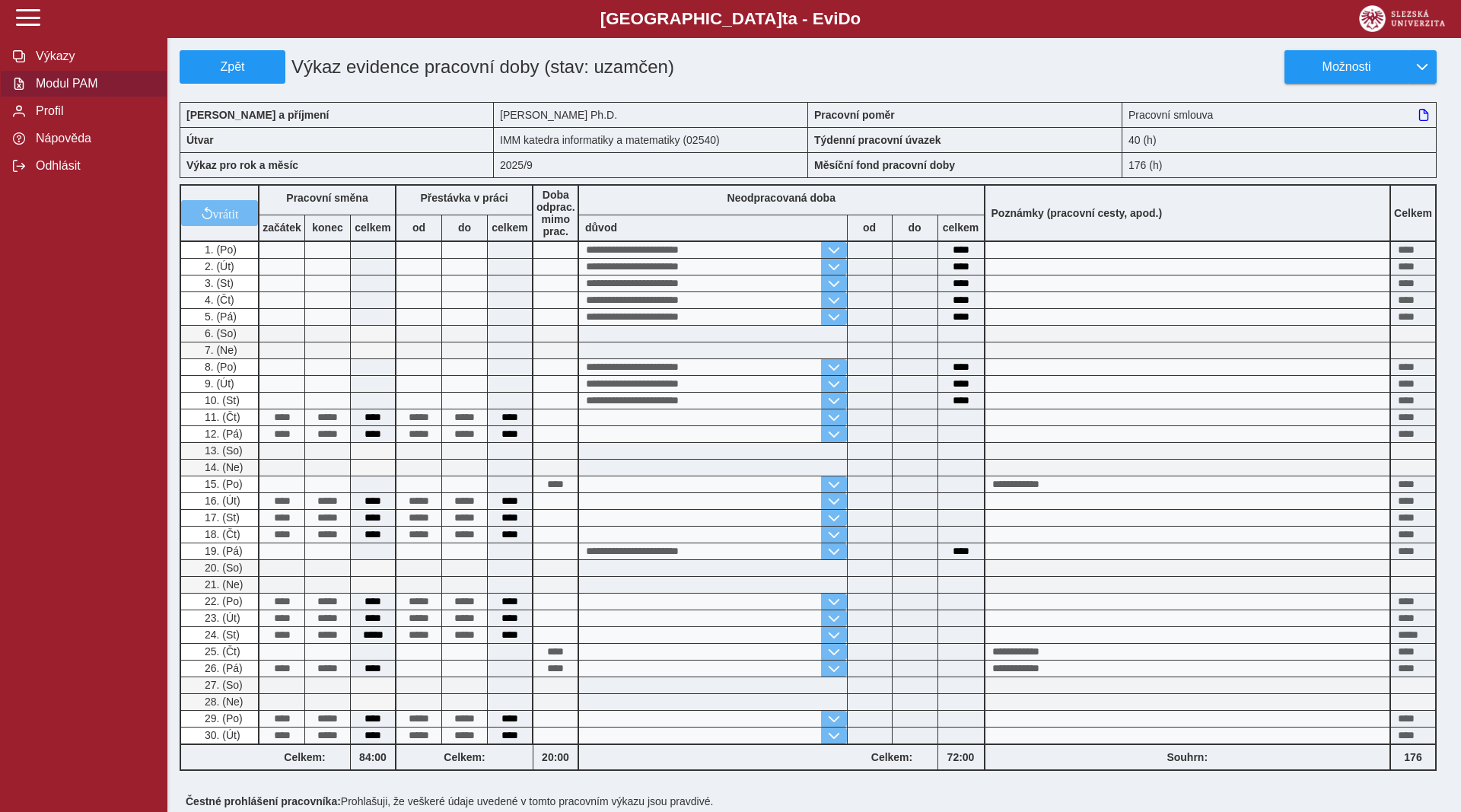
click at [65, 90] on span "Modul PAM" at bounding box center [93, 83] width 124 height 14
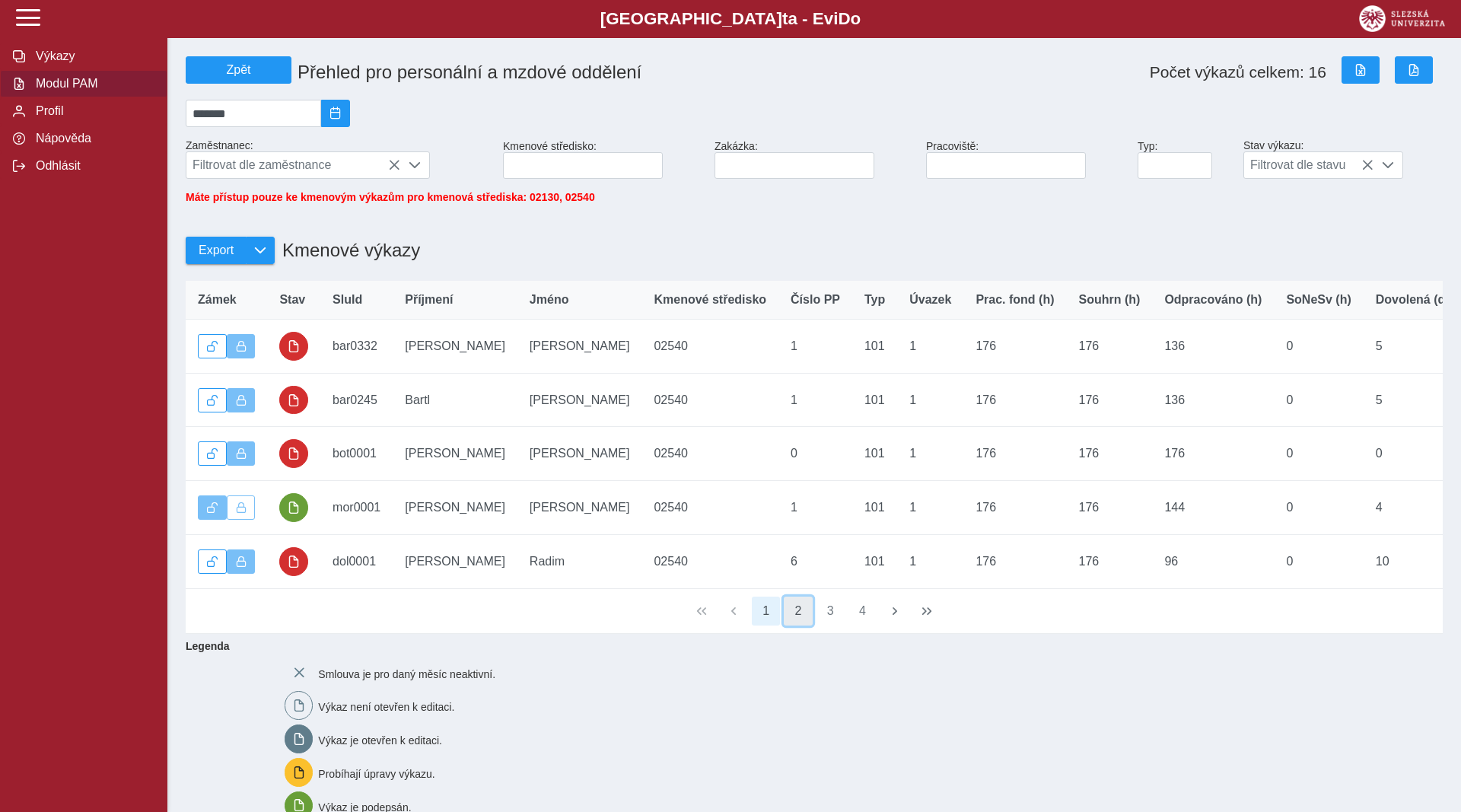
click at [804, 625] on button "2" at bounding box center [798, 611] width 29 height 29
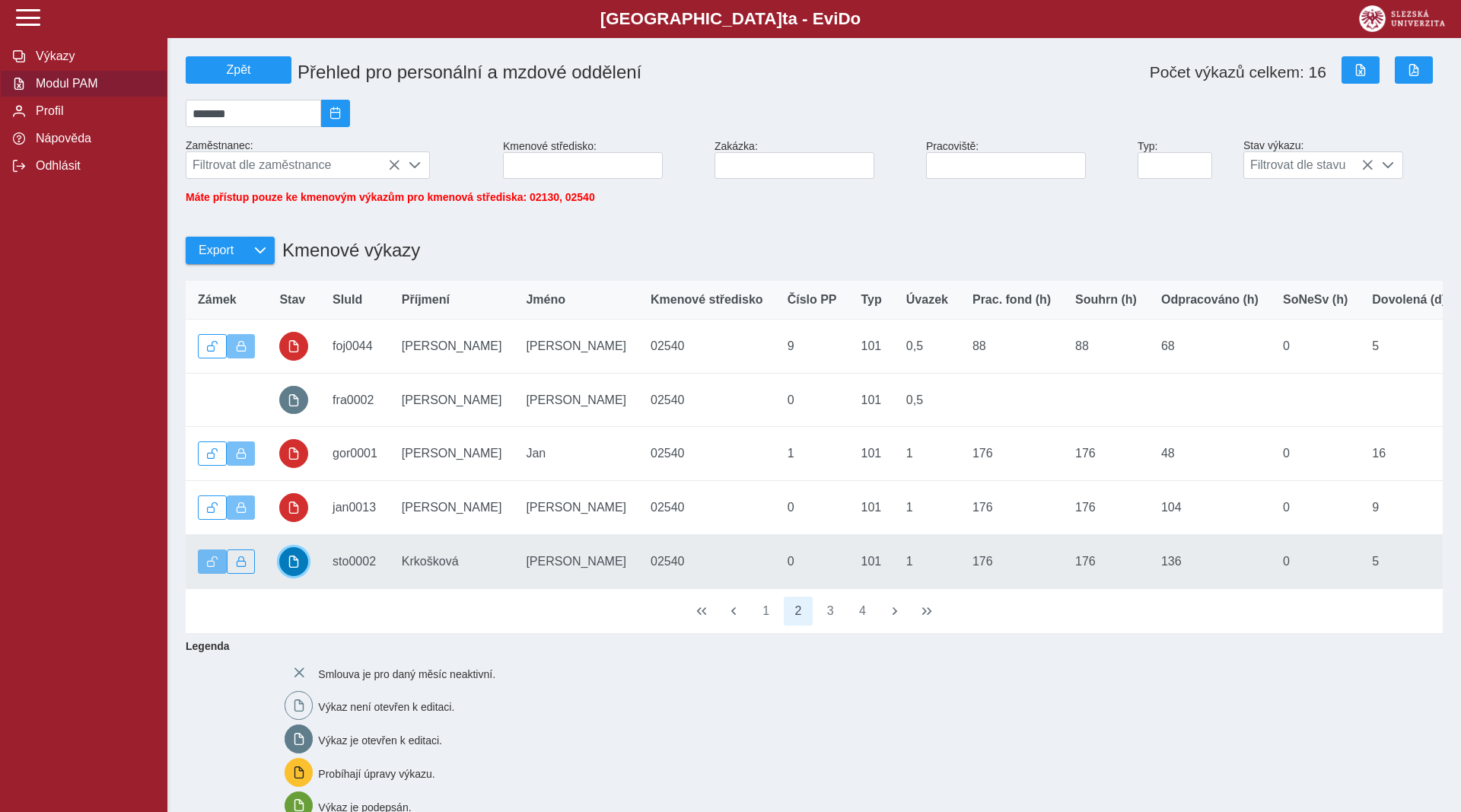
click at [297, 568] on span "button" at bounding box center [293, 562] width 12 height 12
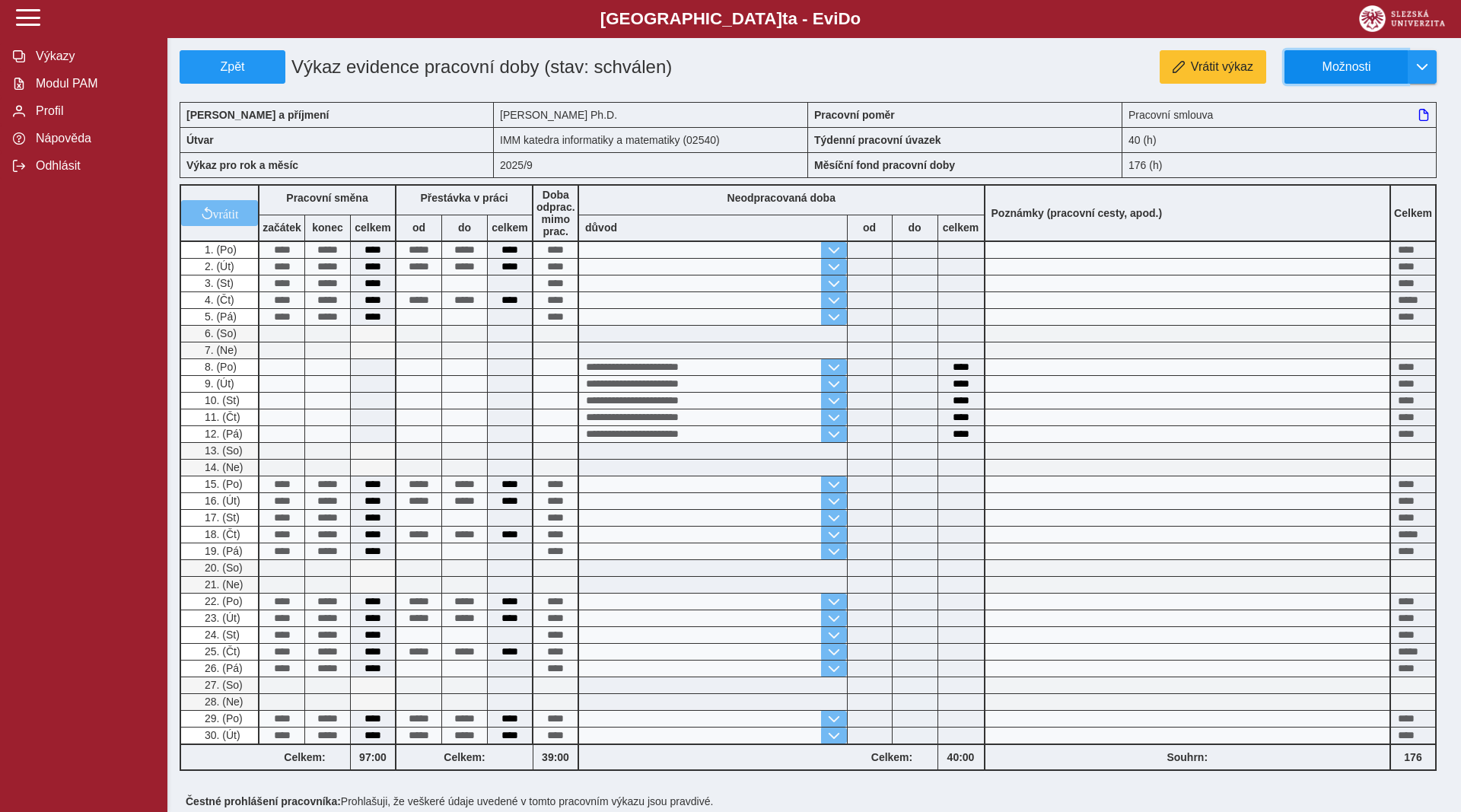
click at [1357, 60] on span "Možnosti" at bounding box center [1346, 66] width 98 height 14
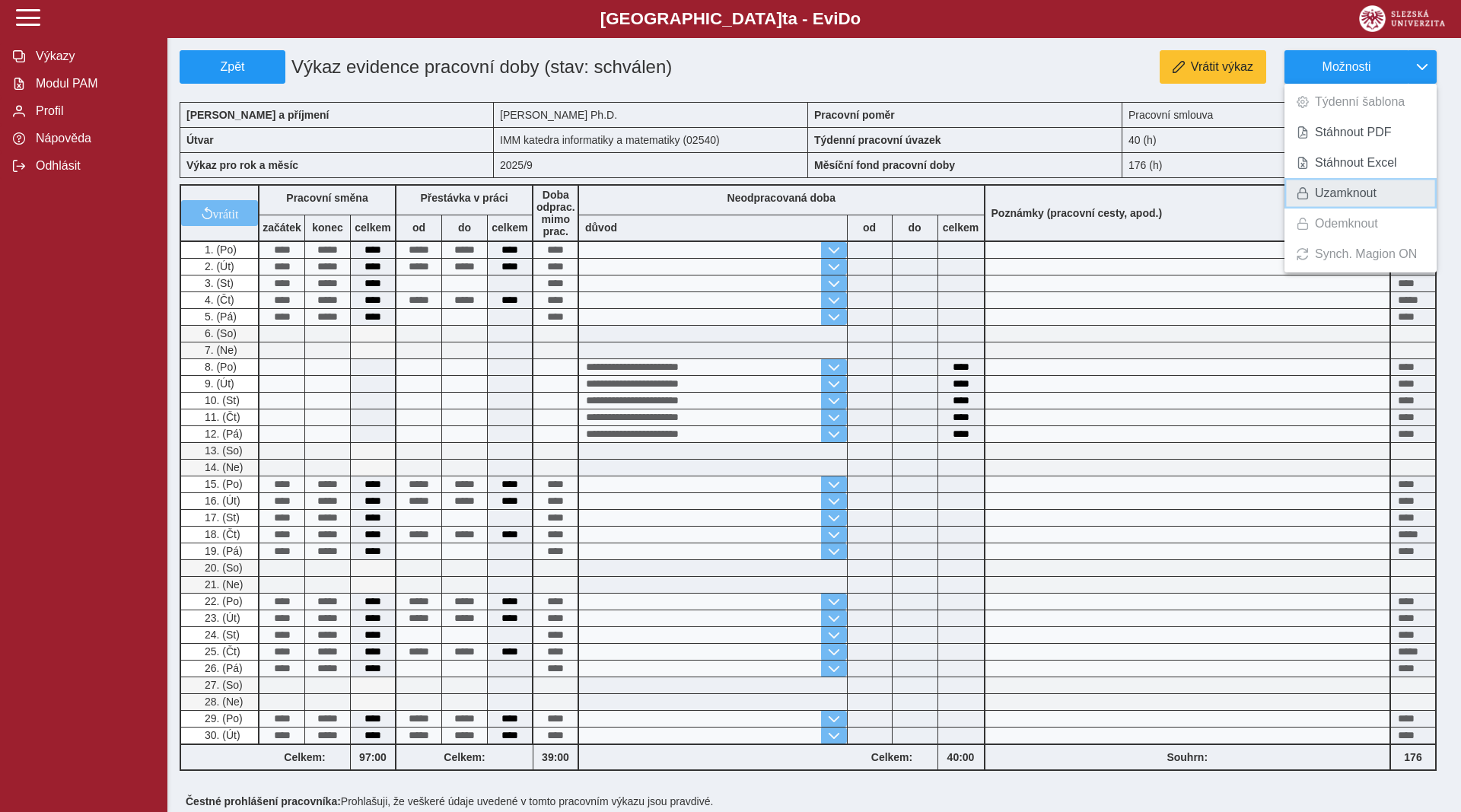
click at [1320, 191] on span "Uzamknout" at bounding box center [1345, 193] width 61 height 12
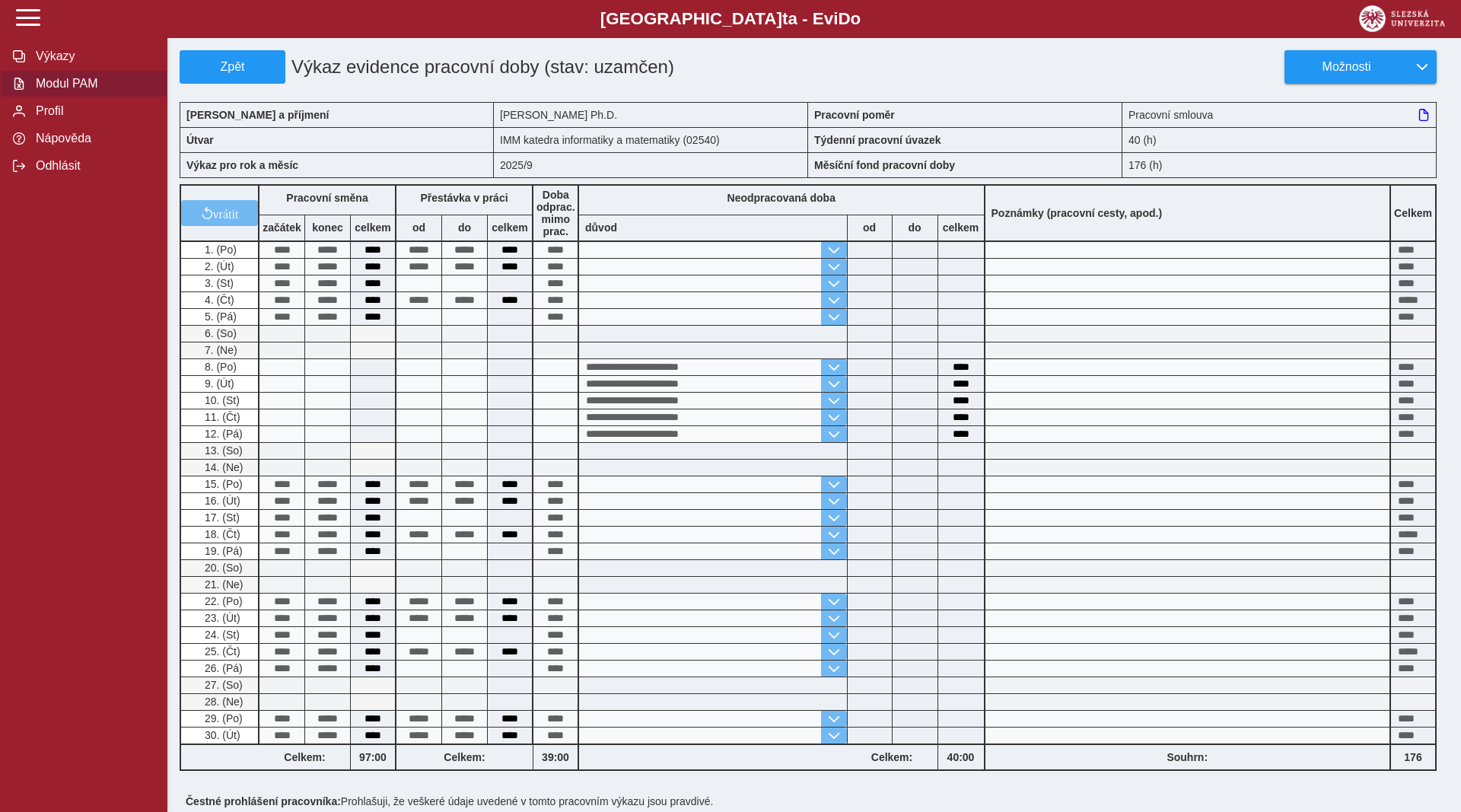
click at [78, 90] on span "Modul PAM" at bounding box center [93, 83] width 124 height 14
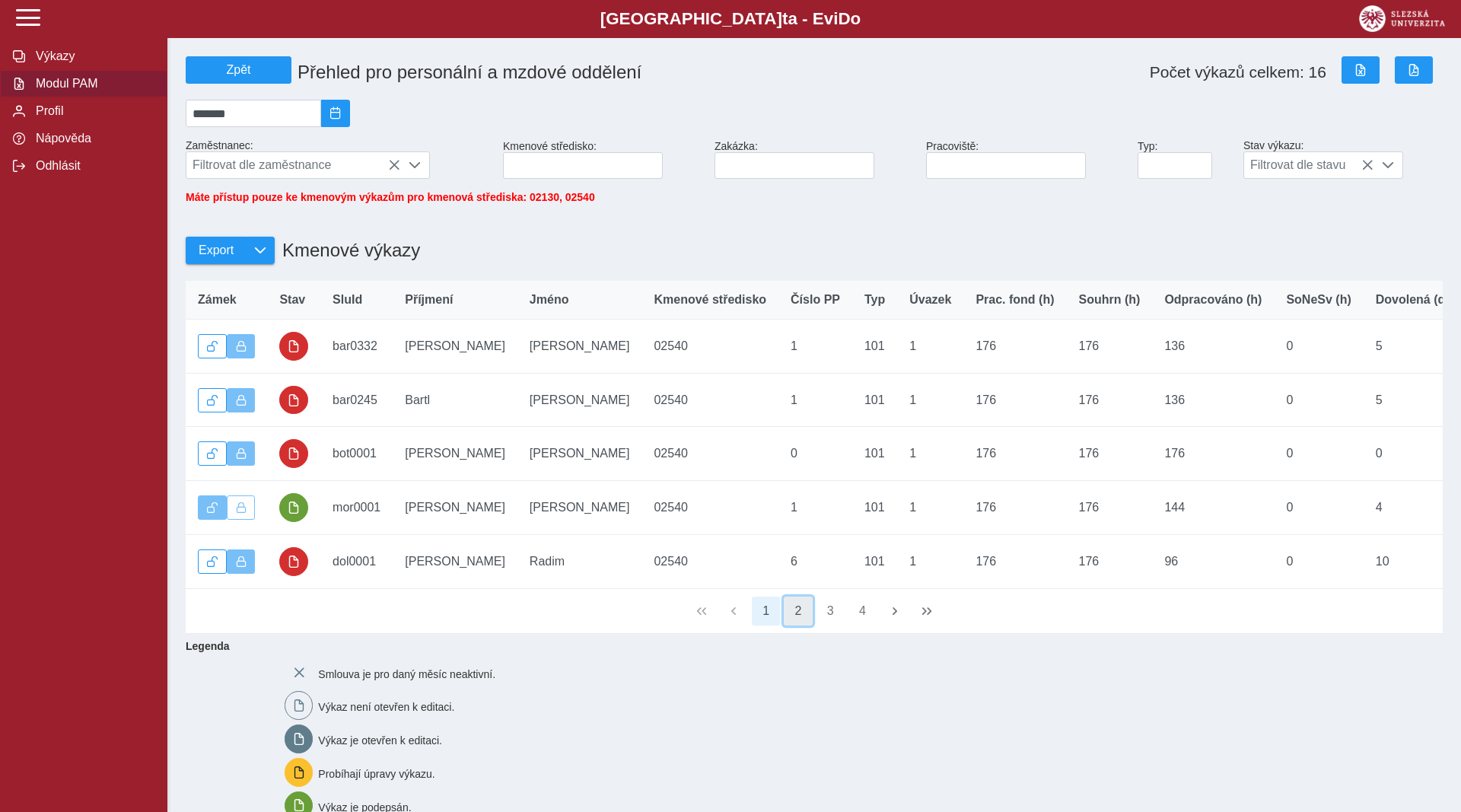
click at [803, 625] on button "2" at bounding box center [798, 611] width 29 height 29
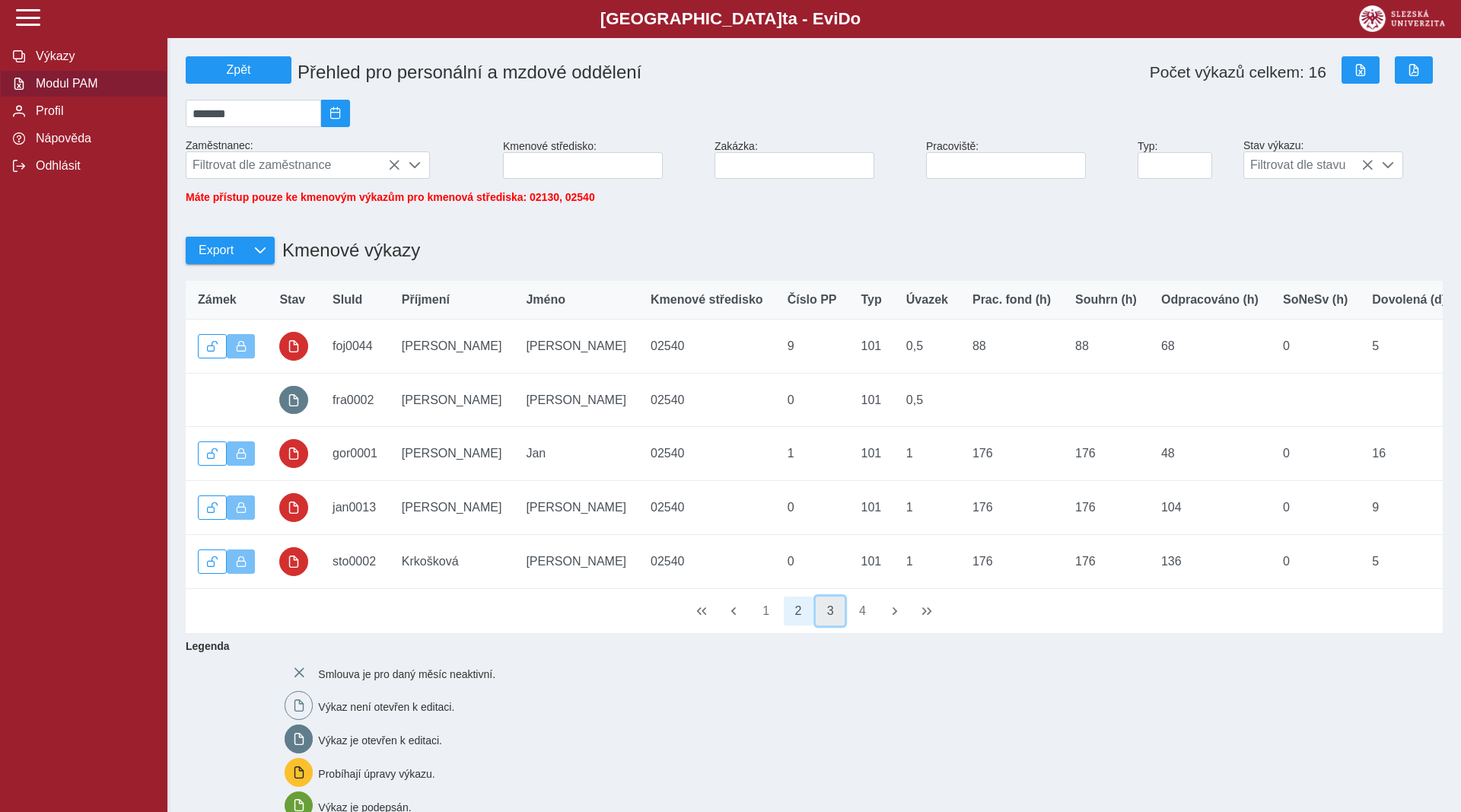
click at [830, 625] on button "3" at bounding box center [831, 611] width 29 height 29
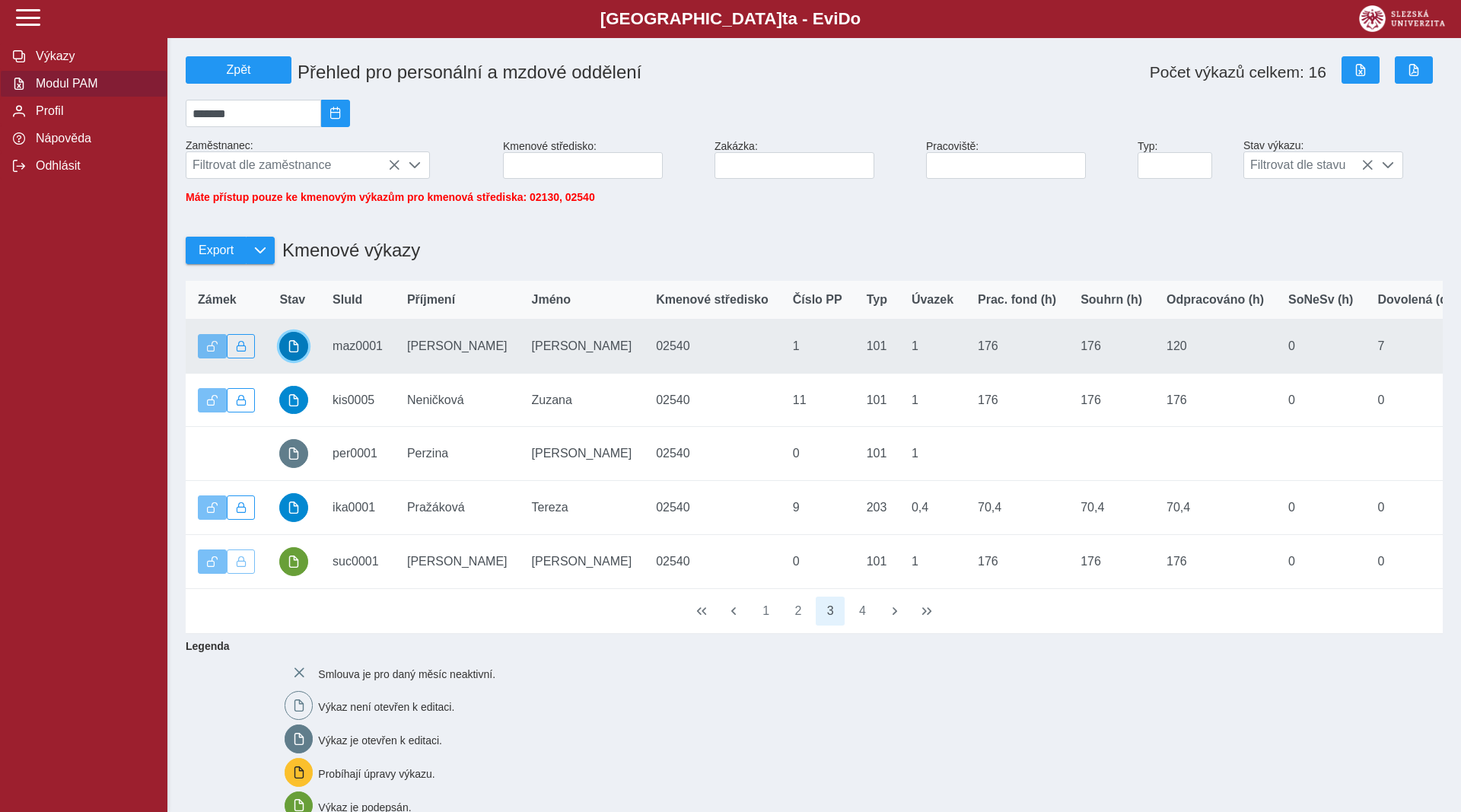
click at [295, 352] on span "button" at bounding box center [293, 346] width 12 height 12
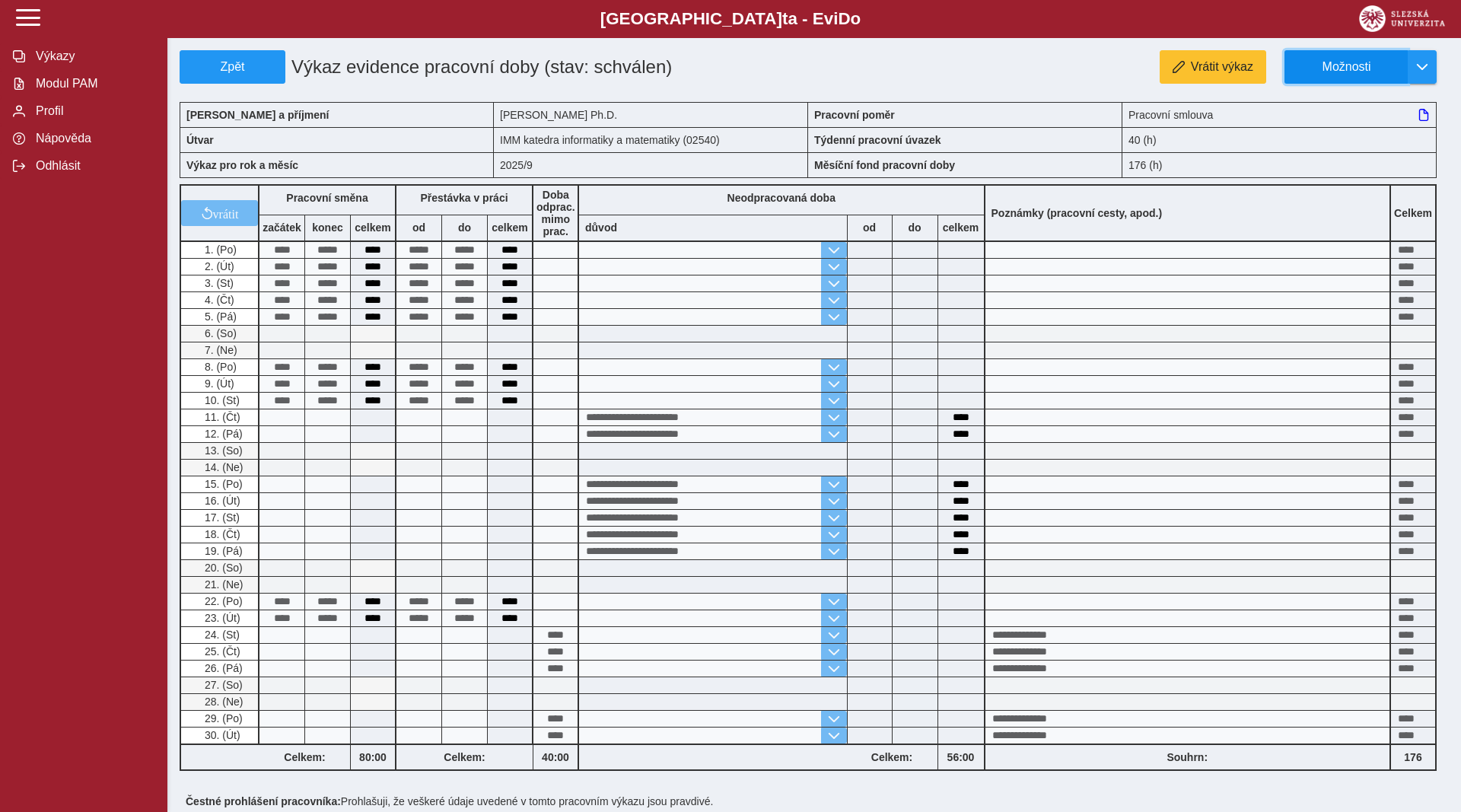
click at [1310, 74] on span "Možnosti" at bounding box center [1346, 66] width 98 height 14
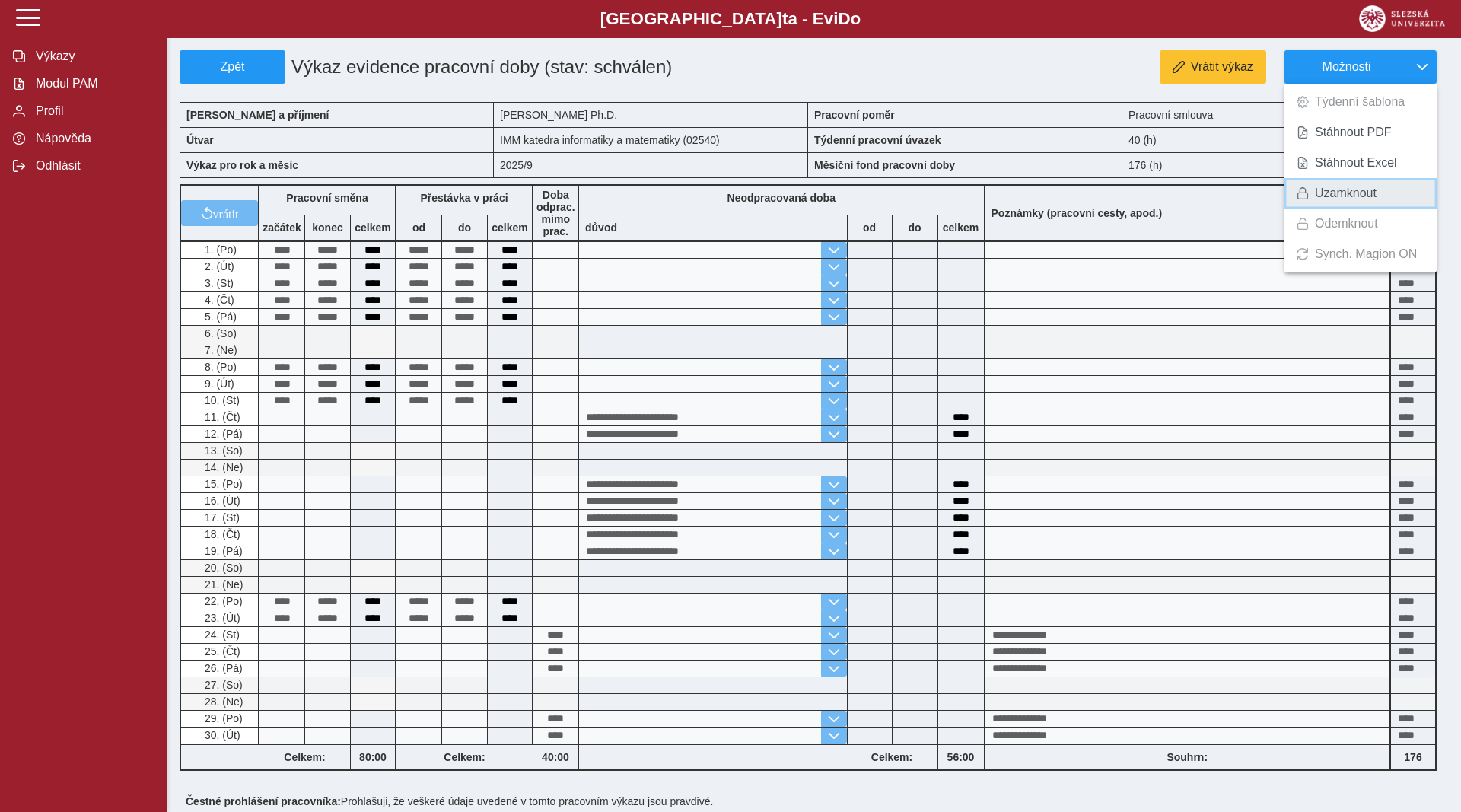
click at [1328, 195] on span "Uzamknout" at bounding box center [1345, 193] width 61 height 12
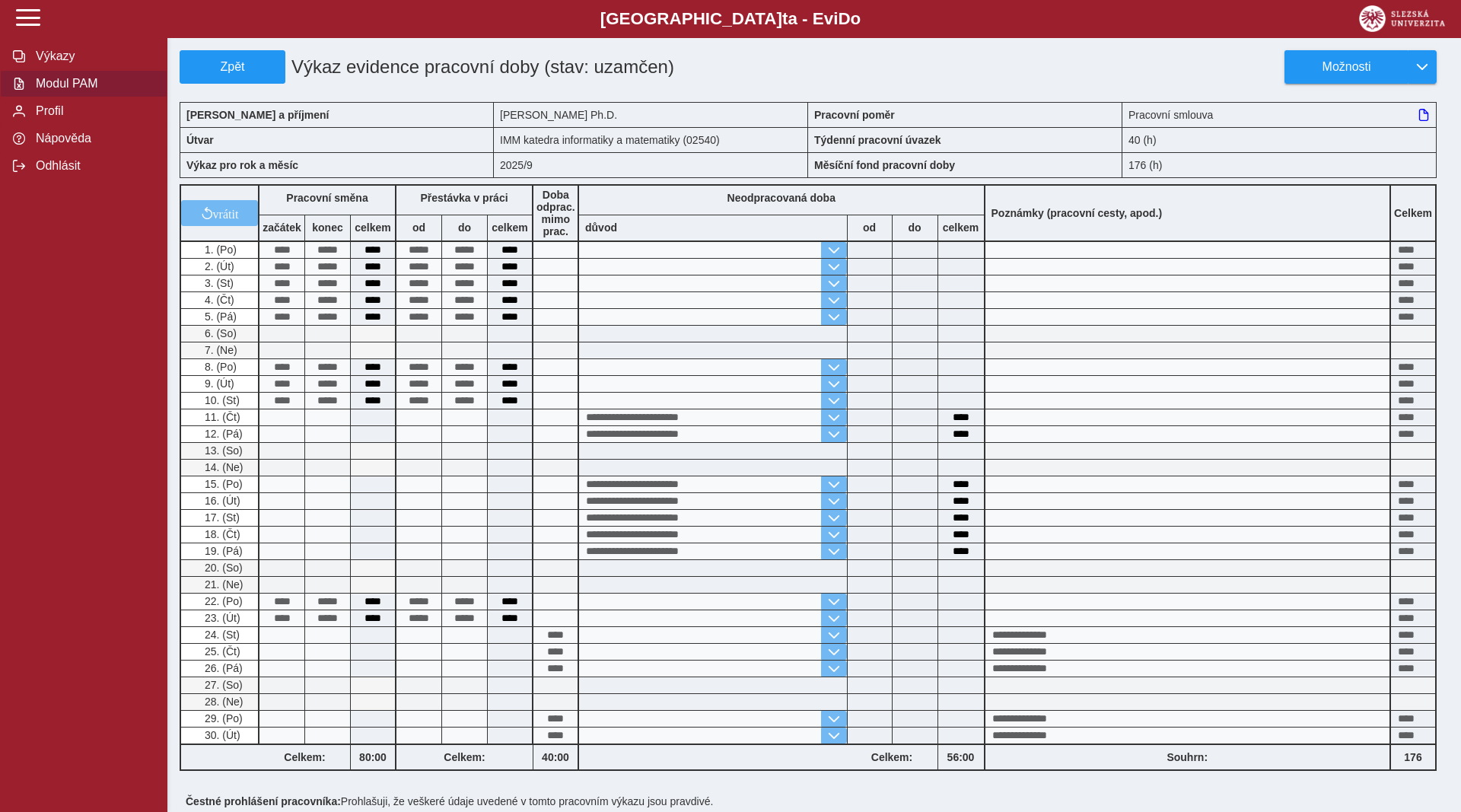
click at [76, 90] on span "Modul PAM" at bounding box center [93, 83] width 124 height 14
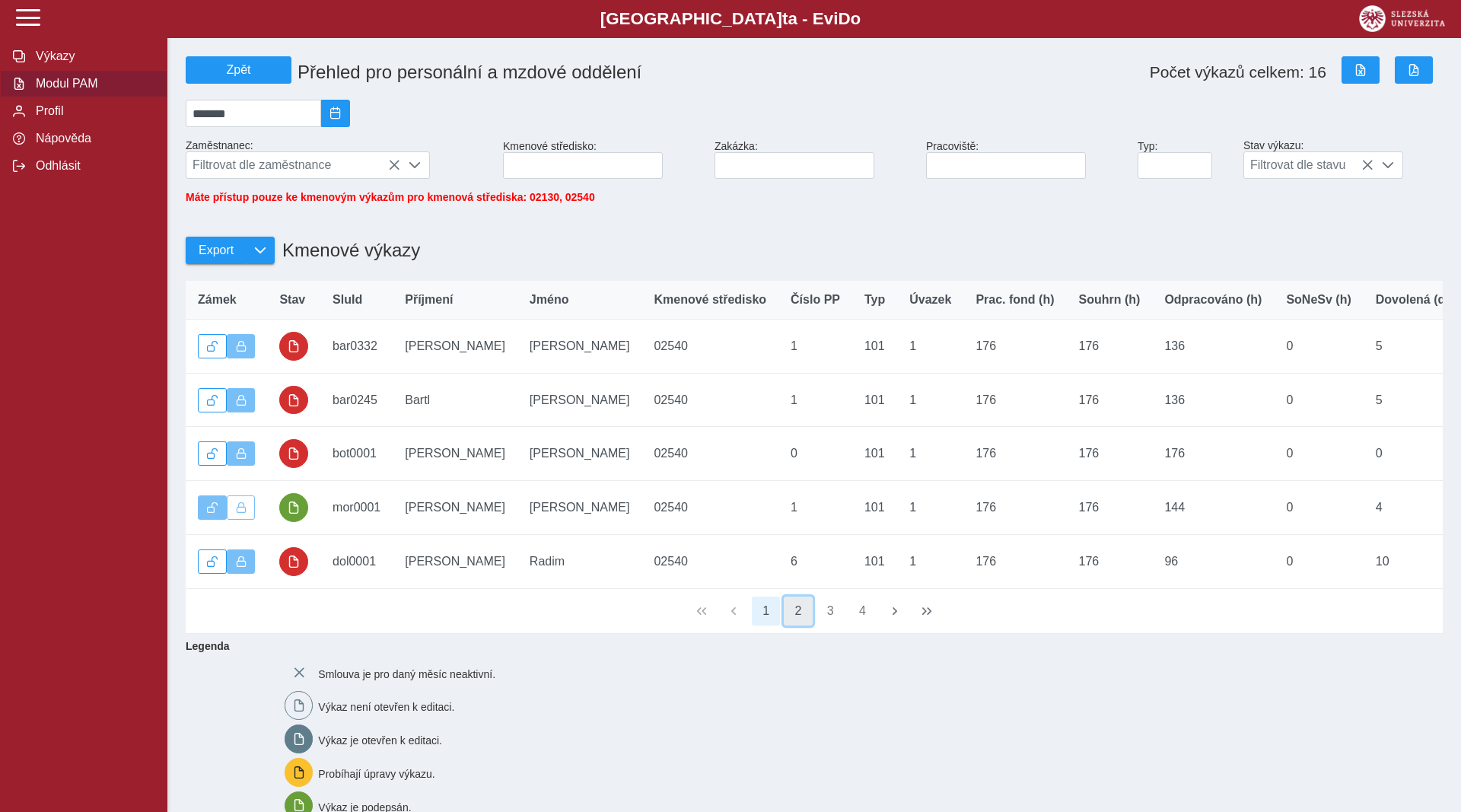
click at [800, 625] on button "2" at bounding box center [798, 611] width 29 height 29
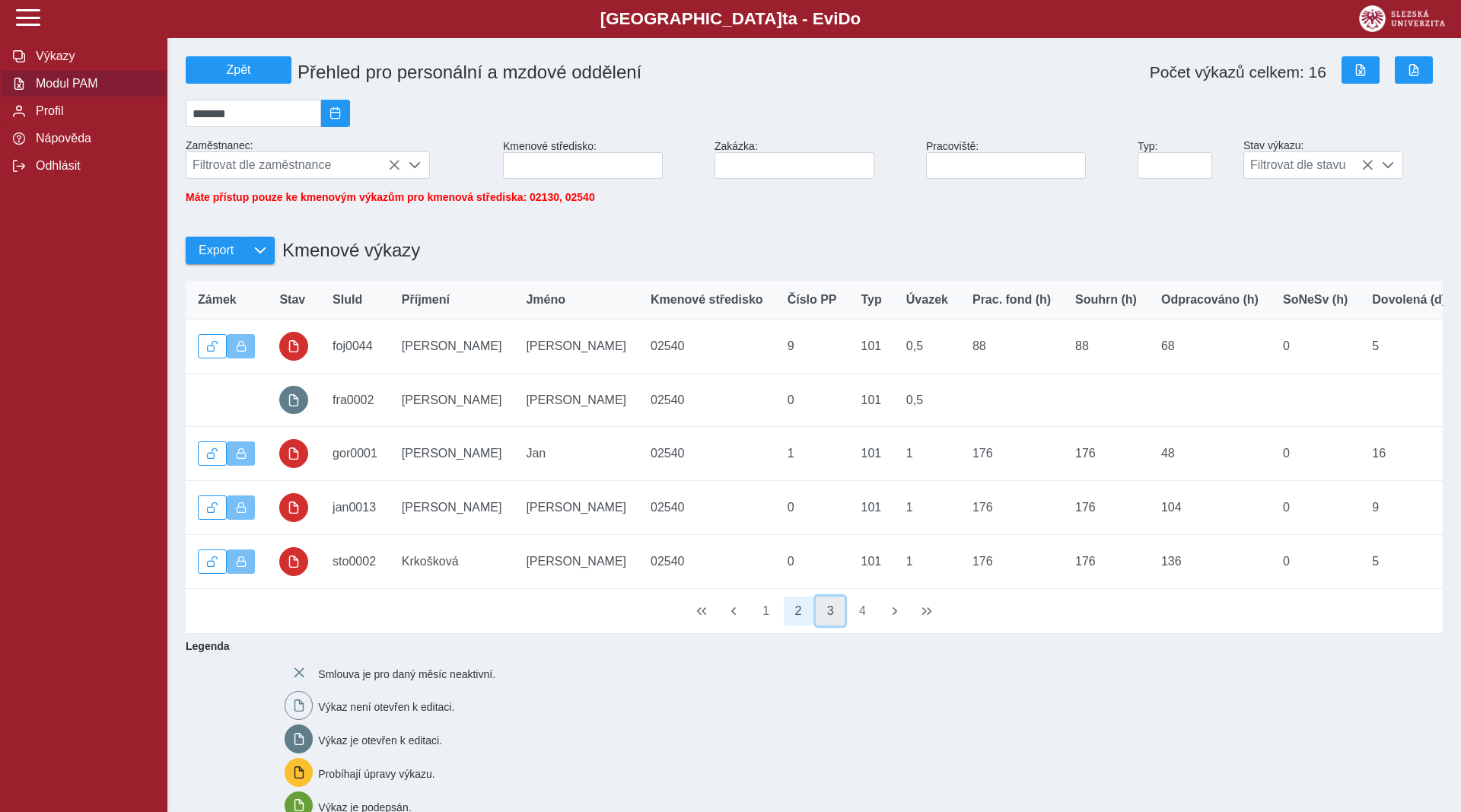
click at [833, 621] on button "3" at bounding box center [831, 611] width 29 height 29
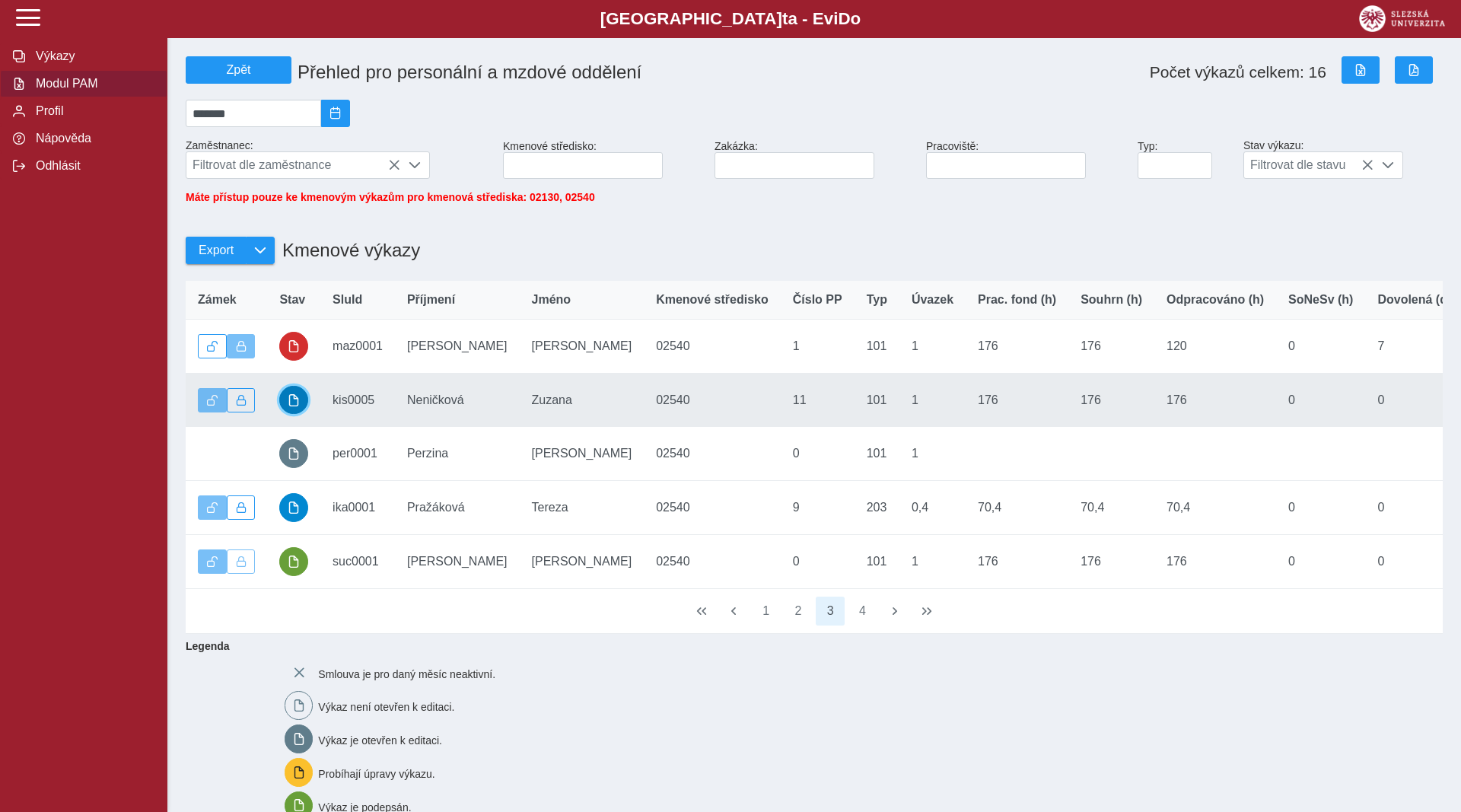
click at [288, 398] on button "button" at bounding box center [294, 401] width 29 height 29
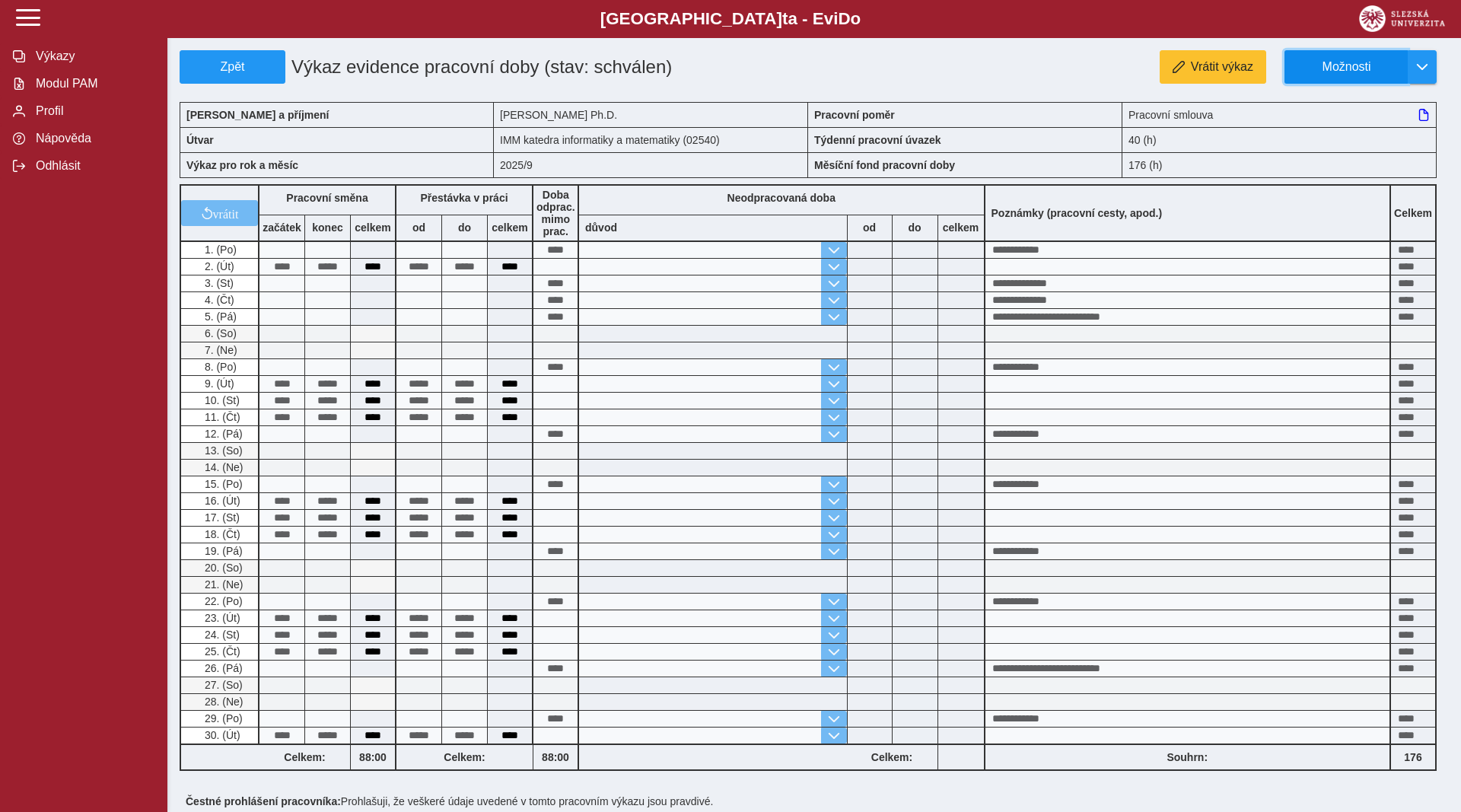
click at [1375, 72] on span "Možnosti" at bounding box center [1346, 66] width 98 height 14
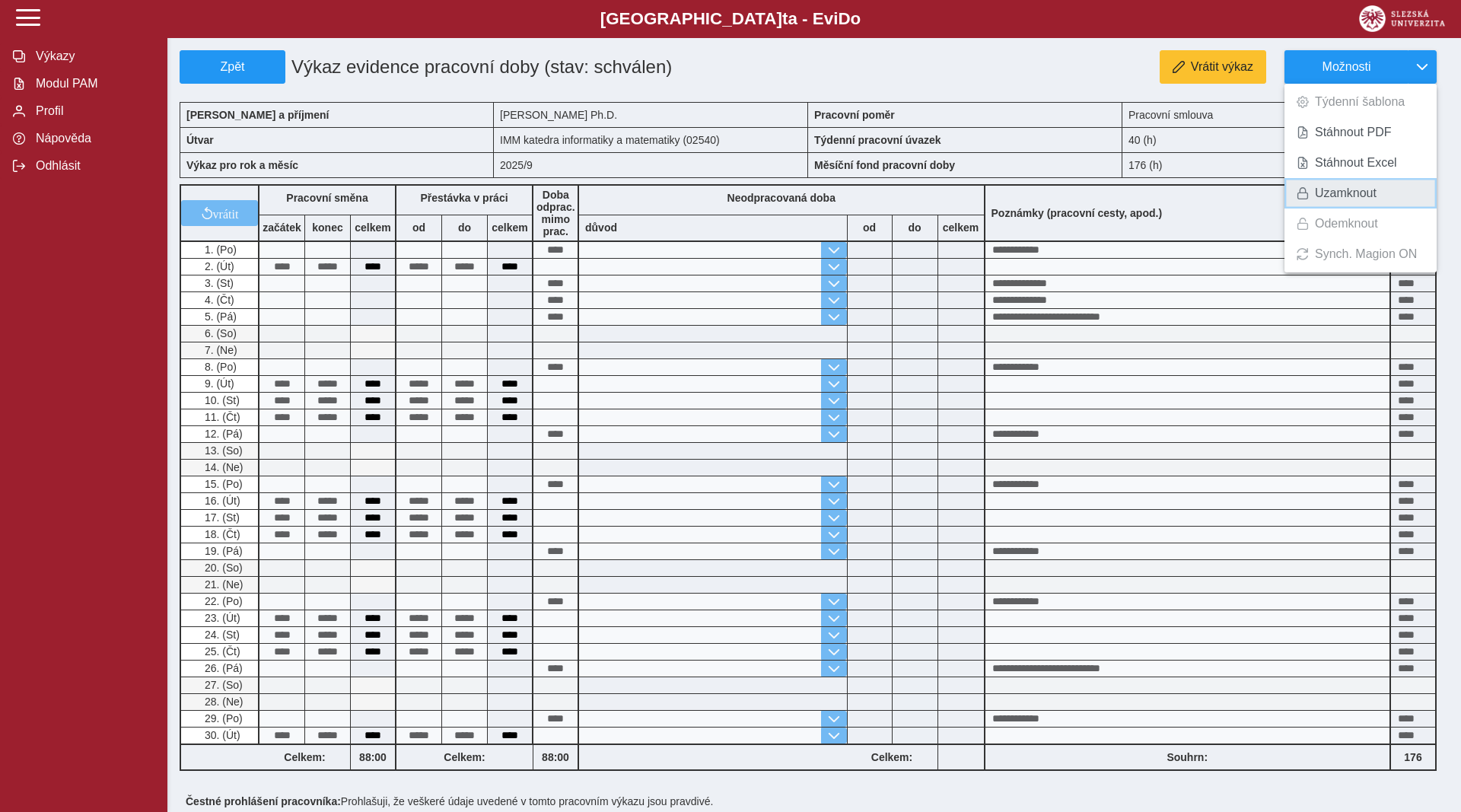
click at [1343, 195] on span "Uzamknout" at bounding box center [1345, 193] width 61 height 12
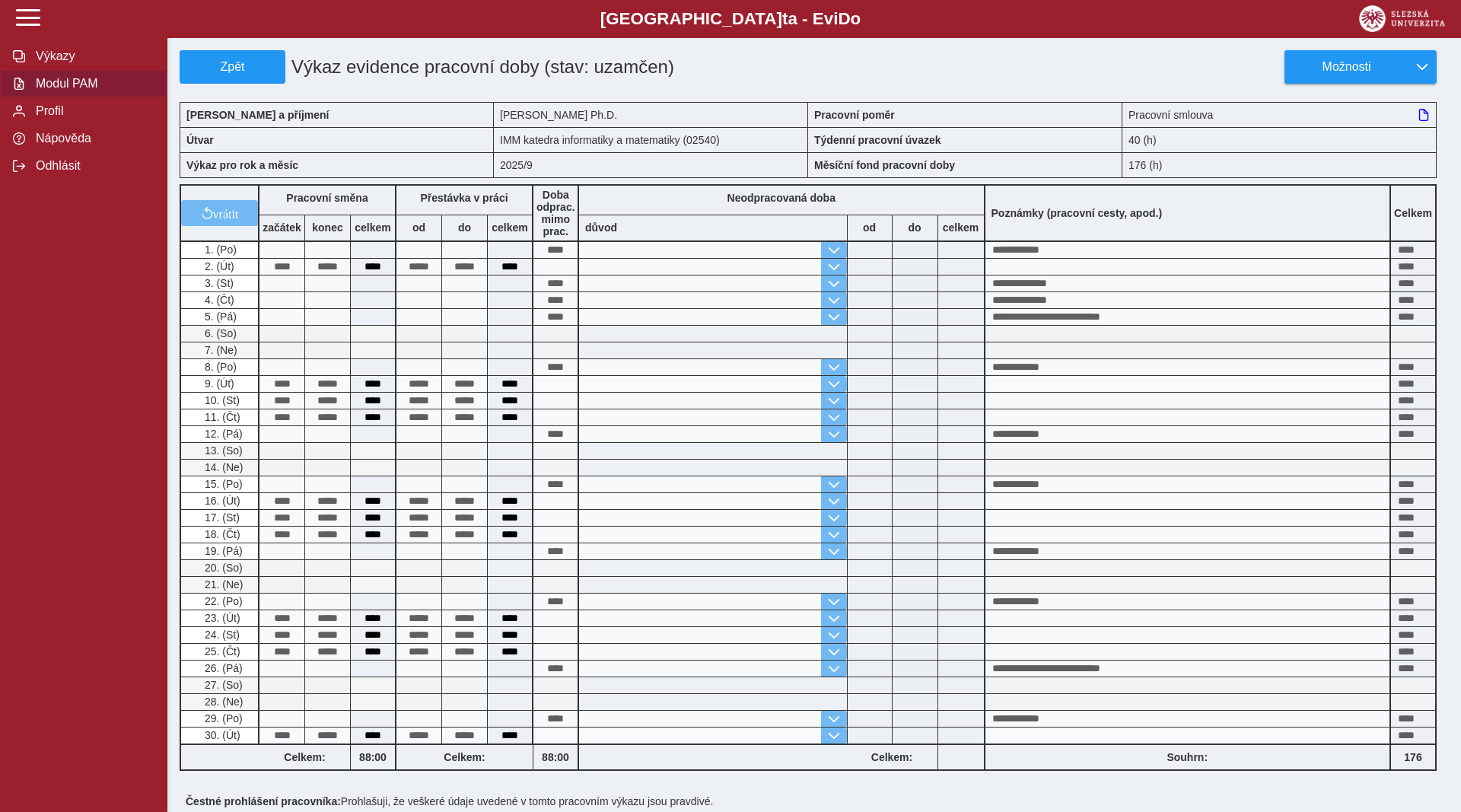
click at [118, 90] on span "Modul PAM" at bounding box center [93, 83] width 124 height 14
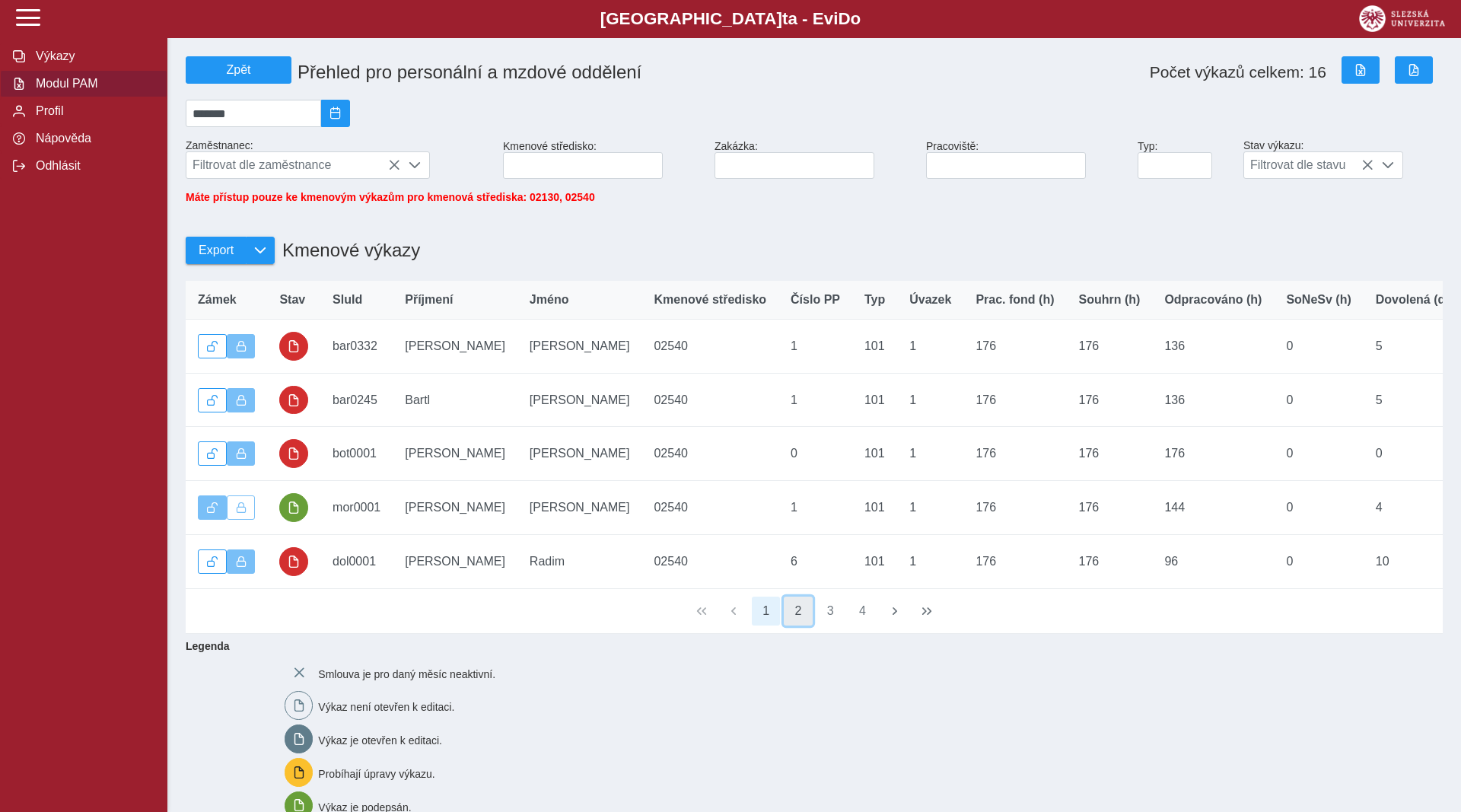
click at [798, 618] on button "2" at bounding box center [798, 611] width 29 height 29
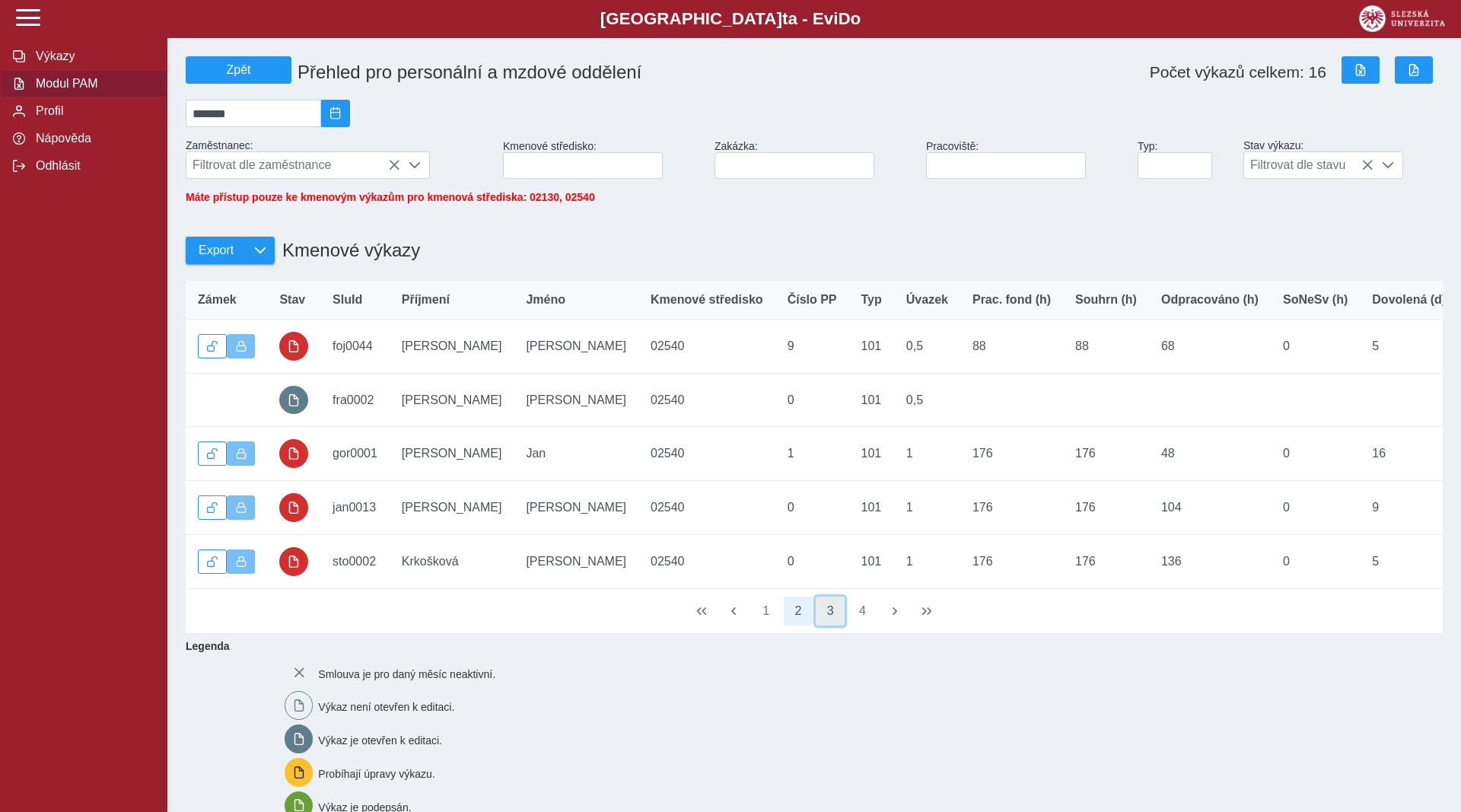
click at [821, 621] on button "3" at bounding box center [831, 611] width 29 height 29
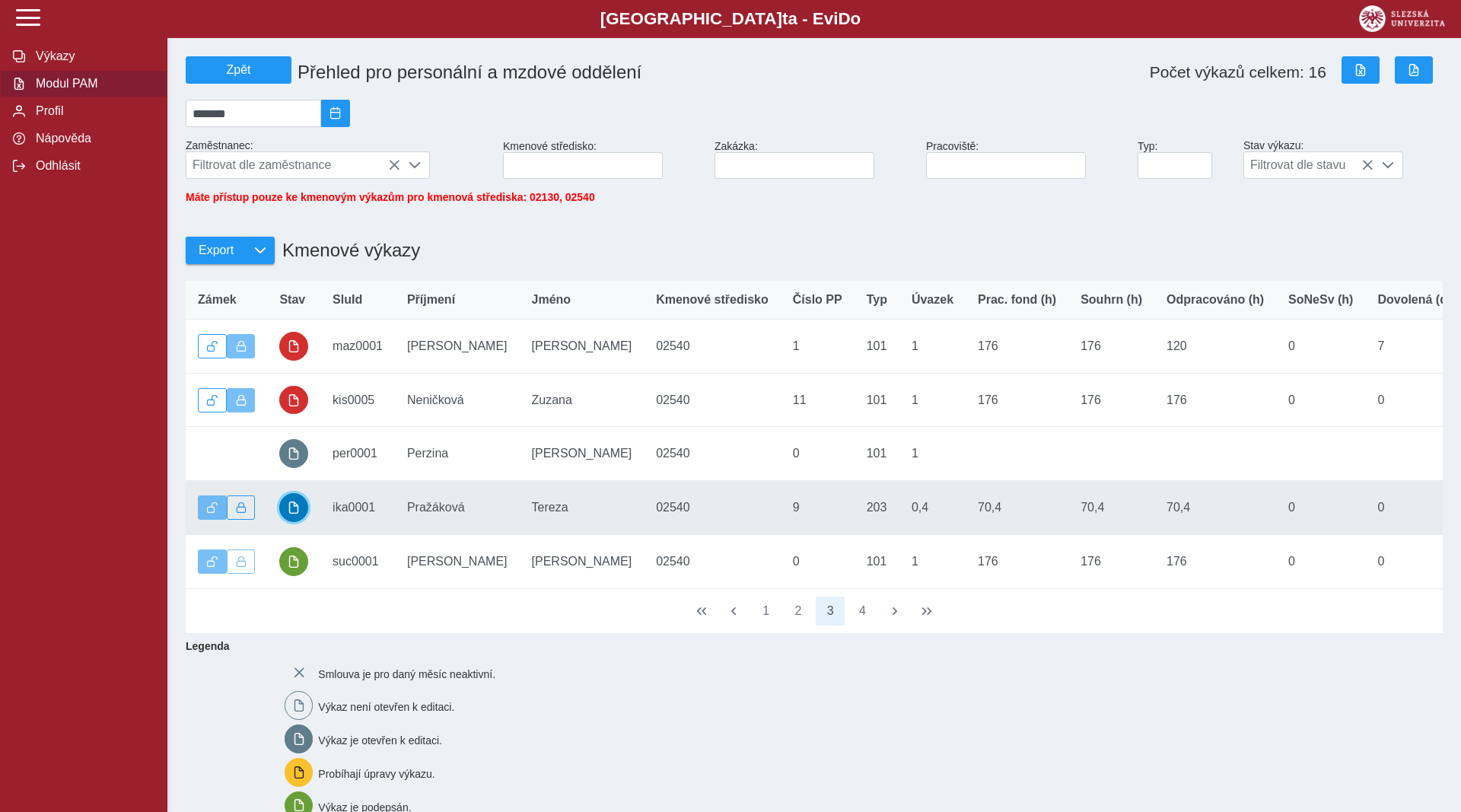
click at [293, 514] on span "button" at bounding box center [293, 507] width 12 height 12
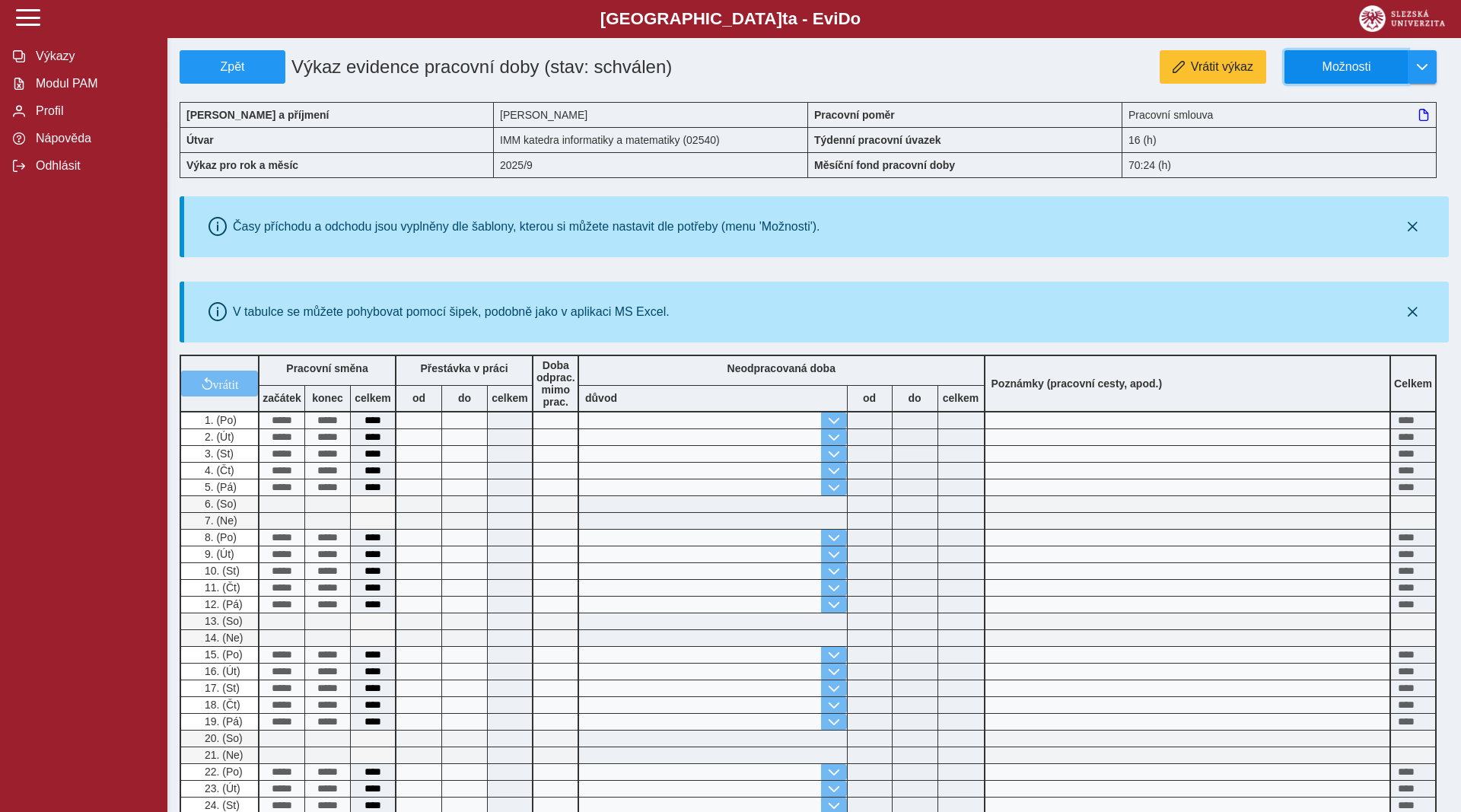
click at [1328, 67] on span "Možnosti" at bounding box center [1346, 66] width 98 height 14
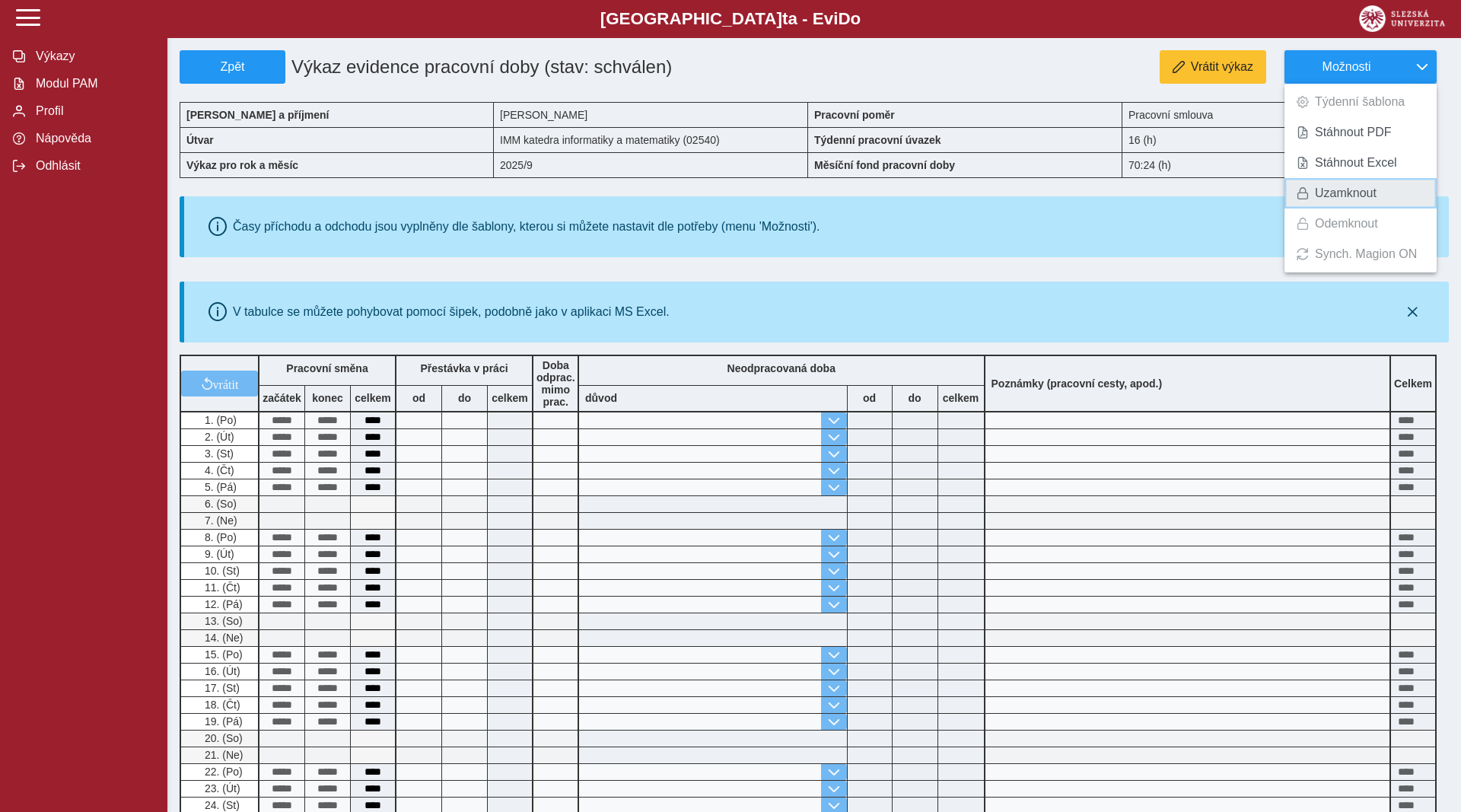
click at [1321, 195] on span "Uzamknout" at bounding box center [1345, 193] width 61 height 12
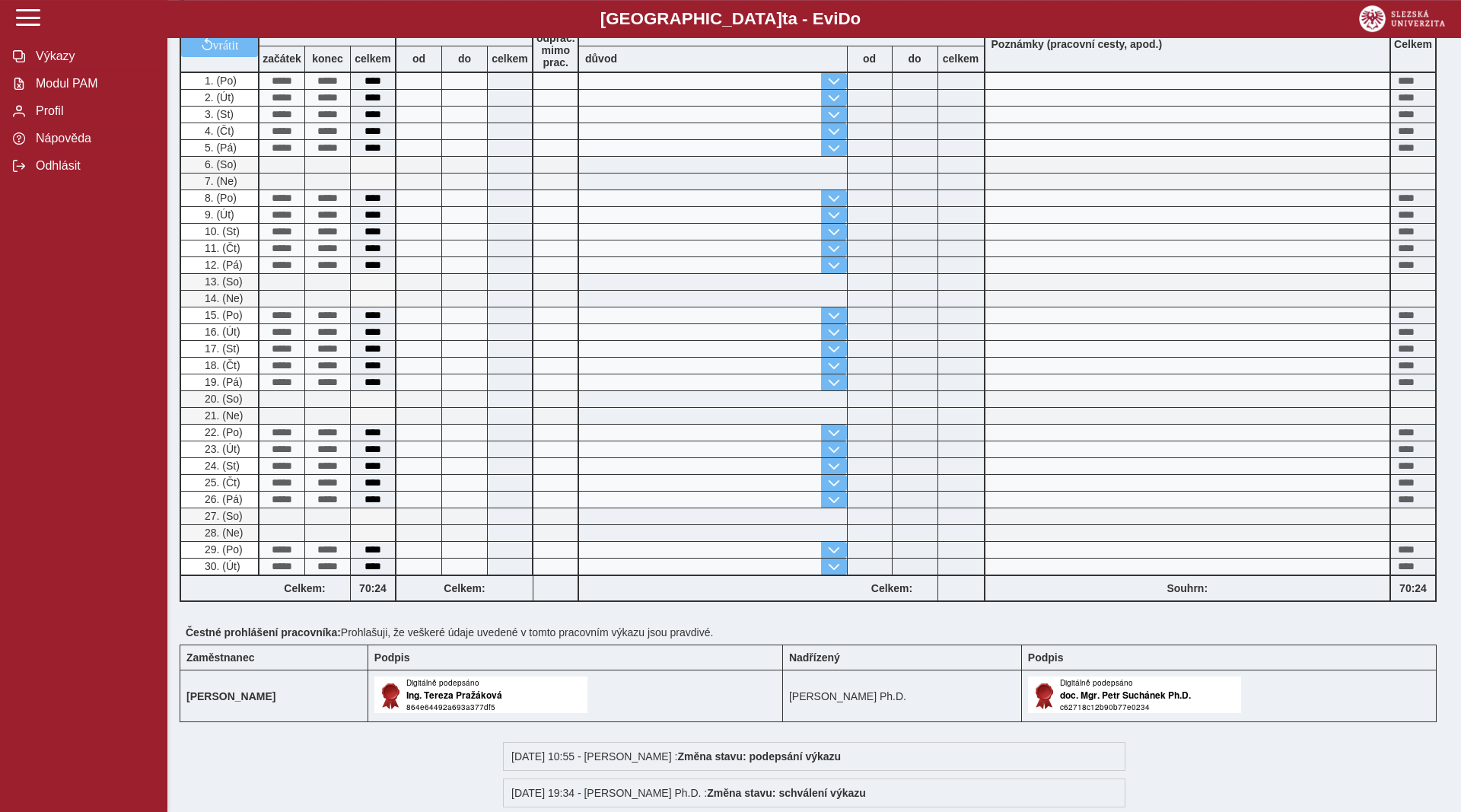
scroll to position [388, 0]
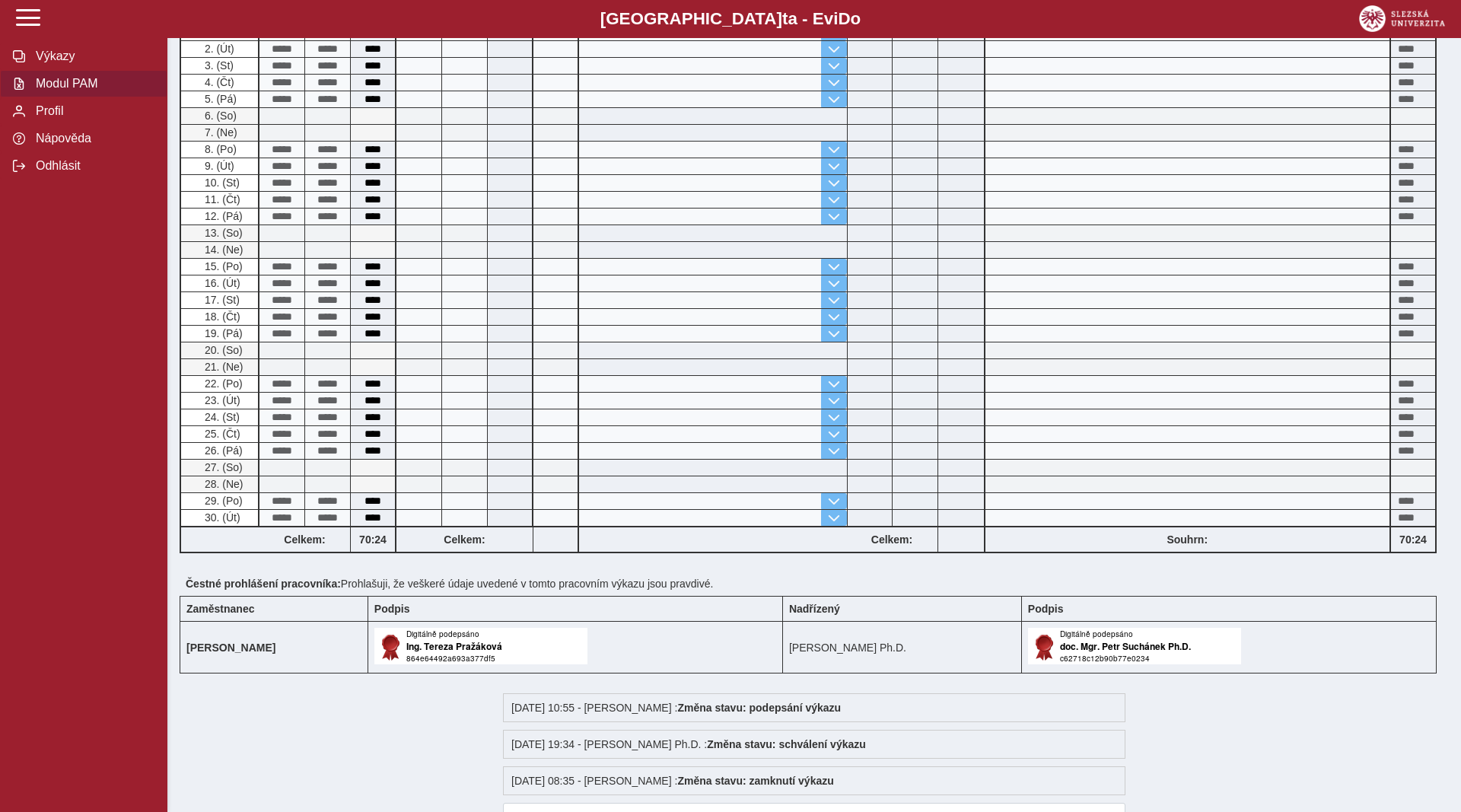
click at [44, 98] on button "Modul PAM" at bounding box center [83, 84] width 167 height 27
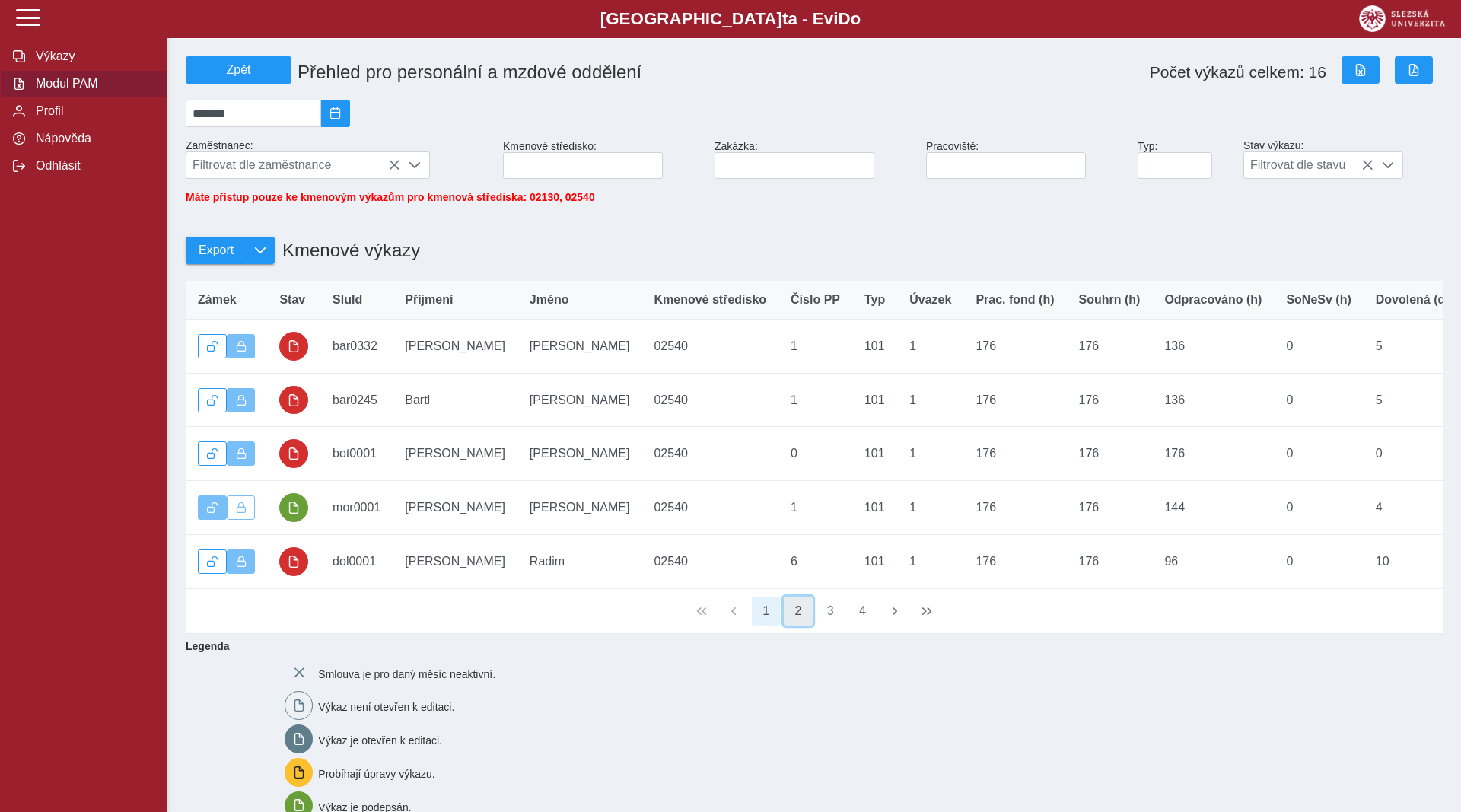
click at [805, 621] on button "2" at bounding box center [798, 611] width 29 height 29
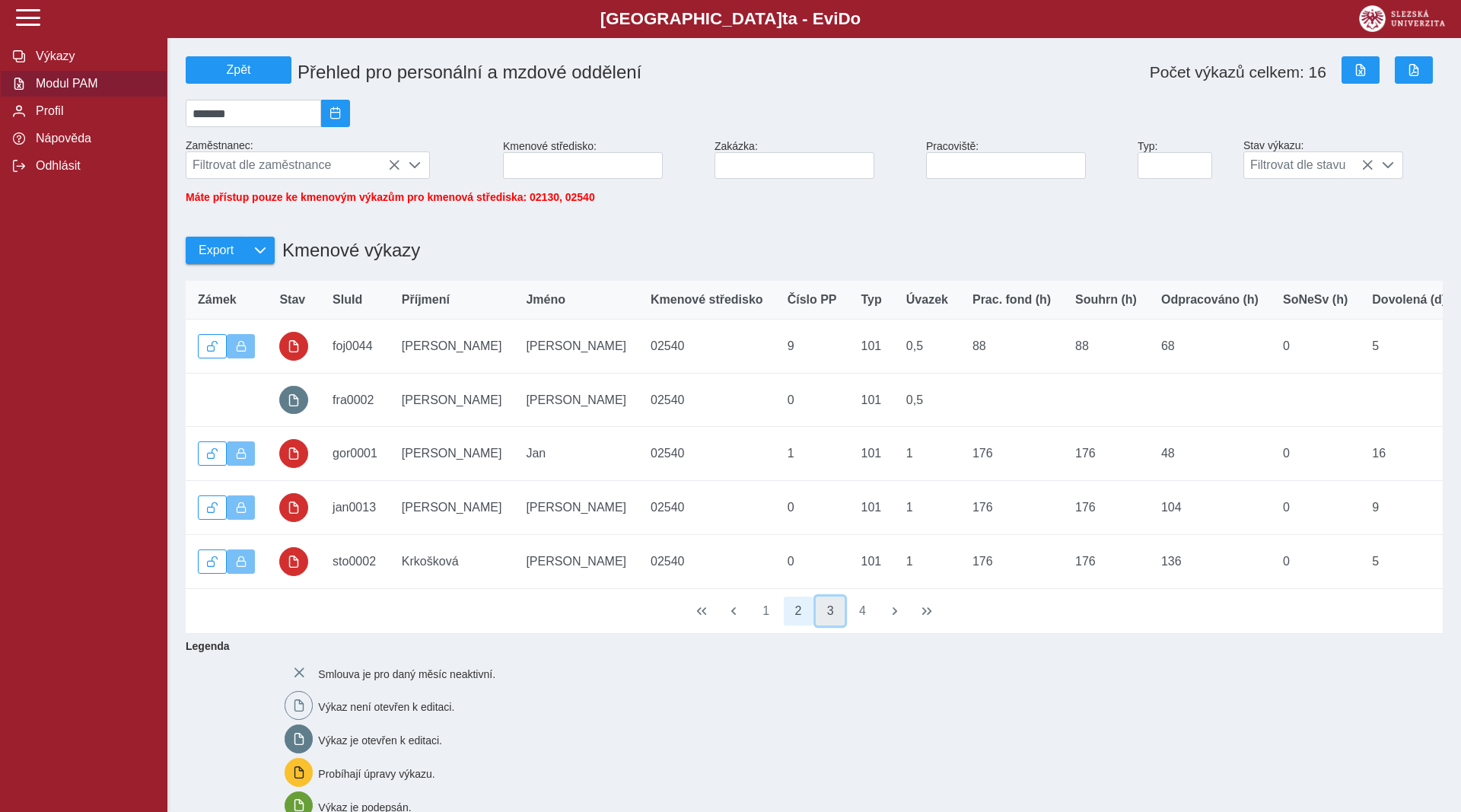
click at [823, 618] on button "3" at bounding box center [831, 611] width 29 height 29
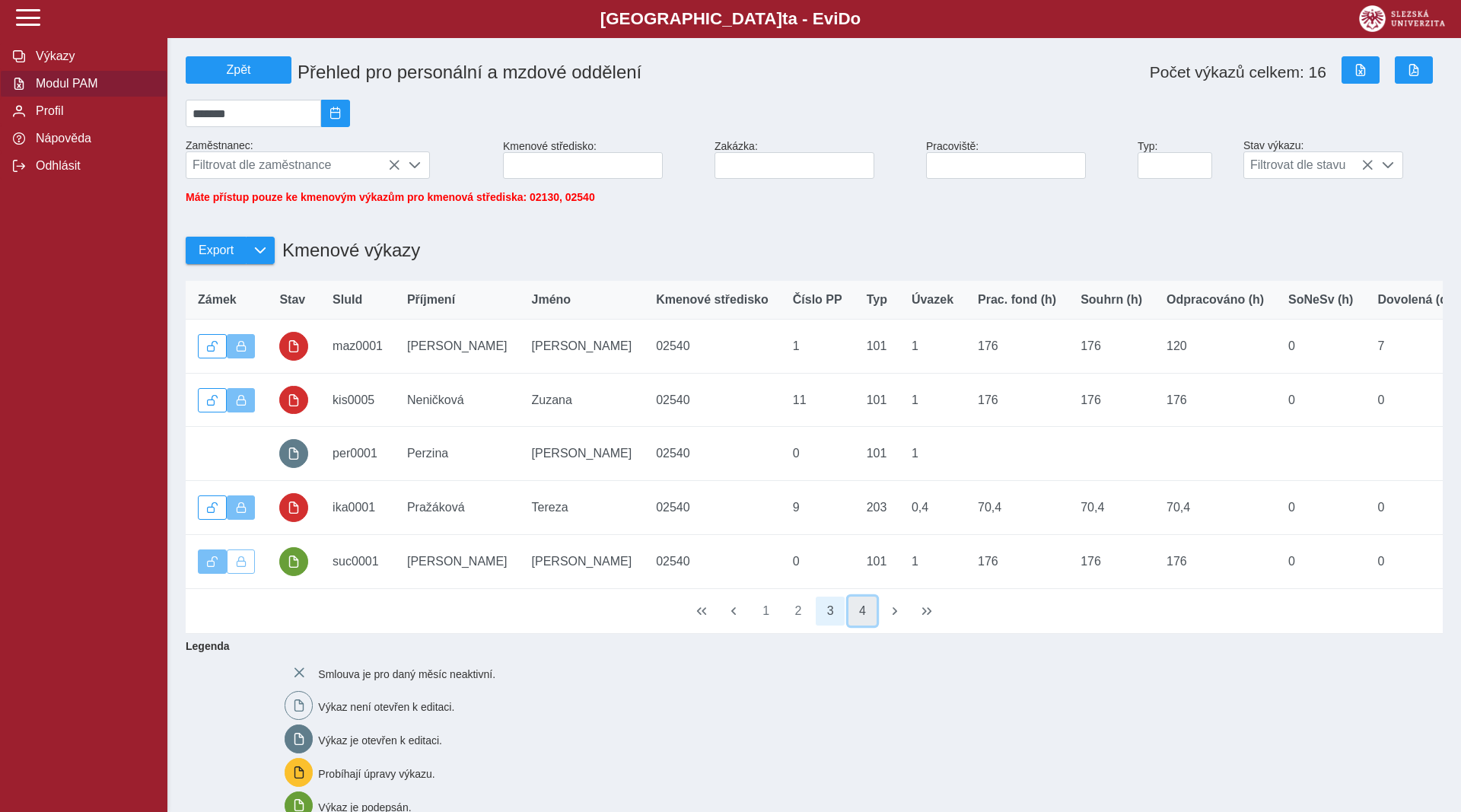
click at [858, 625] on button "4" at bounding box center [863, 611] width 29 height 29
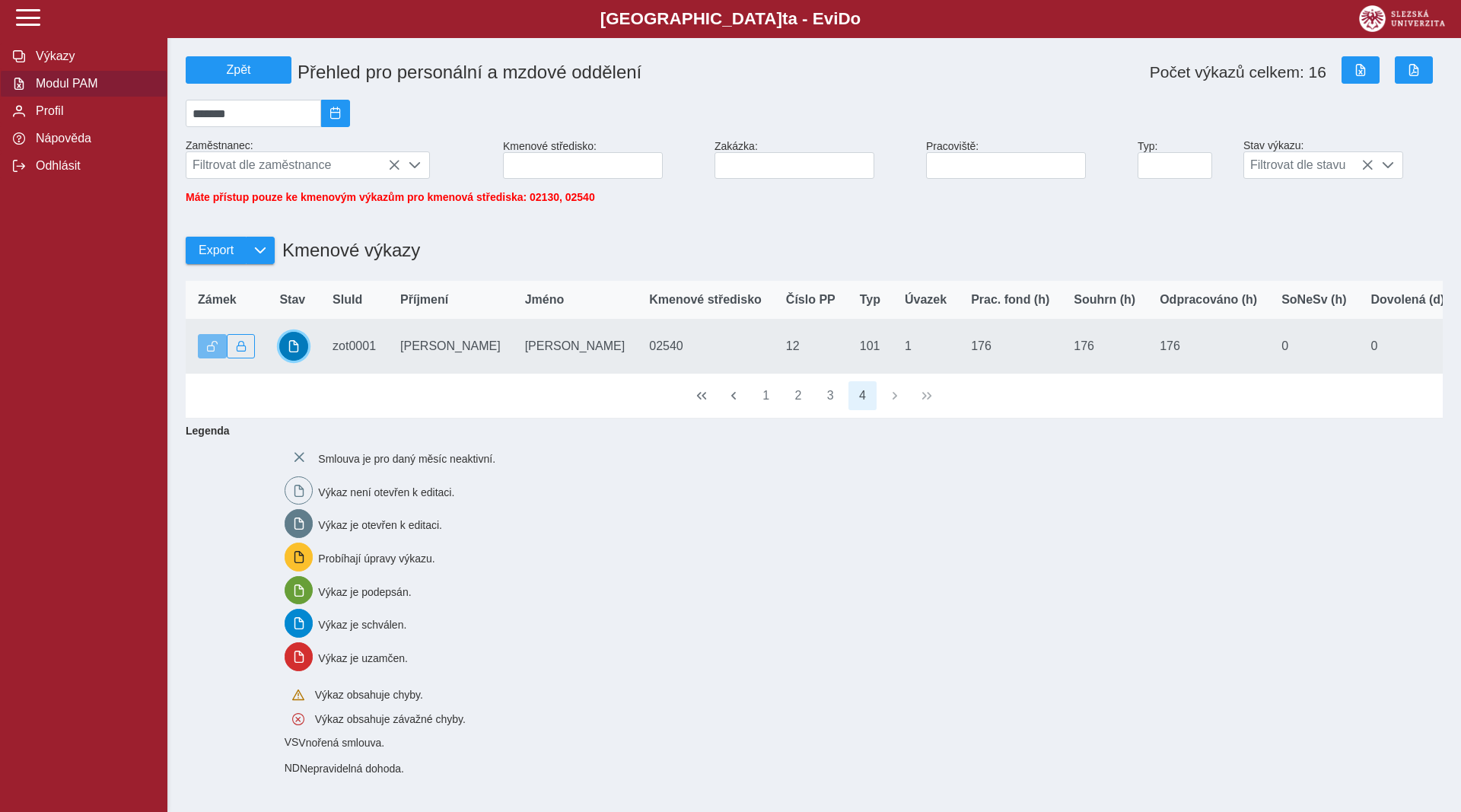
click at [293, 352] on span "button" at bounding box center [293, 346] width 12 height 12
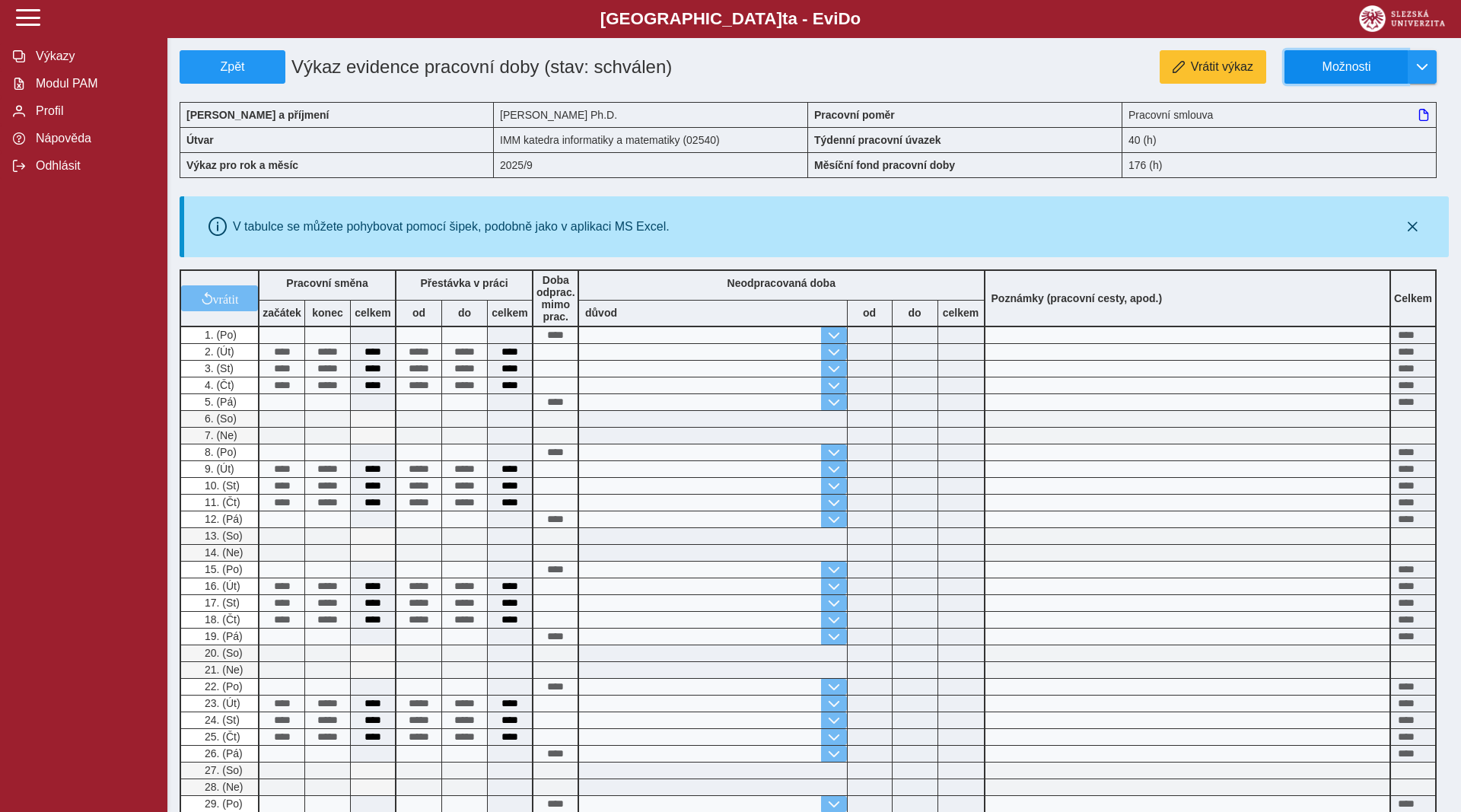
click at [1332, 59] on button "Možnosti" at bounding box center [1346, 66] width 124 height 33
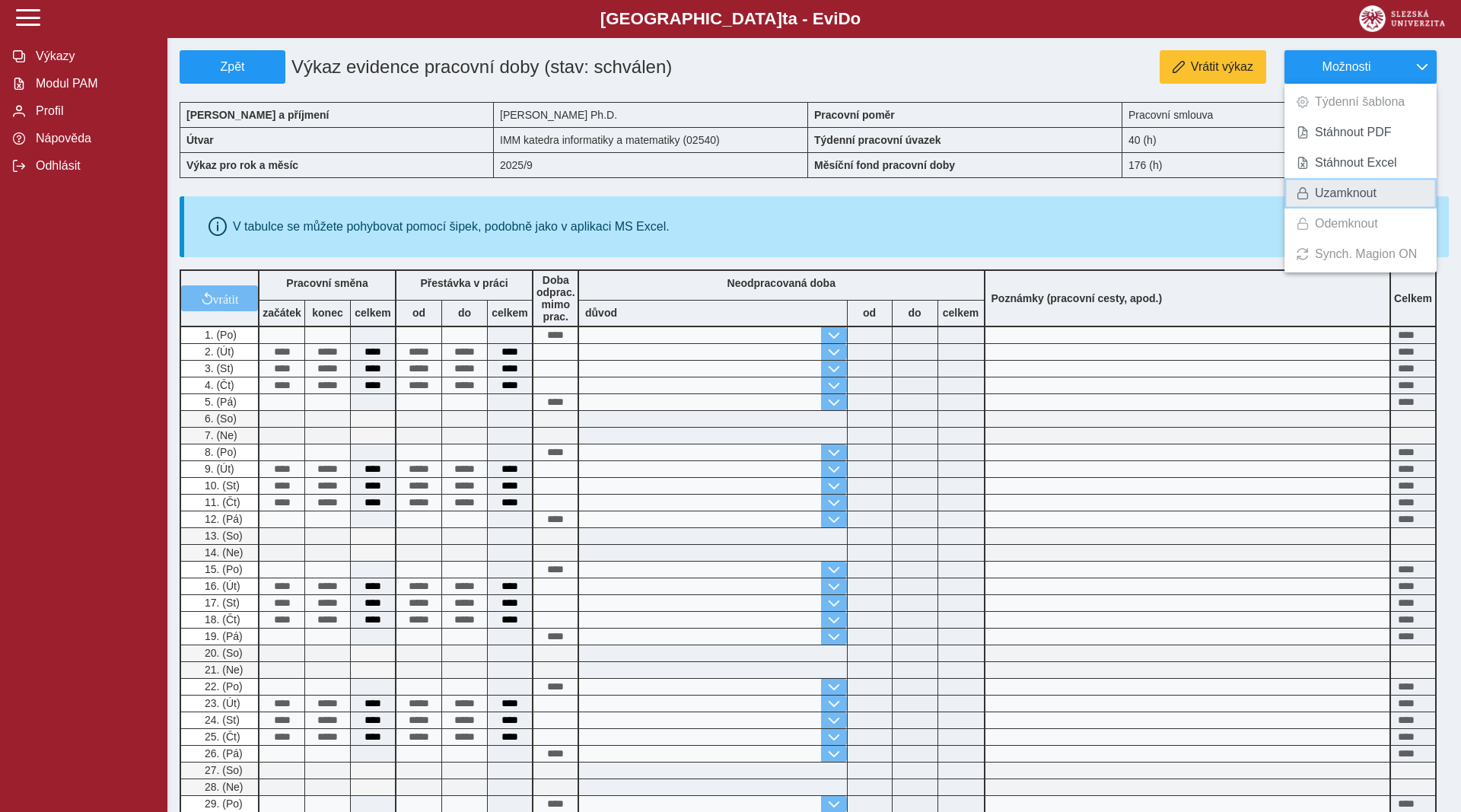
click at [1341, 198] on span "Uzamknout" at bounding box center [1345, 193] width 61 height 12
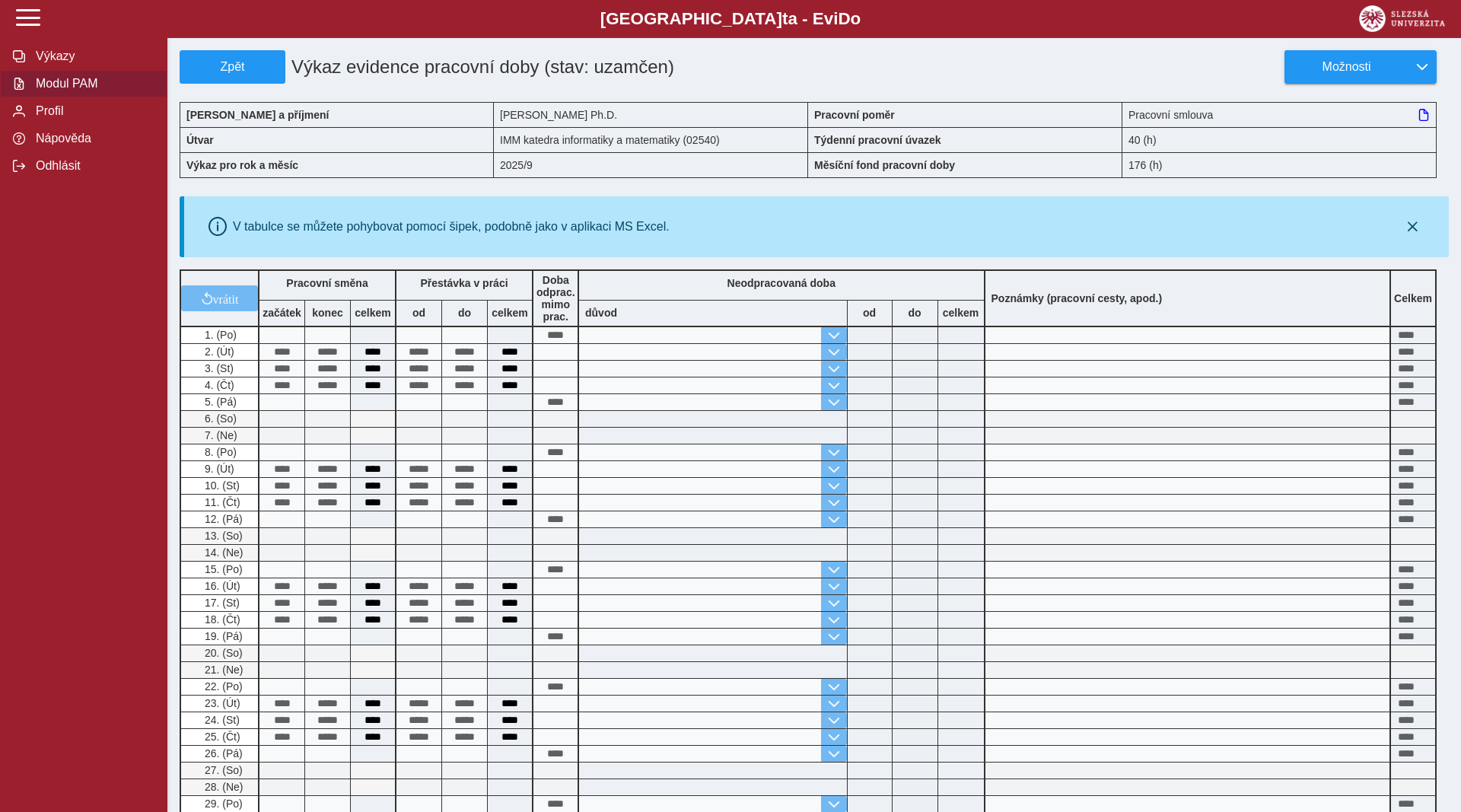
click at [65, 90] on span "Modul PAM" at bounding box center [93, 83] width 124 height 14
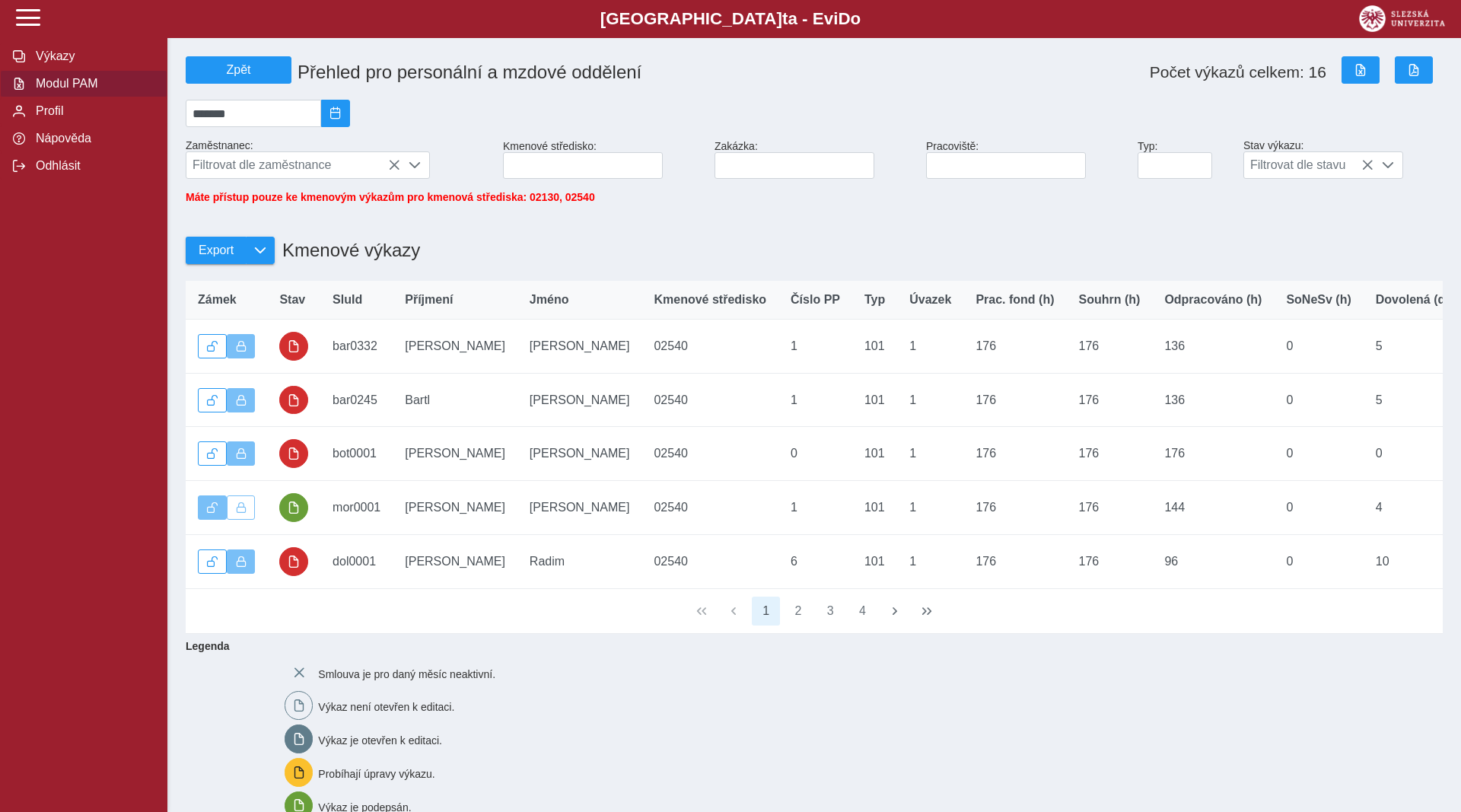
click at [546, 706] on div "Smlouva je pro daný měsíc neaktivní. Výkaz není otevřen k editaci. Výkaz je ote…" at bounding box center [855, 824] width 1152 height 344
click at [865, 625] on button "4" at bounding box center [863, 611] width 29 height 29
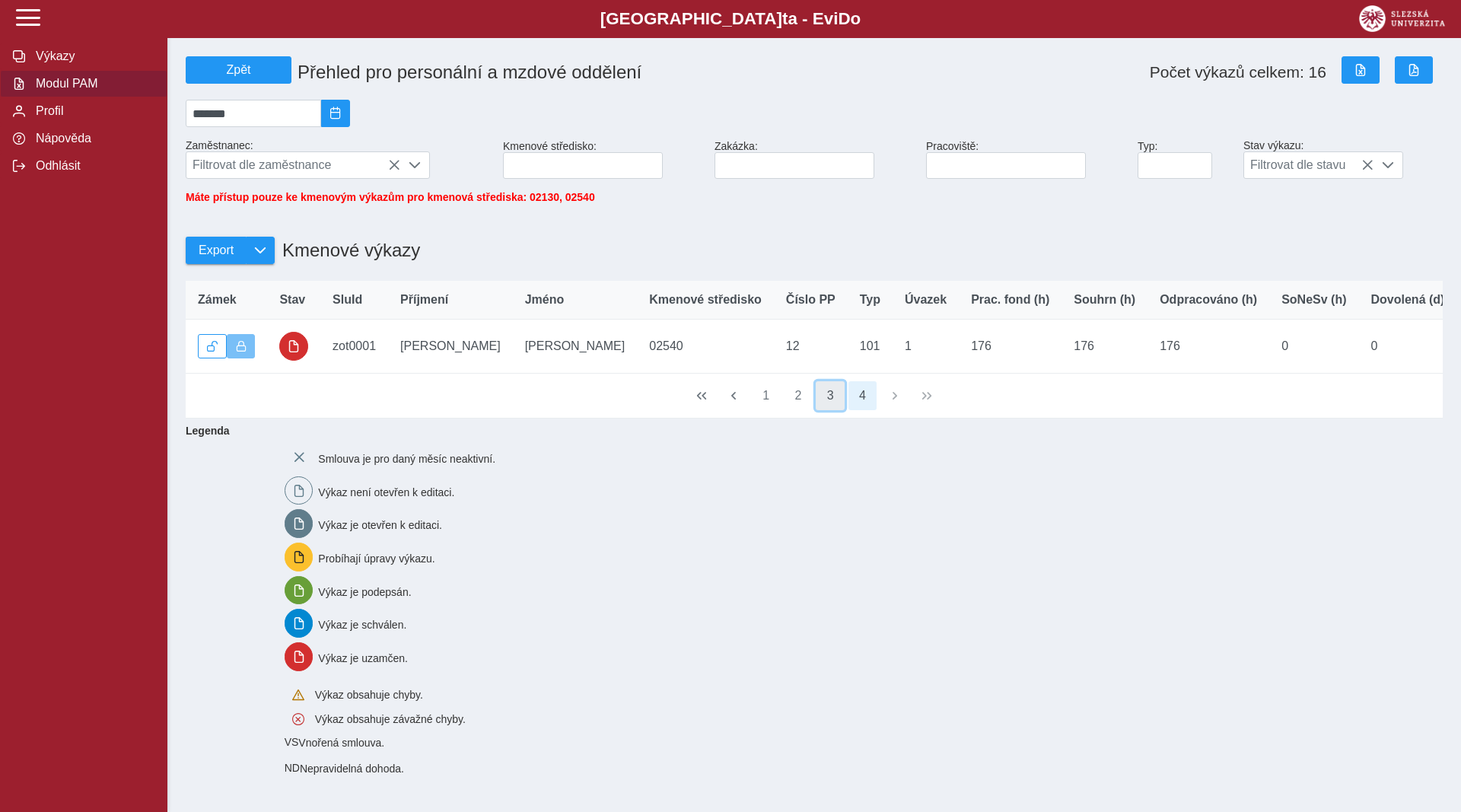
click at [832, 410] on button "3" at bounding box center [831, 396] width 29 height 29
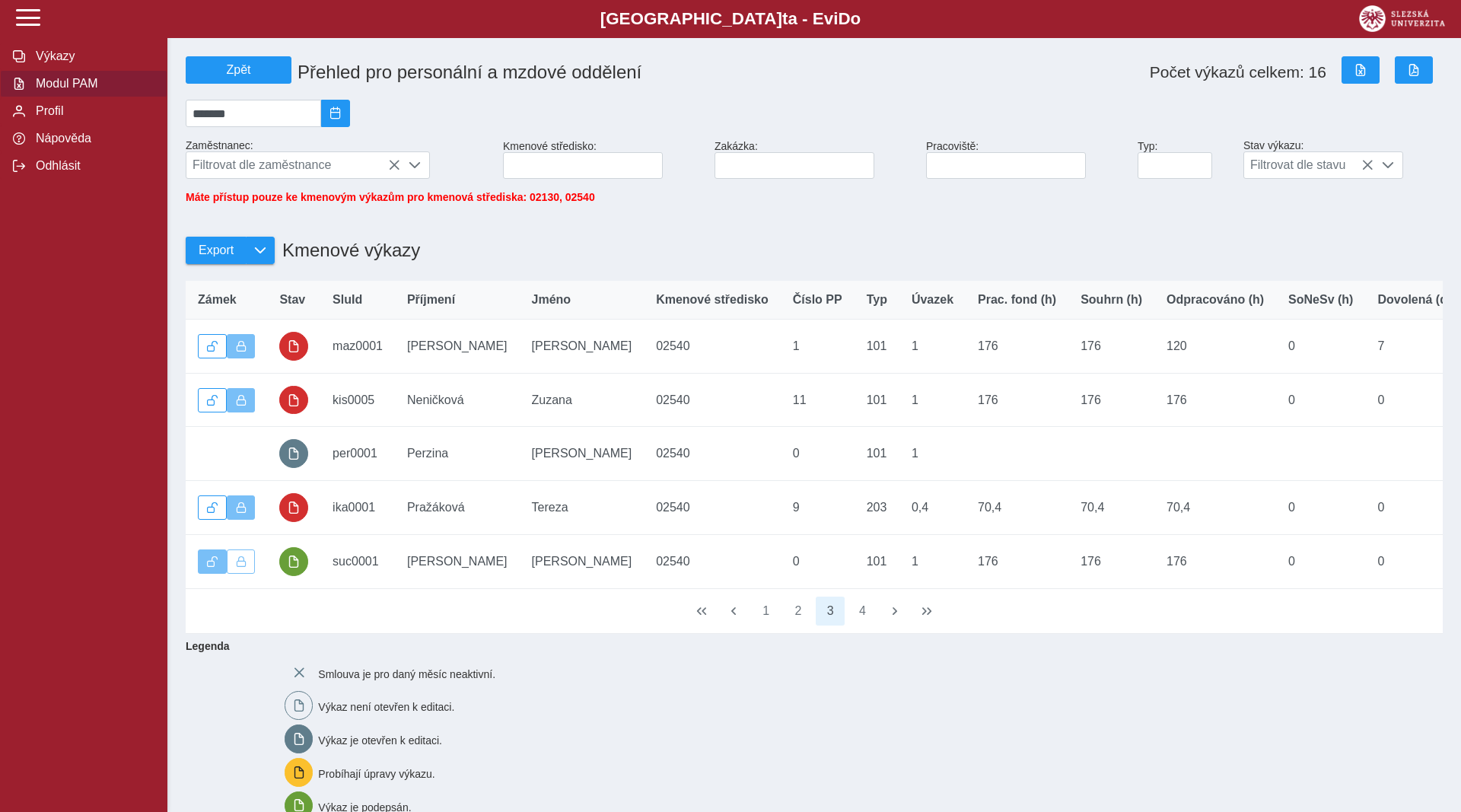
click at [873, 259] on div "Export Kmenové výkazy" at bounding box center [814, 242] width 1269 height 65
click at [44, 63] on span "Výkazy" at bounding box center [93, 56] width 124 height 14
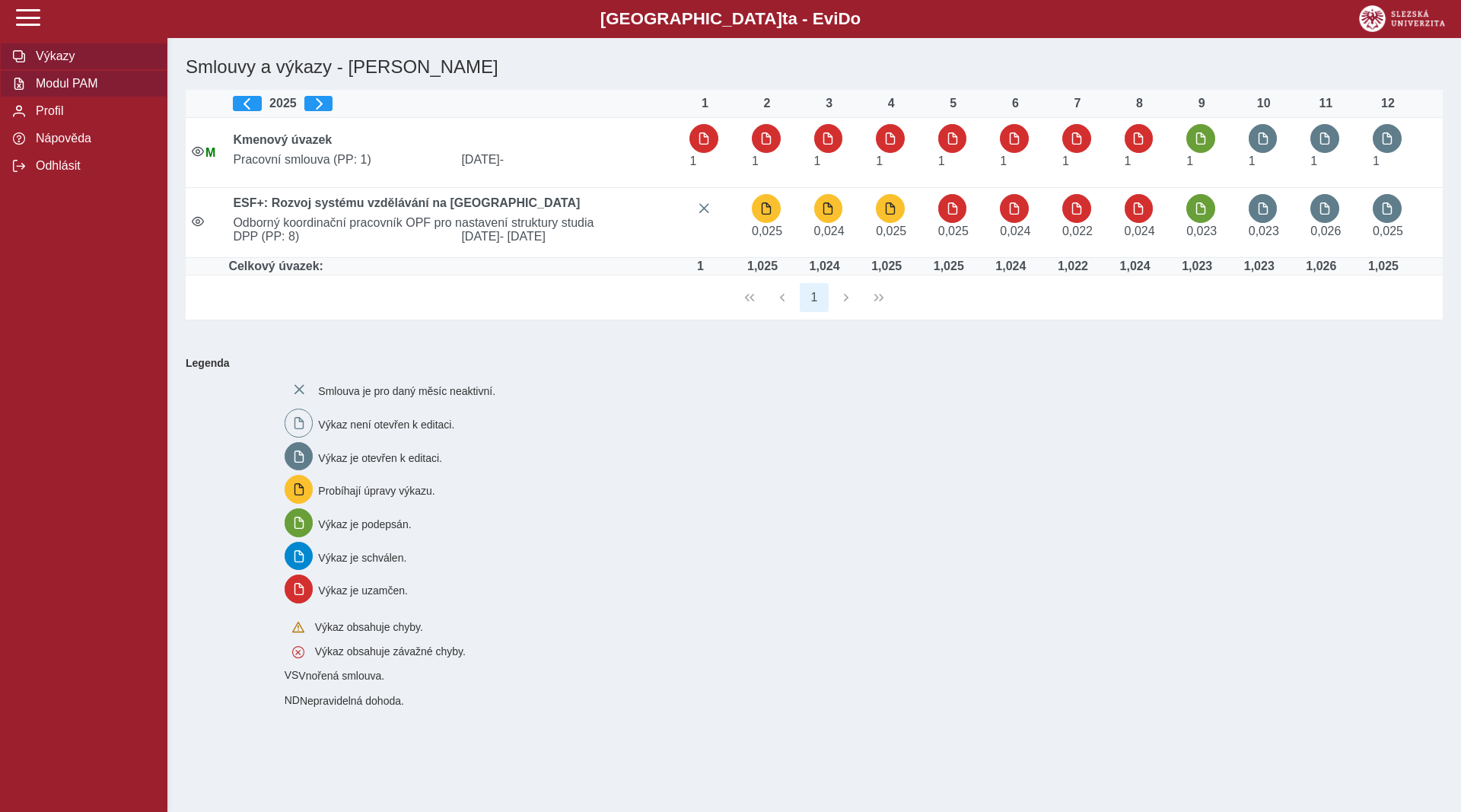
click at [52, 90] on span "Modul PAM" at bounding box center [93, 83] width 124 height 14
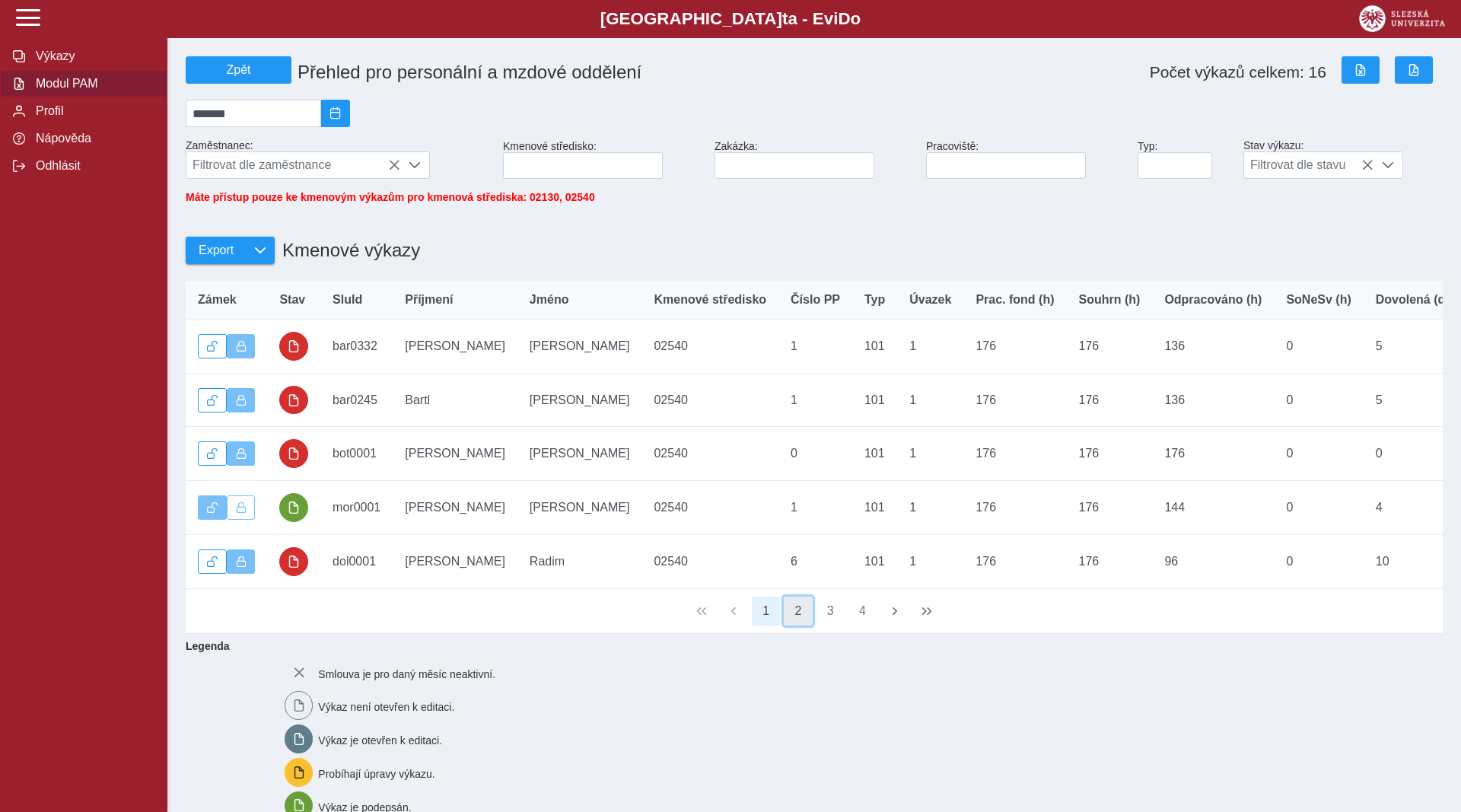
click at [798, 624] on button "2" at bounding box center [798, 611] width 29 height 29
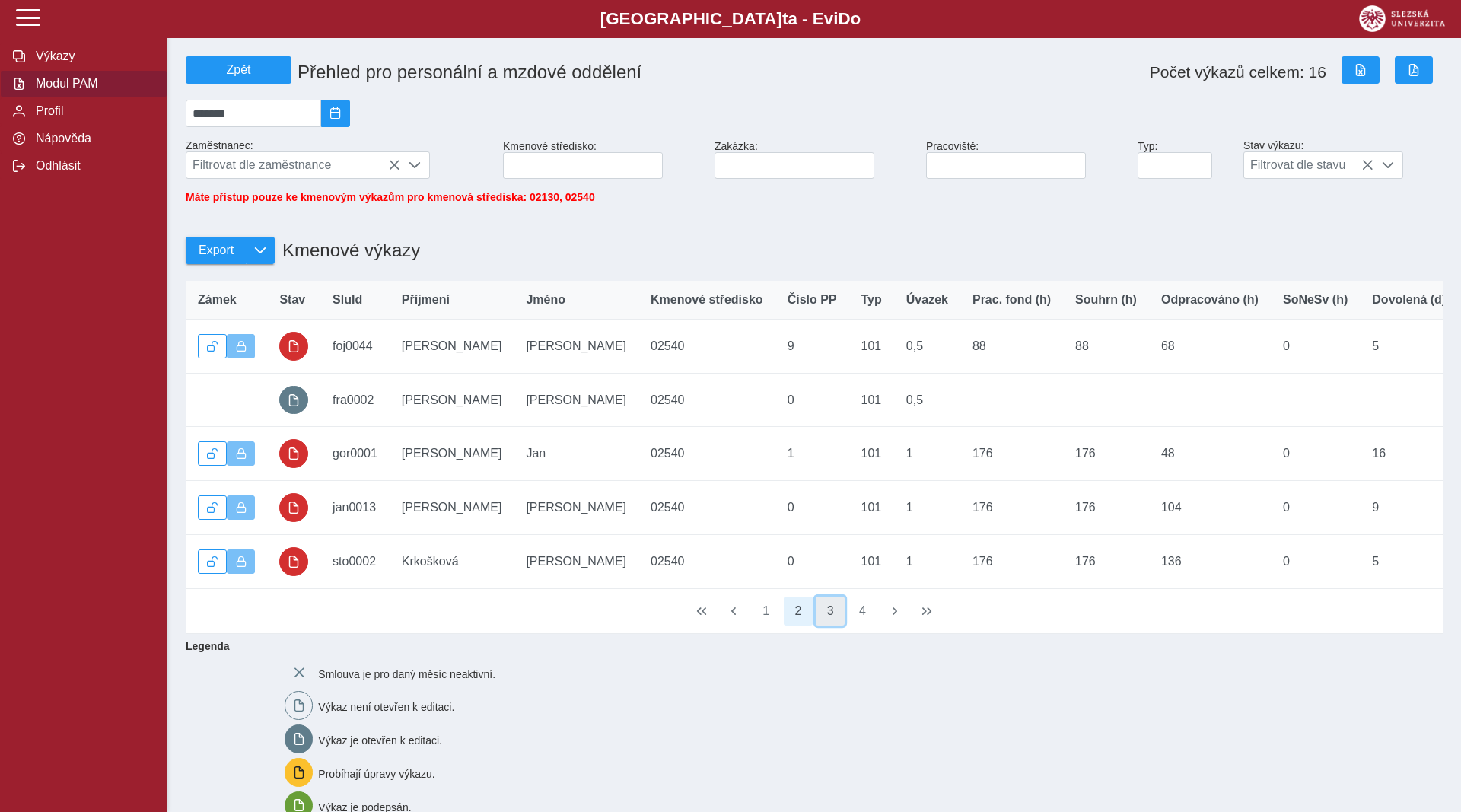
click at [838, 624] on button "3" at bounding box center [831, 611] width 29 height 29
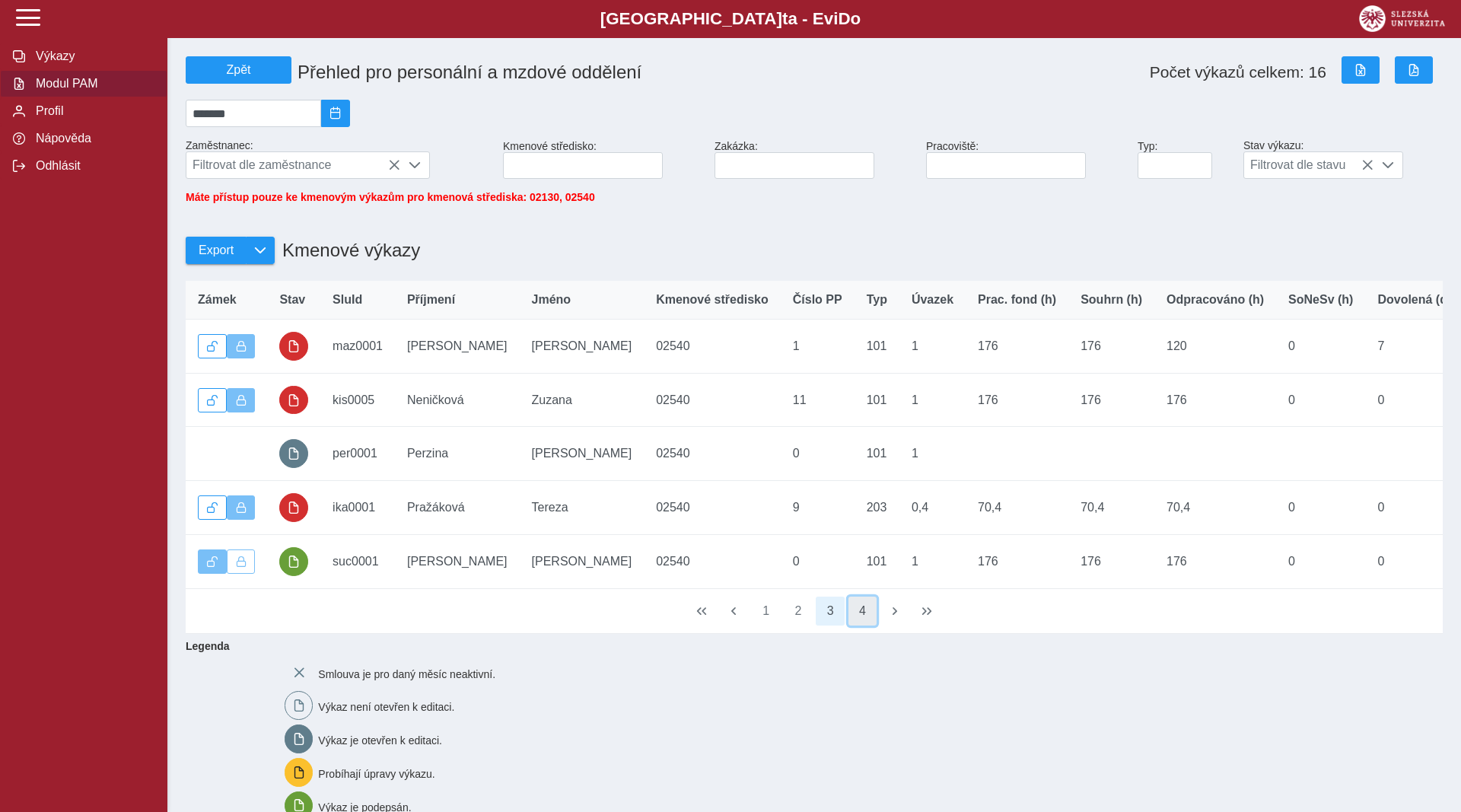
click at [866, 623] on button "4" at bounding box center [863, 611] width 29 height 29
